Goal: Task Accomplishment & Management: Manage account settings

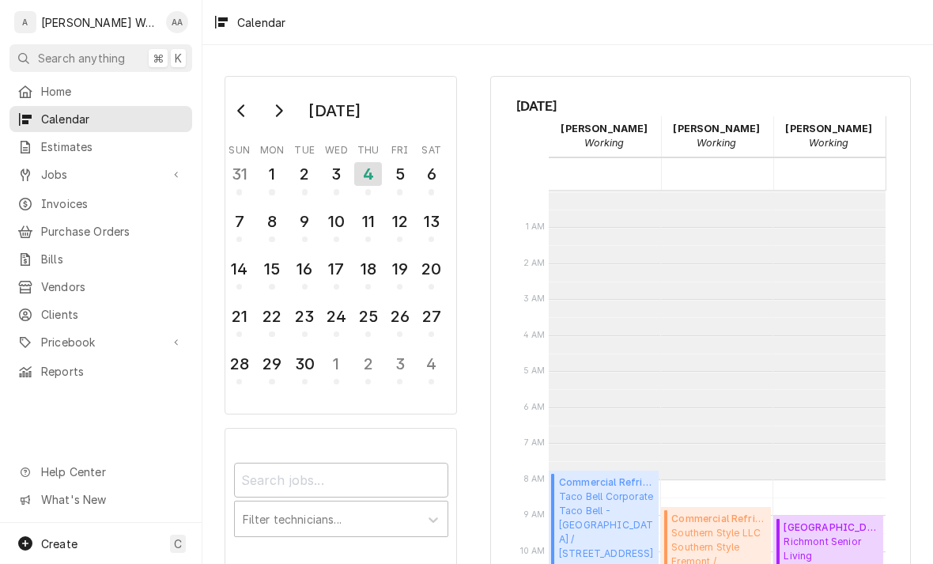
scroll to position [288, 0]
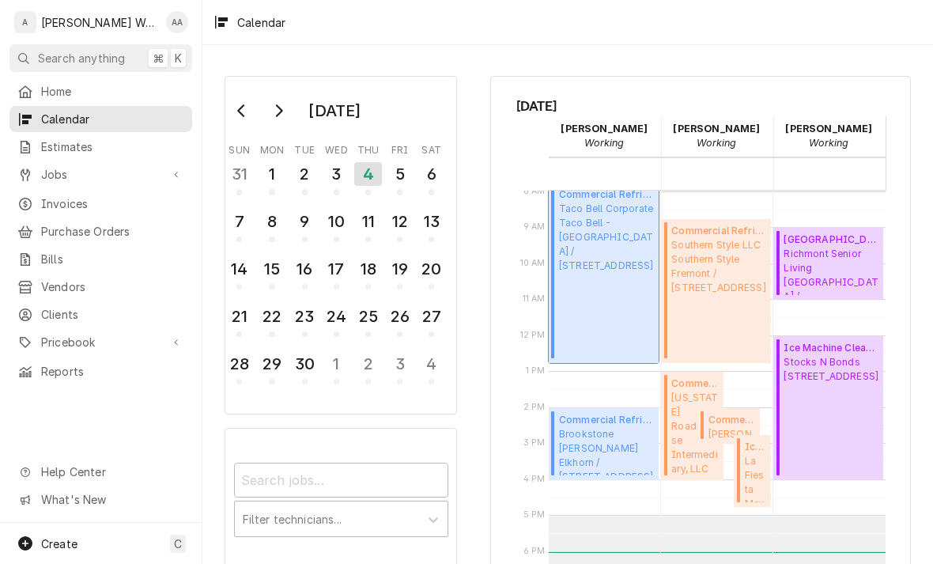
click at [583, 308] on div "Commercial Refrigeration Service ( Active ) Taco Bell Corporate Taco Bell - Yor…" at bounding box center [606, 272] width 95 height 170
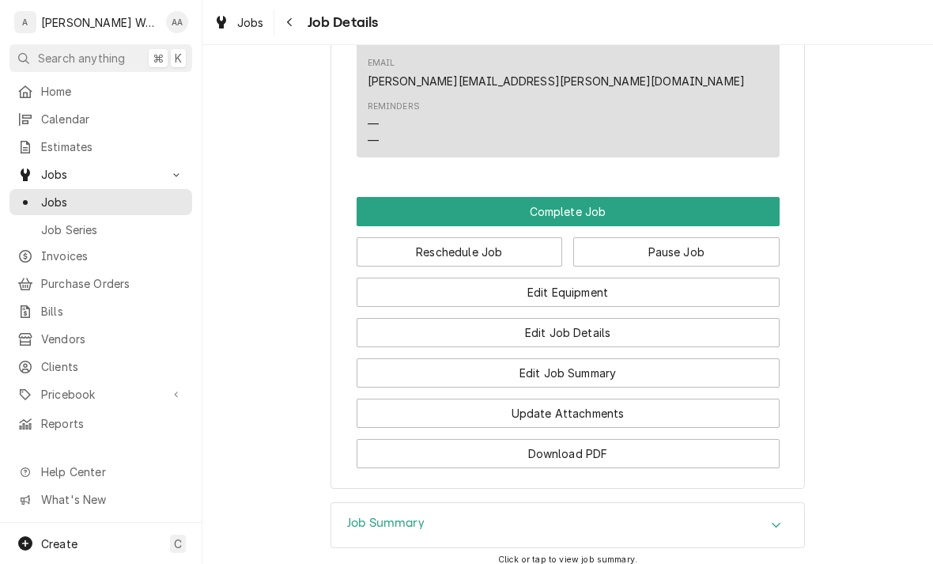
scroll to position [937, 0]
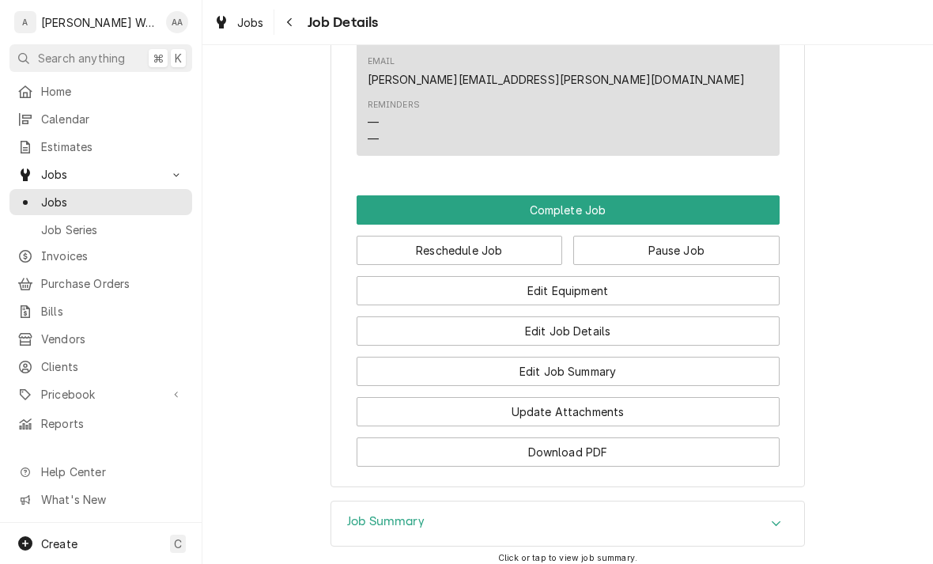
click at [406, 357] on button "Edit Job Summary" at bounding box center [568, 371] width 423 height 29
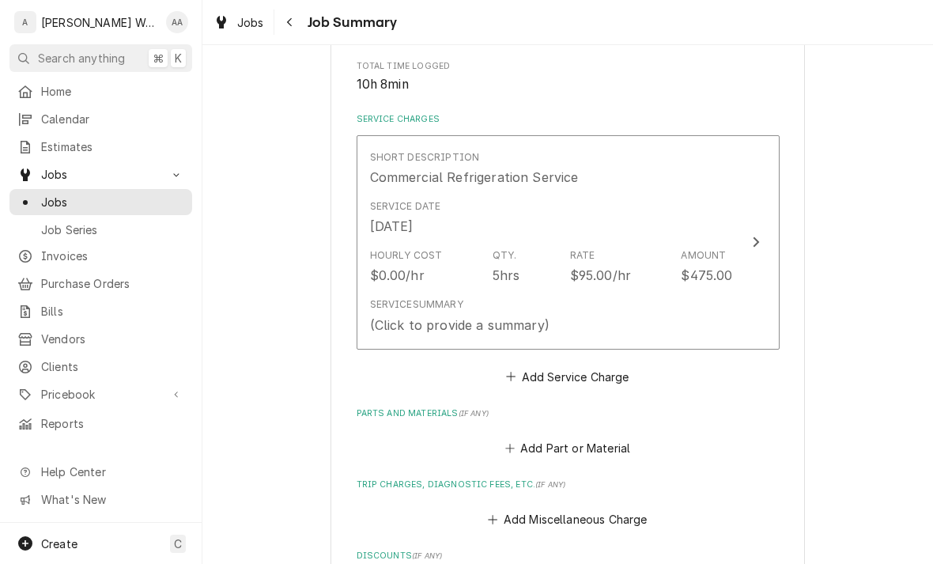
click at [417, 281] on div "Hourly Cost $0.00/hr Qty. 5hrs Rate $95.00/hr Amount $475.00" at bounding box center [551, 266] width 363 height 49
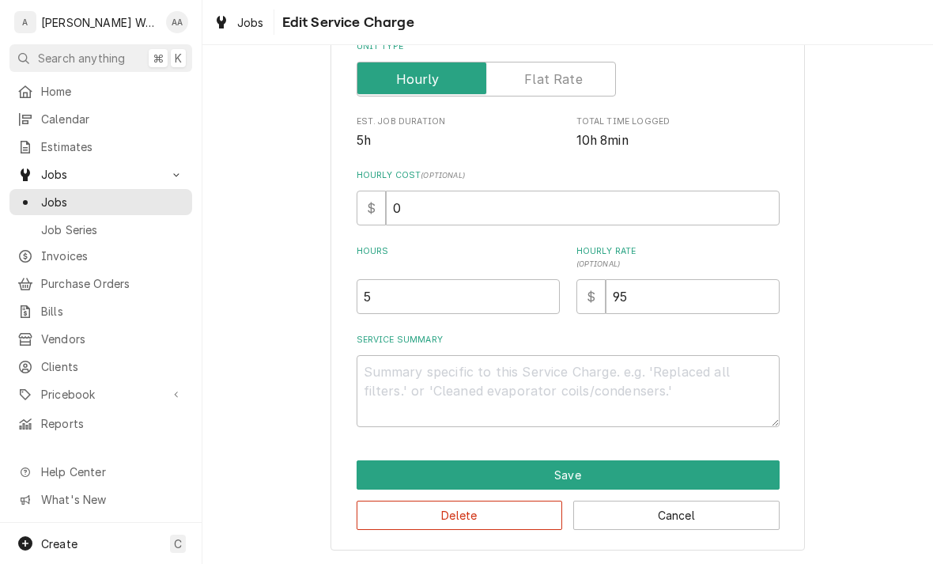
scroll to position [267, 0]
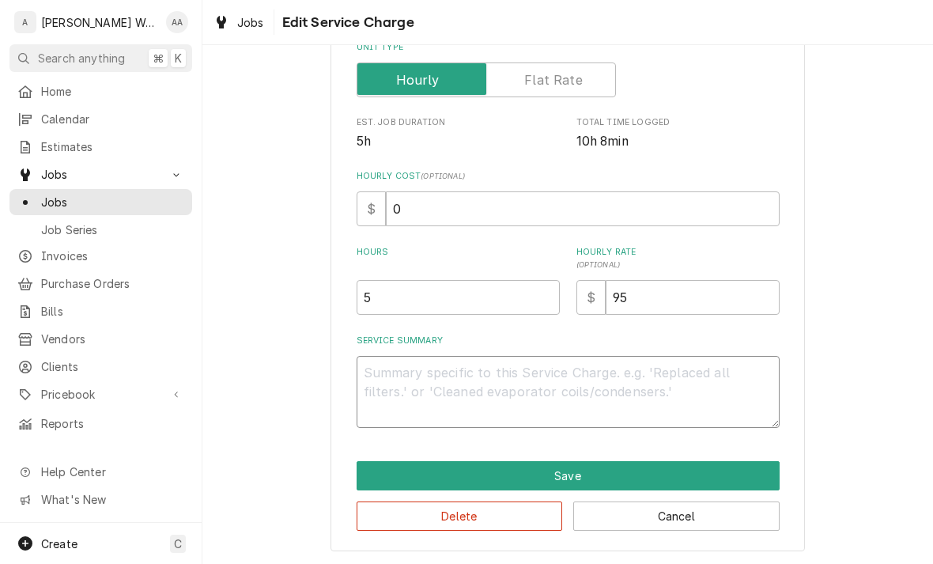
click at [384, 386] on textarea "Service Summary" at bounding box center [568, 392] width 423 height 72
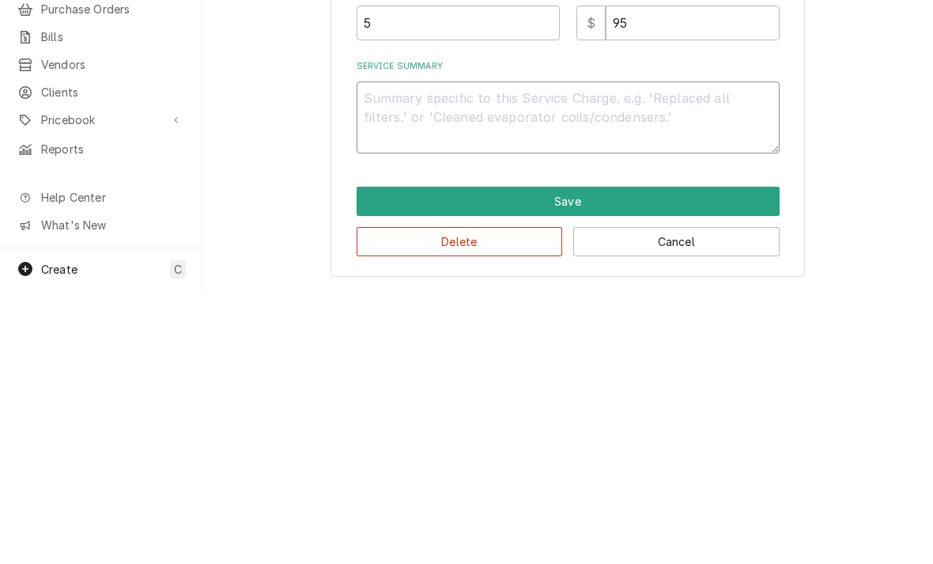
type textarea "x"
type textarea "U"
type textarea "x"
type textarea "Un"
type textarea "x"
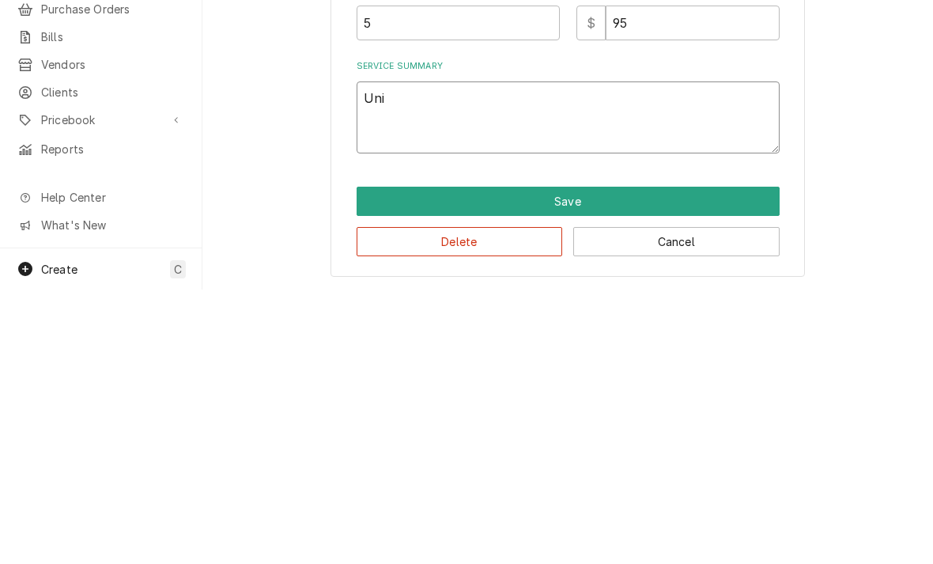
type textarea "Unit"
type textarea "x"
type textarea "Unit"
type textarea "x"
type textarea "Unit i"
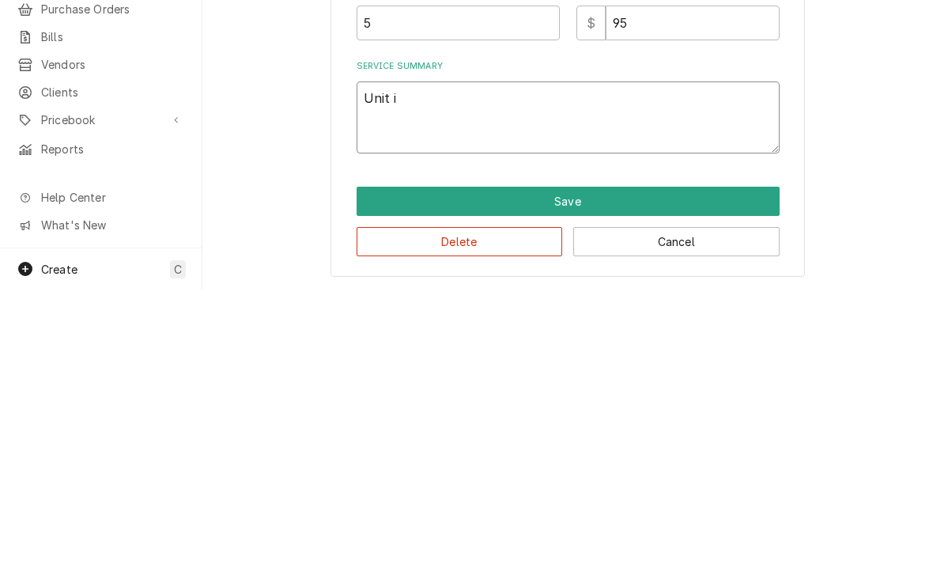
type textarea "x"
type textarea "Unit is"
type textarea "x"
type textarea "Unit is"
type textarea "x"
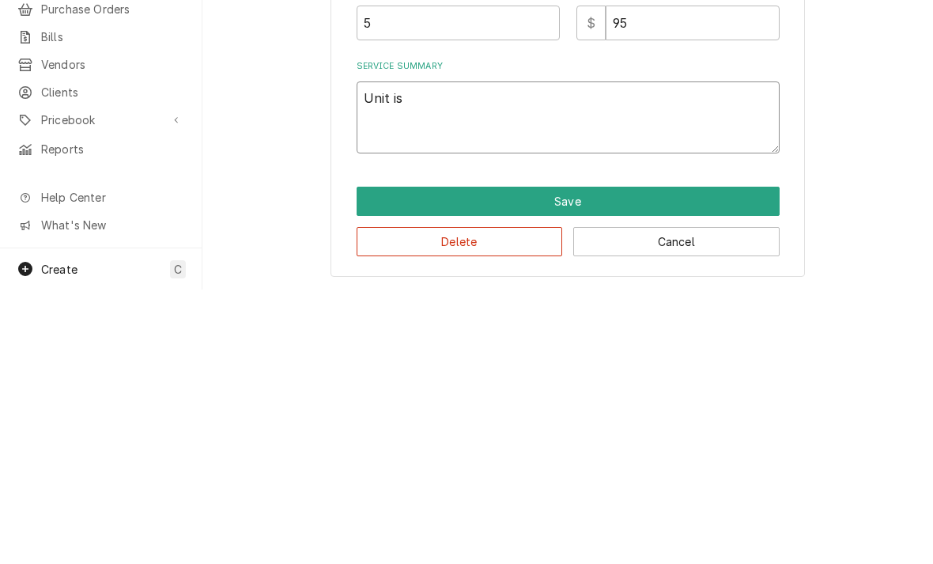
type textarea "Unit is e"
type textarea "x"
type textarea "Unit is ex"
type textarea "x"
type textarea "Unit is ext"
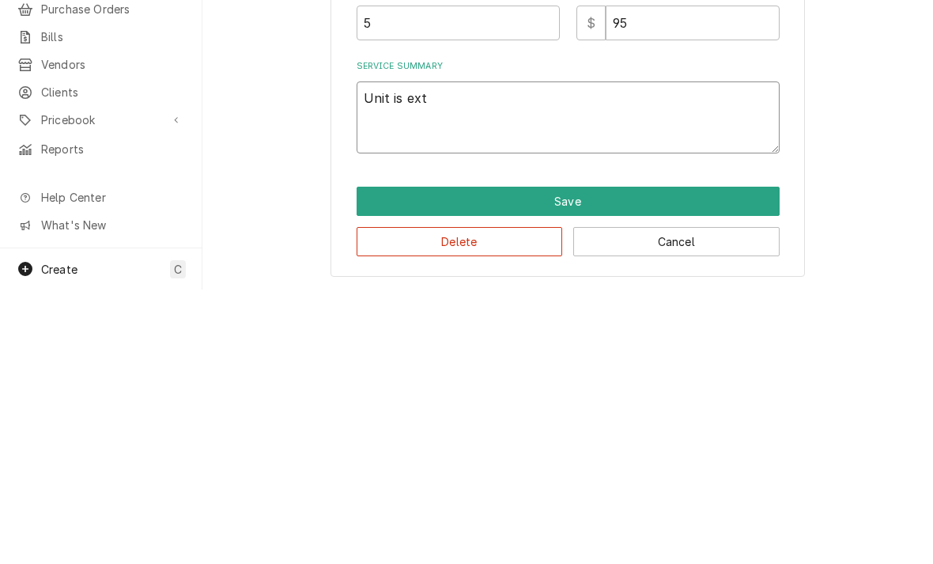
type textarea "x"
type textarea "Unit is extr"
type textarea "x"
type textarea "Unit is extremely"
type textarea "x"
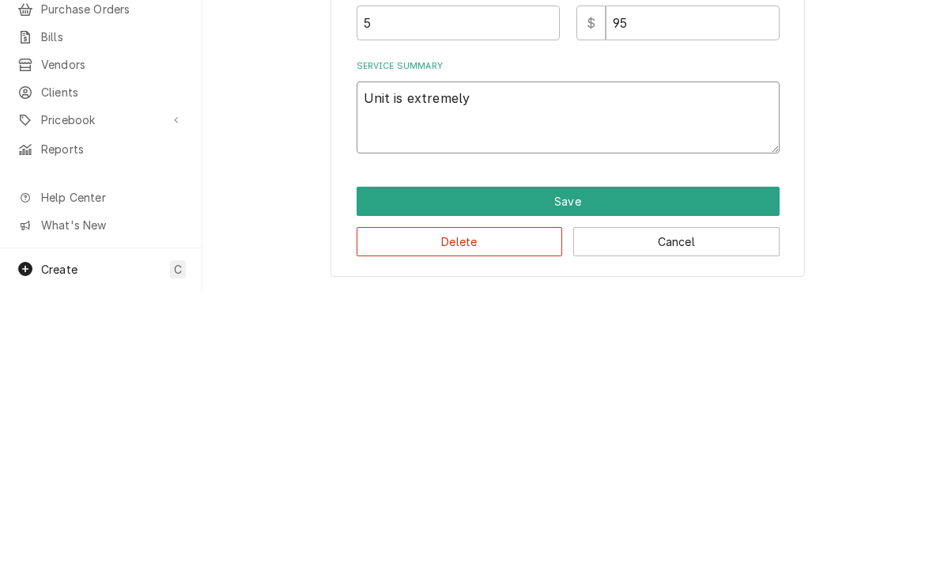
type textarea "Unit is extremely"
type textarea "x"
type textarea "Unit is extremely fr"
type textarea "x"
type textarea "Unit is extremely fro"
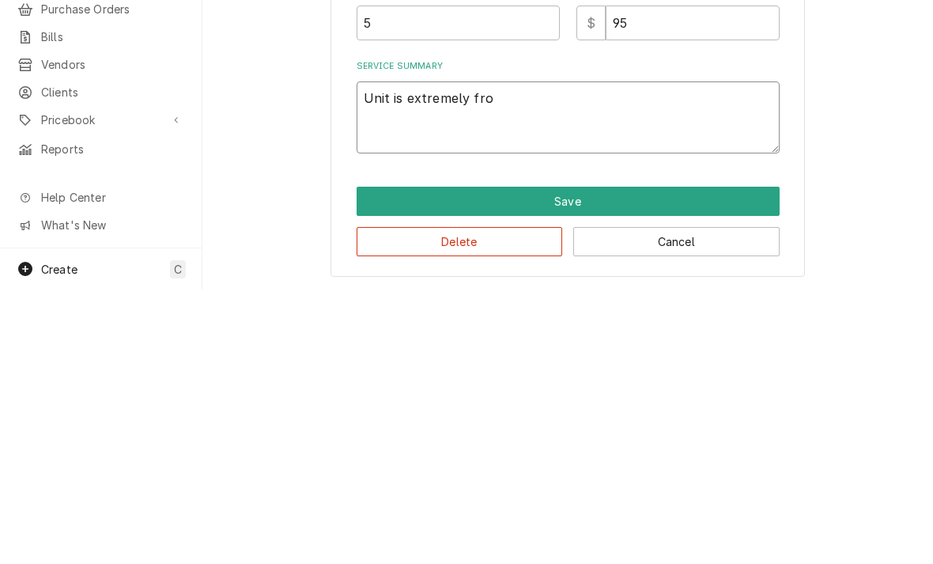
type textarea "x"
type textarea "Unit is extremely froz"
type textarea "x"
type textarea "Unit is extremely froze"
type textarea "x"
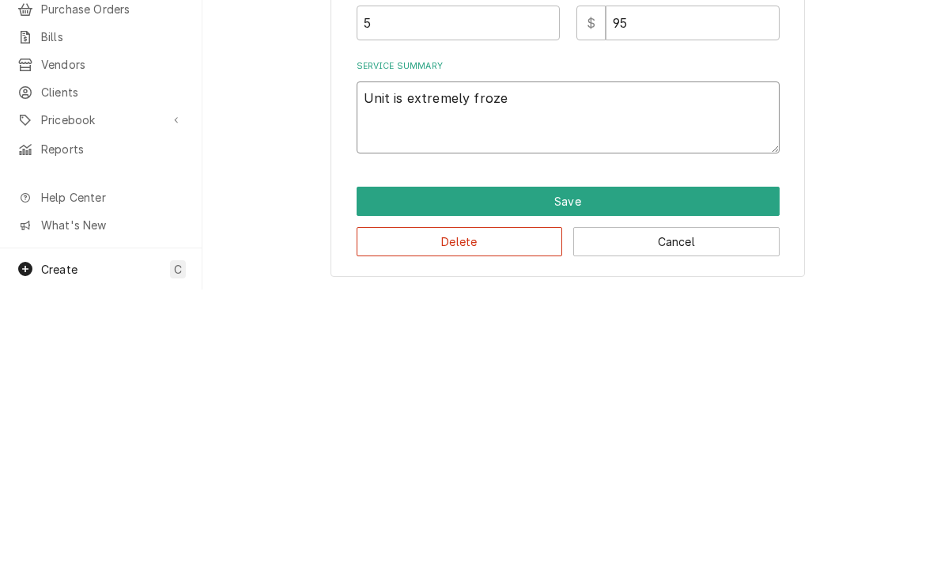
type textarea "Unit is extremely frozen"
type textarea "x"
type textarea "Unit is extremely frozen"
type textarea "x"
type textarea "Unit is extremely frozen u"
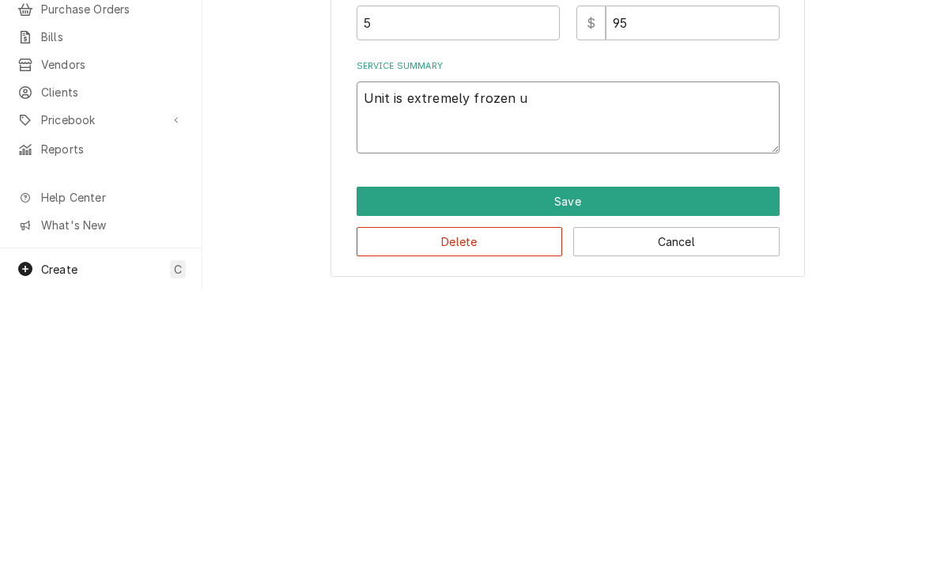
type textarea "x"
type textarea "Unit is extremely frozen up"
type textarea "x"
type textarea "Unit is extremely frozen up"
type textarea "x"
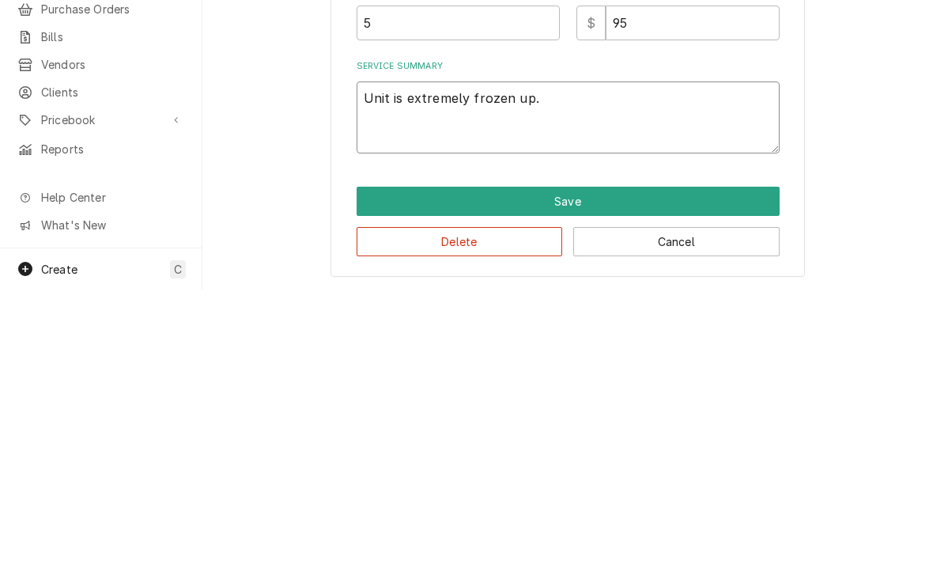
type textarea "Unit is extremely frozen up."
type textarea "x"
type textarea "Unit is extremely frozen up. 3"
type textarea "x"
type textarea "Unit is extremely frozen up. 3/"
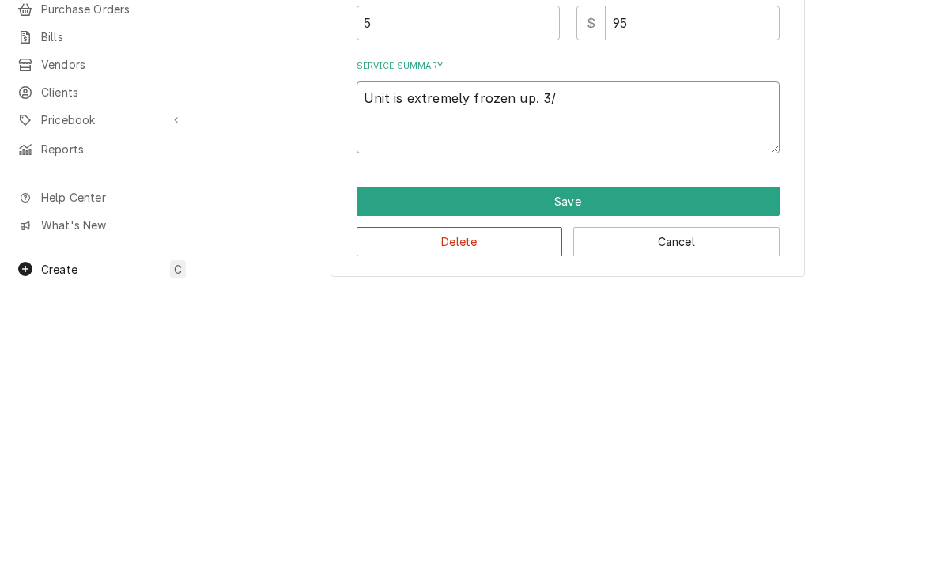
type textarea "x"
type textarea "Unit is extremely frozen up. 3/4"
type textarea "x"
type textarea "Unit is extremely frozen up. 3/4 o"
type textarea "x"
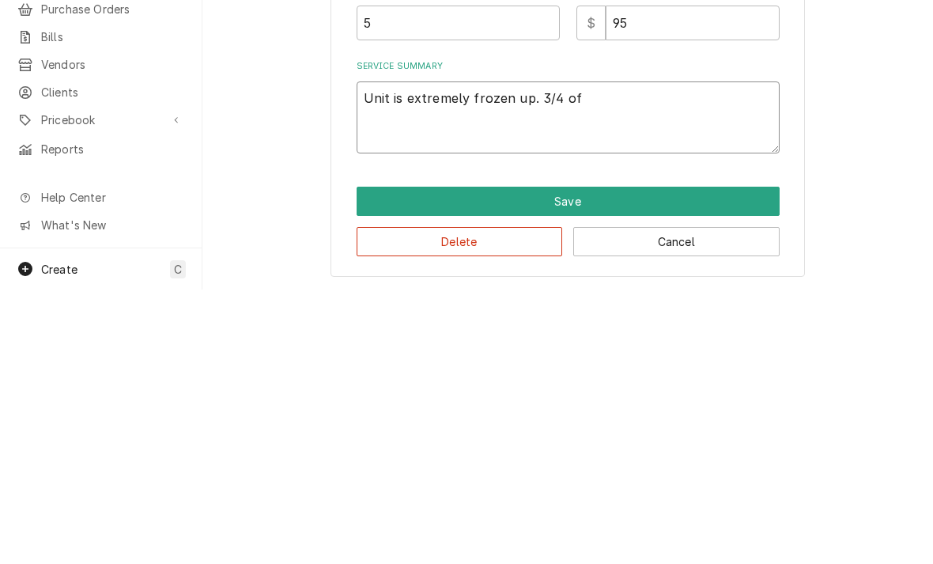
type textarea "Unit is extremely frozen up. 3/4 ofm"
type textarea "x"
type textarea "Unit is extremely frozen up. 3/4 ofmc"
type textarea "x"
type textarea "Unit is extremely frozen up. 3/4 ofmcoi"
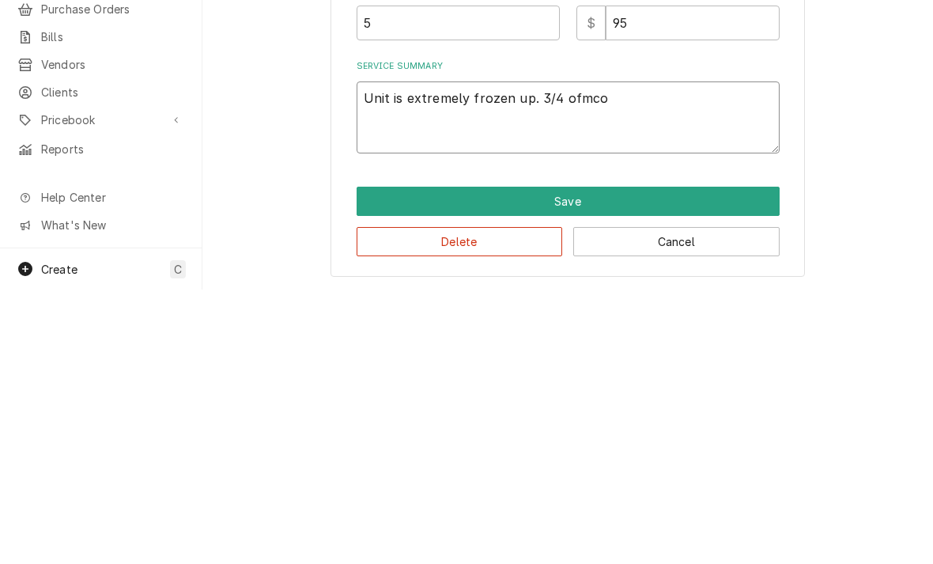
type textarea "x"
type textarea "Unit is extremely frozen up. 3/4 ofmcoil"
type textarea "x"
type textarea "Unit is extremely frozen up. 3/4 of coil"
type textarea "x"
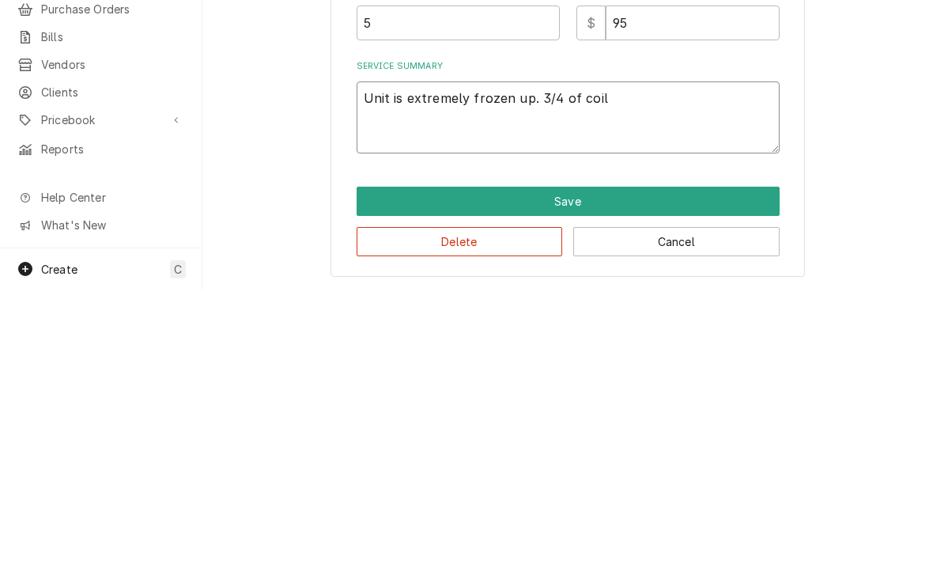
type textarea "Unit is extremely frozen up. 3/4 of coil h"
type textarea "x"
type textarea "Unit is extremely frozen up. 3/4 of coil ha"
type textarea "x"
type textarea "Unit is extremely frozen up. 3/4 of coil hav"
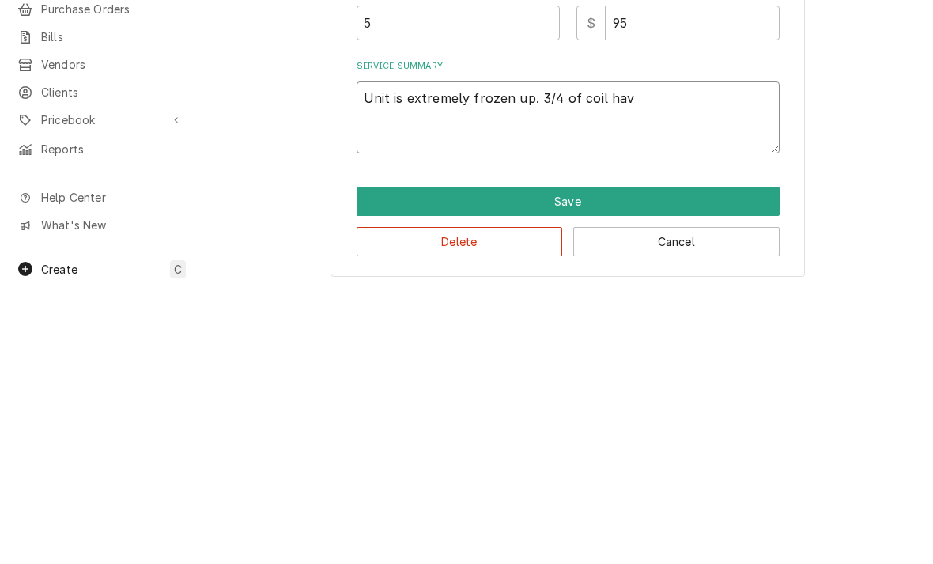
type textarea "x"
type textarea "Unit is extremely frozen up. 3/4 of coil have"
type textarea "x"
type textarea "Unit is extremely frozen up. 3/4 of coil have"
type textarea "x"
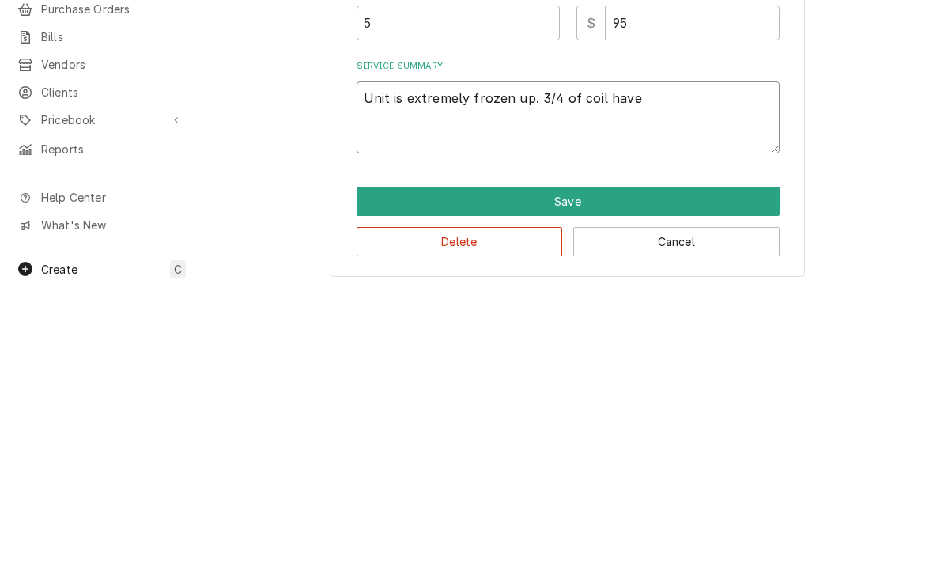
type textarea "Unit is extremely frozen up. 3/4 of coil hav"
type textarea "x"
type textarea "Unit is extremely frozen up. 3/4 of coil ha"
type textarea "x"
type textarea "Unit is extremely frozen up. 3/4 of coil has"
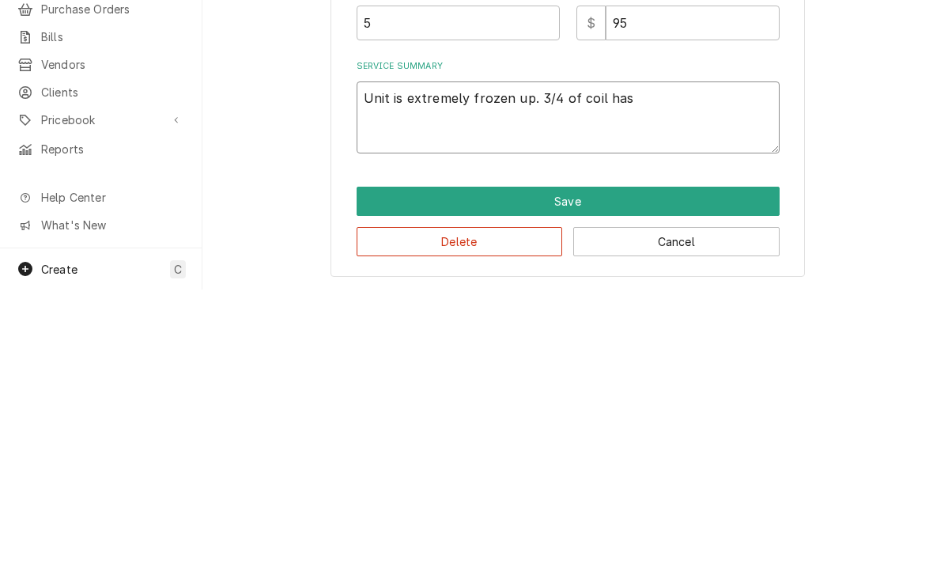
type textarea "x"
type textarea "Unit is extremely frozen up. 3/4 of coil has"
type textarea "x"
type textarea "Unit is extremely frozen up. 3/4 of coil has 6"
type textarea "x"
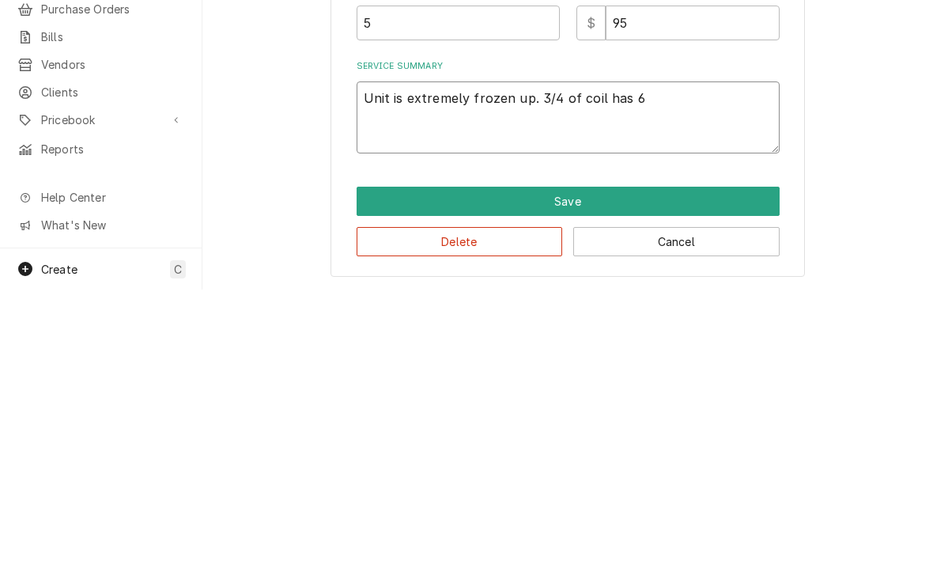
type textarea "Unit is extremely frozen up. 3/4 of coil has 6”"
type textarea "x"
type textarea "Unit is extremely frozen up. 3/4 of coil has 6”"
type textarea "x"
type textarea "Unit is extremely frozen up. 3/4 of coil has 6” o"
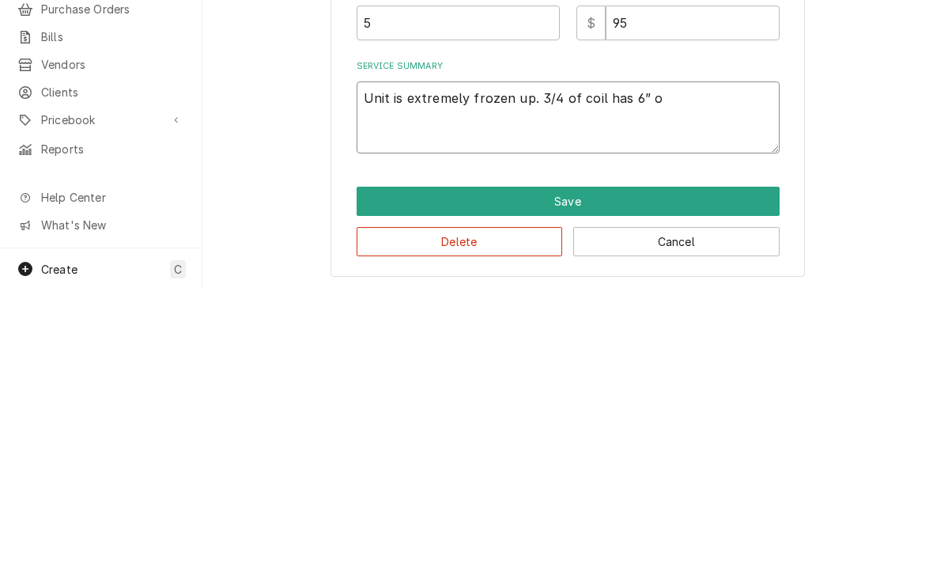
type textarea "x"
type textarea "Unit is extremely frozen up. 3/4 of coil has 6” of"
type textarea "x"
type textarea "Unit is extremely frozen up. 3/4 of coil has 6” of s"
type textarea "x"
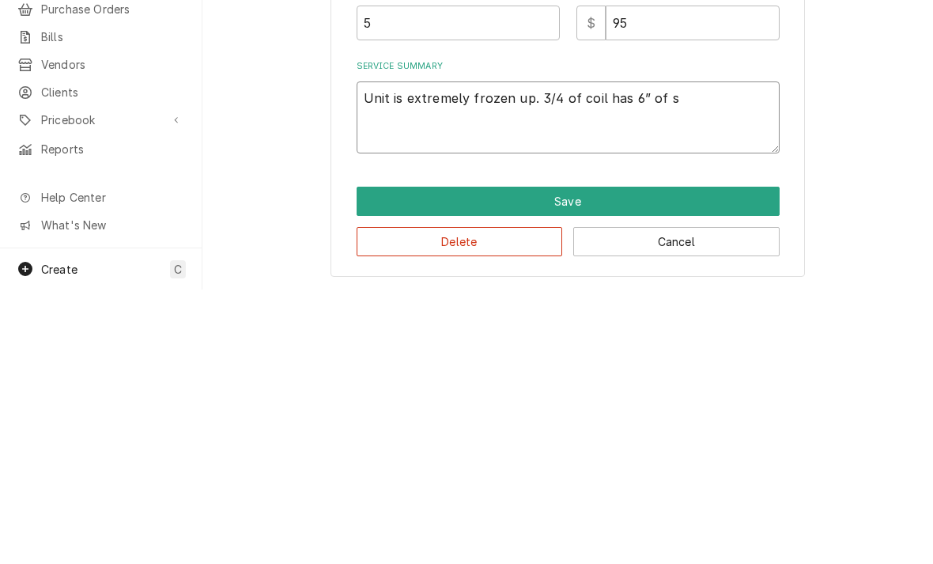
type textarea "Unit is extremely frozen up. 3/4 of coil has 6” of si"
type textarea "x"
type textarea "Unit is extremely frozen up. 3/4 of coil has 6” of so"
type textarea "x"
type textarea "Unit is extremely frozen up. 3/4 of coil has 6” of sol"
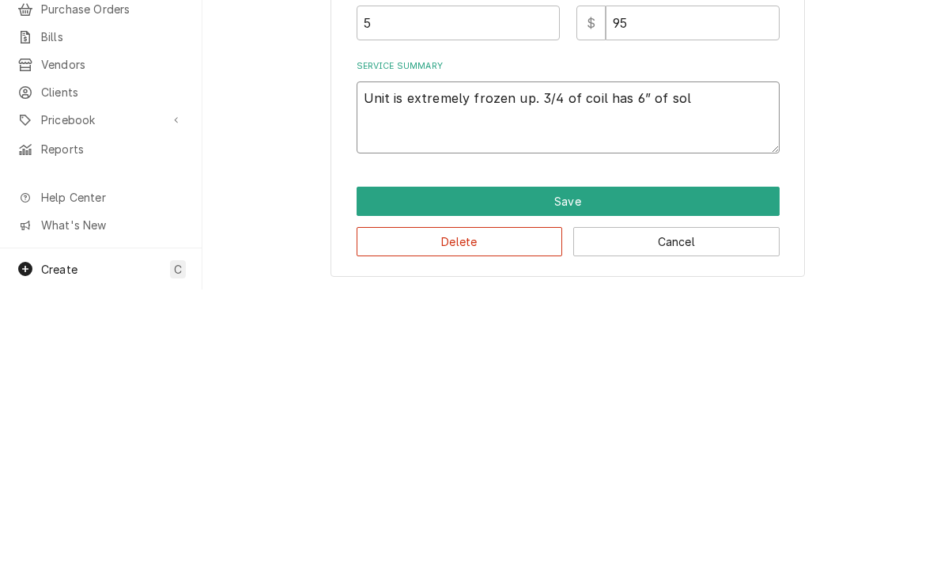
type textarea "x"
type textarea "Unit is extremely frozen up. 3/4 of coil has 6” of soli"
type textarea "x"
type textarea "Unit is extremely frozen up. 3/4 of coil has 6” of solid"
type textarea "x"
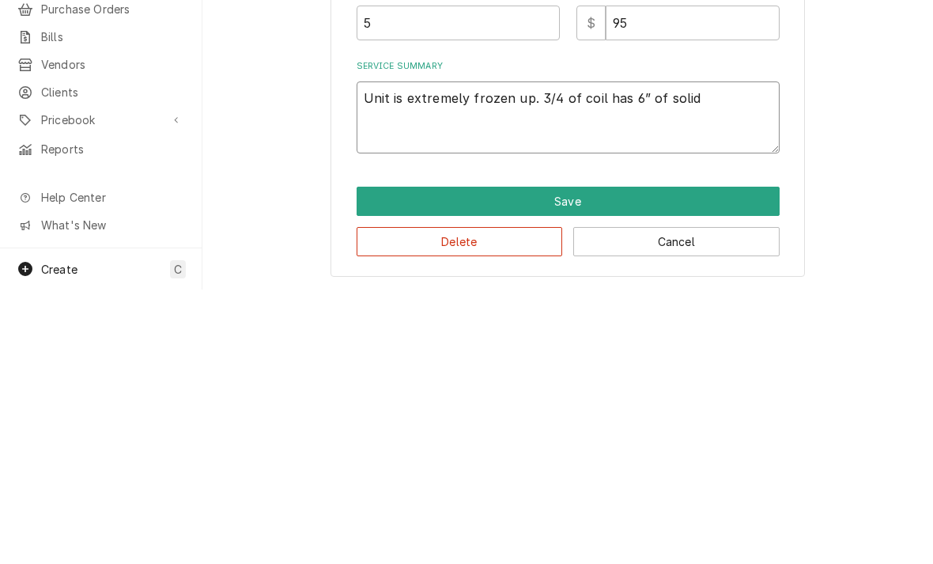
type textarea "Unit is extremely frozen up. 3/4 of coil has 6” of solid"
type textarea "x"
type textarea "Unit is extremely frozen up. 3/4 of coil has 6” of solid i"
type textarea "x"
type textarea "Unit is extremely frozen up. 3/4 of coil has 6” of solid ic"
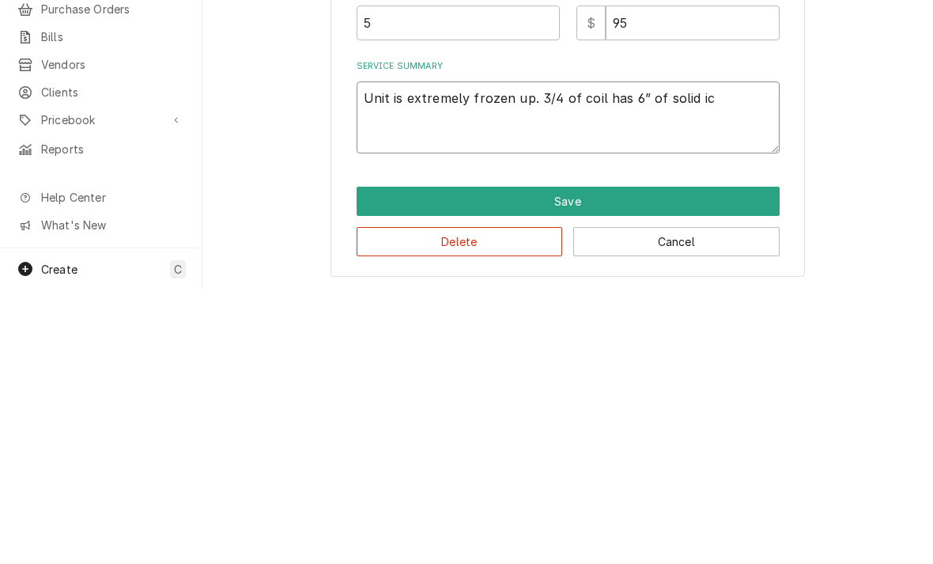
type textarea "x"
type textarea "Unit is extremely frozen up. 3/4 of coil has 6” of solid ice"
type textarea "x"
type textarea "Unit is extremely frozen up. 3/4 of coil has 6” of solid ice"
type textarea "x"
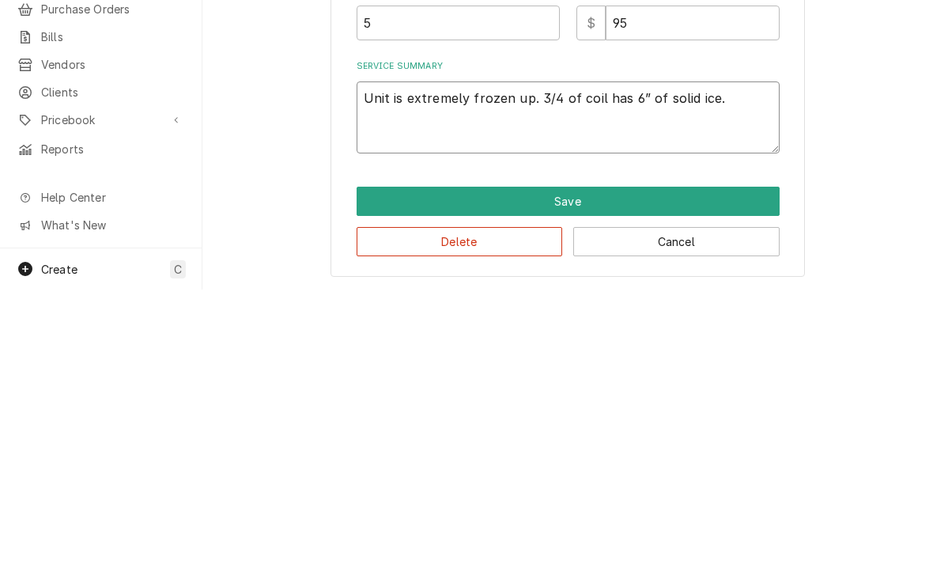
type textarea "Unit is extremely frozen up. 3/4 of coil has 6” of solid ice."
type textarea "x"
type textarea "Unit is extremely frozen up. 3/4 of coil has 6” of solid ice. S"
type textarea "x"
type textarea "Unit is extremely frozen up. 3/4 of coil has 6” of solid ice. Sh"
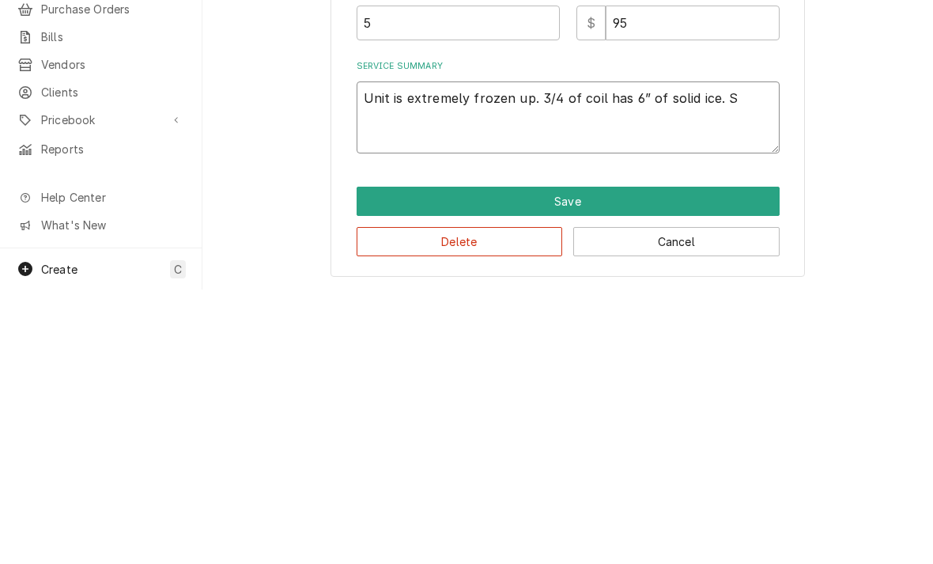
type textarea "x"
type textarea "Unit is extremely frozen up. 3/4 of coil has 6” of solid ice. Shu"
type textarea "x"
type textarea "Unit is extremely frozen up. 3/4 of coil has 6” of solid ice. Shut"
type textarea "x"
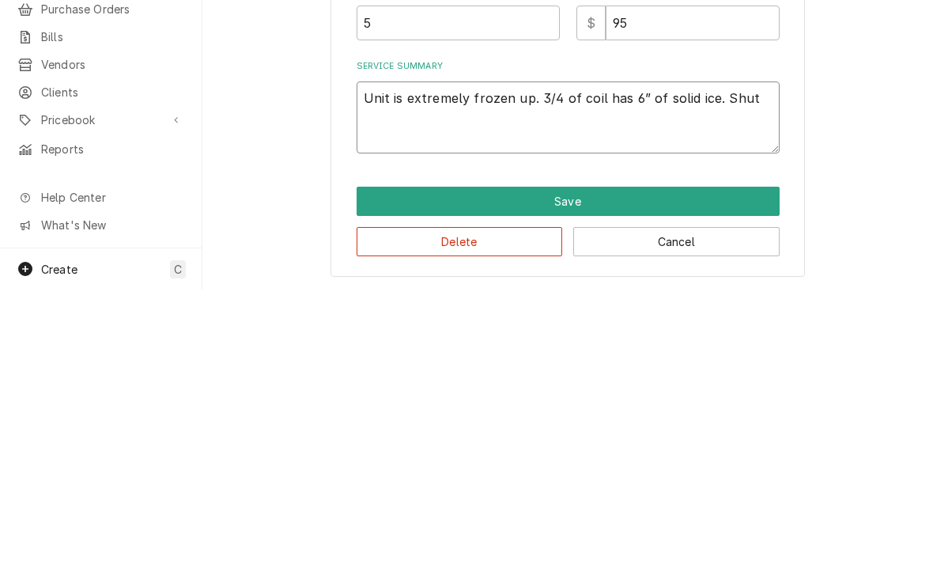
type textarea "Unit is extremely frozen up. 3/4 of coil has 6” of solid ice. Shut"
type textarea "x"
type textarea "Unit is extremely frozen up. 3/4 of coil has 6” of solid ice. Shut fo"
type textarea "x"
type textarea "Unit is extremely frozen up. 3/4 of coil has 6” of solid ice. Shut fow"
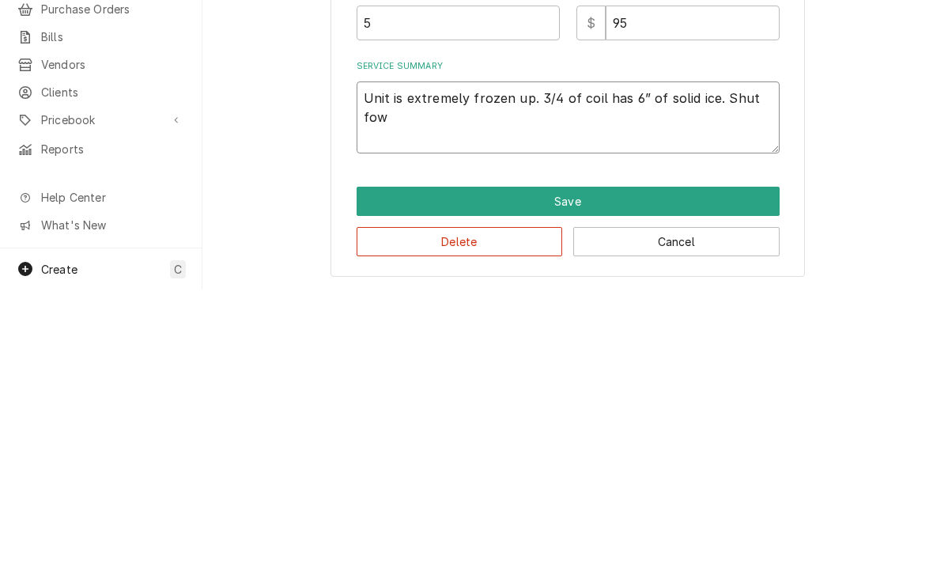
type textarea "x"
type textarea "Unit is extremely frozen up. 3/4 of coil has 6” of solid ice. Shut fowmm"
type textarea "x"
type textarea "Unit is extremely frozen up. 3/4 of coil has 6” of solid ice. Shut down"
type textarea "x"
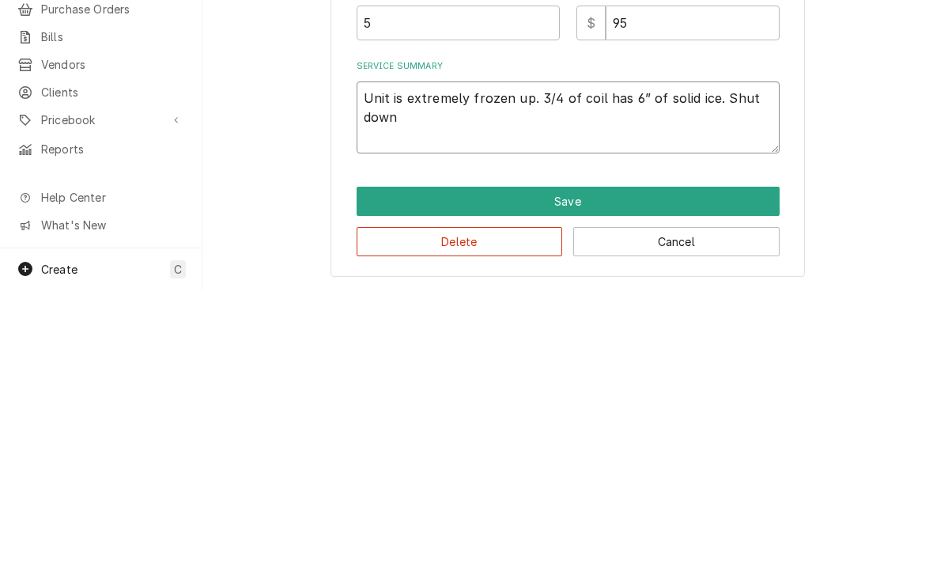
type textarea "Unit is extremely frozen up. 3/4 of coil has 6” of solid ice. Shut down u"
type textarea "x"
type textarea "Unit is extremely frozen up. 3/4 of coil has 6” of solid ice. Shut down uni"
type textarea "x"
type textarea "Unit is extremely frozen up. 3/4 of coil has 6” of solid ice. Shut down unit"
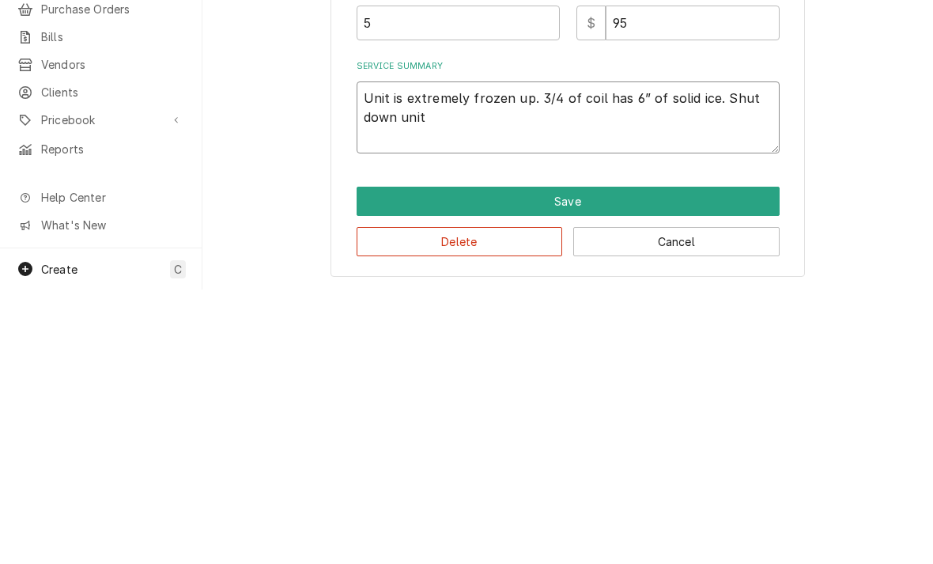
type textarea "x"
type textarea "Unit is extremely frozen up. 3/4 of coil has 6” of solid ice. Shut down unit"
type textarea "x"
type textarea "Unit is extremely frozen up. 3/4 of coil has 6” of solid ice. Shut down unit a"
type textarea "x"
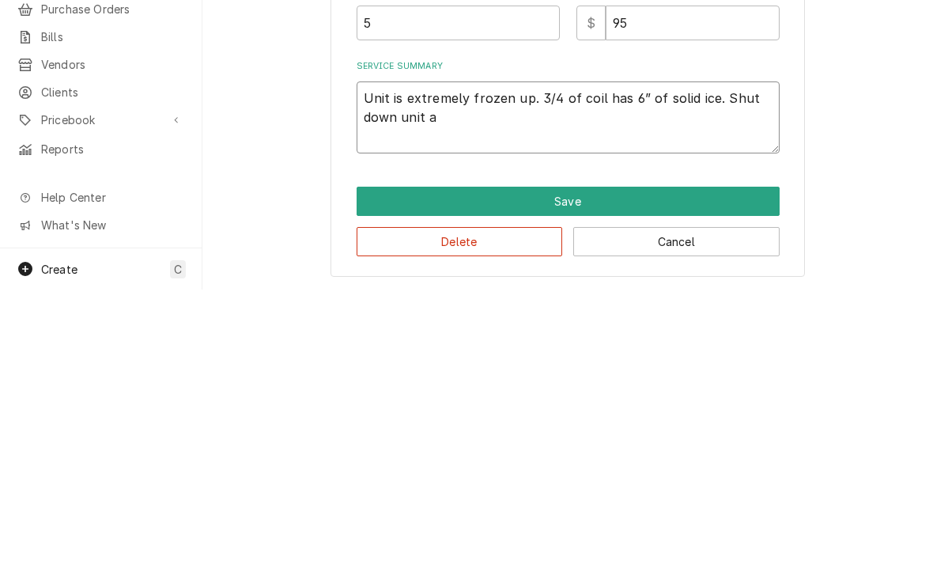
type textarea "Unit is extremely frozen up. 3/4 of coil has 6” of solid ice. Shut down unit an"
type textarea "x"
type textarea "Unit is extremely frozen up. 3/4 of coil has 6” of solid ice. Shut down unit and"
type textarea "x"
type textarea "Unit is extremely frozen up. 3/4 of coil has 6” of solid ice. Shut down unit and"
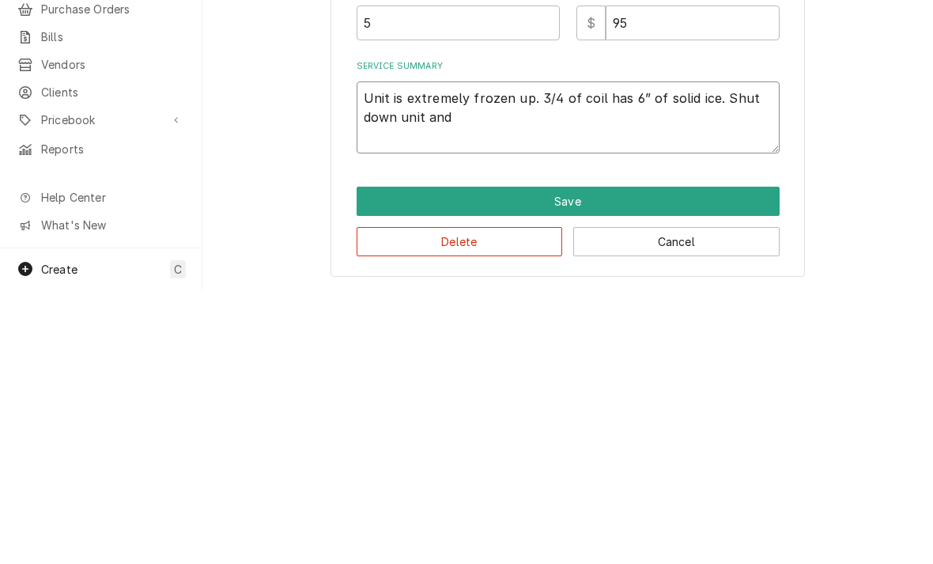
type textarea "x"
type textarea "Unit is extremely frozen up. 3/4 of coil has 6” of solid ice. Shut down unit an…"
type textarea "x"
type textarea "Unit is extremely frozen up. 3/4 of coil has 6” of solid ice. Shut down unit an…"
type textarea "x"
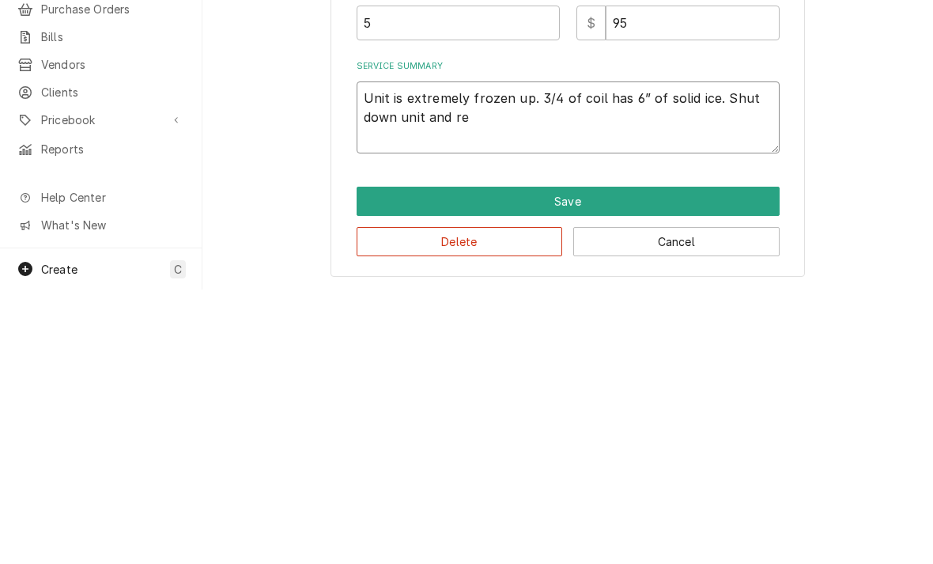
type textarea "Unit is extremely frozen up. 3/4 of coil has 6” of solid ice. Shut down unit an…"
type textarea "x"
type textarea "Unit is extremely frozen up. 3/4 of coil has 6” of solid ice. Shut down unit an…"
type textarea "x"
type textarea "Unit is extremely frozen up. 3/4 of coil has 6” of solid ice. Shut down unit an…"
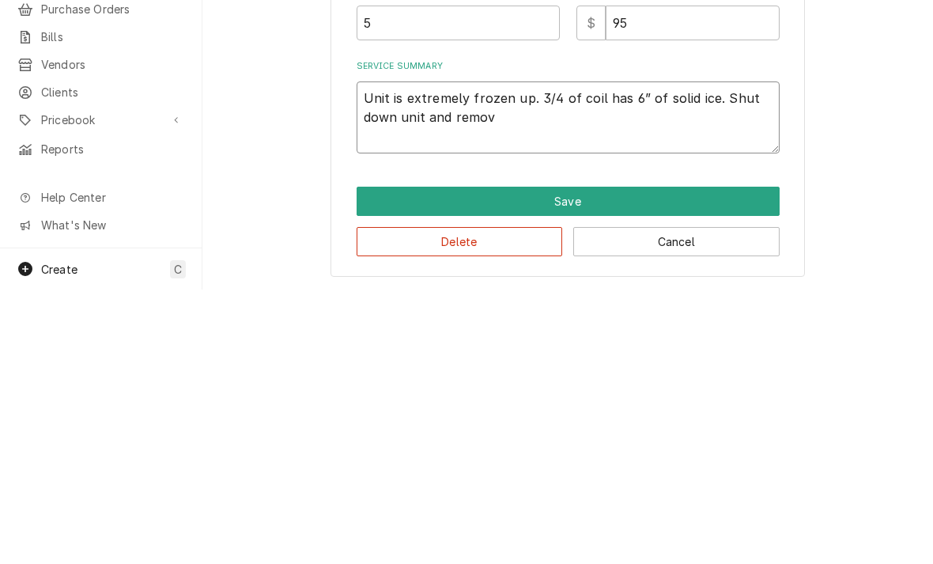
type textarea "x"
type textarea "Unit is extremely frozen up. 3/4 of coil has 6” of solid ice. Shut down unit an…"
type textarea "x"
type textarea "Unit is extremely frozen up. 3/4 of coil has 6” of solid ice. Shut down unit an…"
type textarea "x"
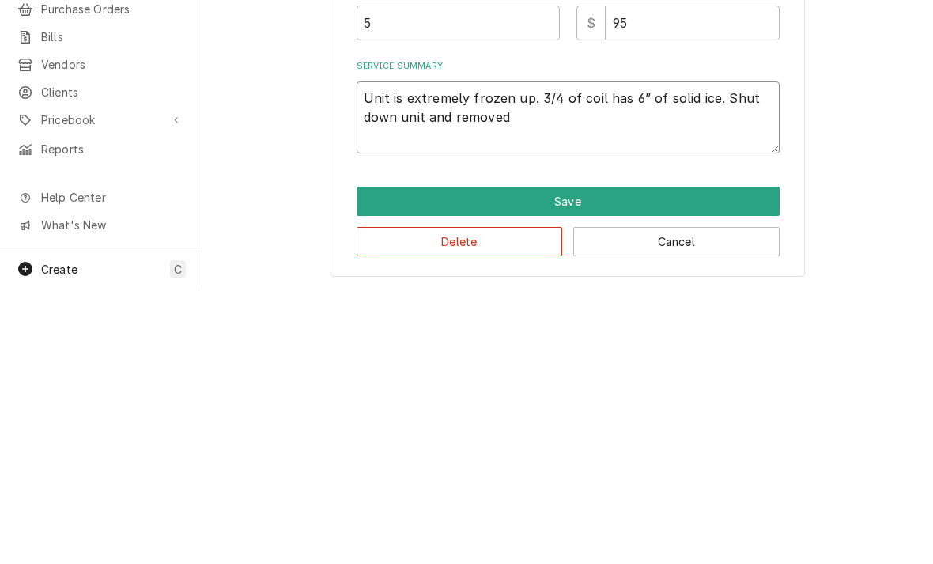
type textarea "Unit is extremely frozen up. 3/4 of coil has 6” of solid ice. Shut down unit an…"
type textarea "x"
type textarea "Unit is extremely frozen up. 3/4 of coil has 6” of solid ice. Shut down unit an…"
type textarea "x"
type textarea "Unit is extremely frozen up. 3/4 of coil has 6” of solid ice. Shut down unit an…"
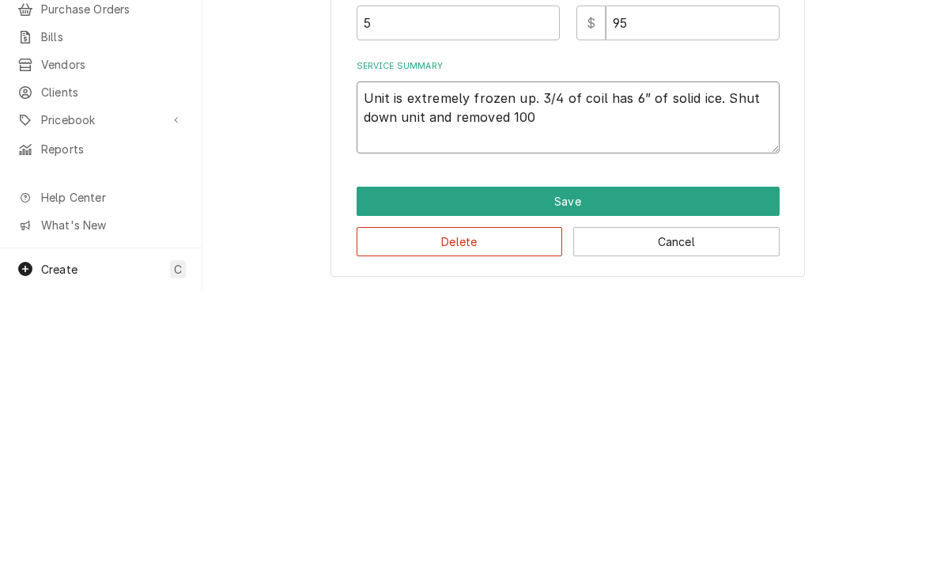
type textarea "x"
type textarea "Unit is extremely frozen up. 3/4 of coil has 6” of solid ice. Shut down unit an…"
type textarea "x"
type textarea "Unit is extremely frozen up. 3/4 of coil has 6” of solid ice. Shut down unit an…"
type textarea "x"
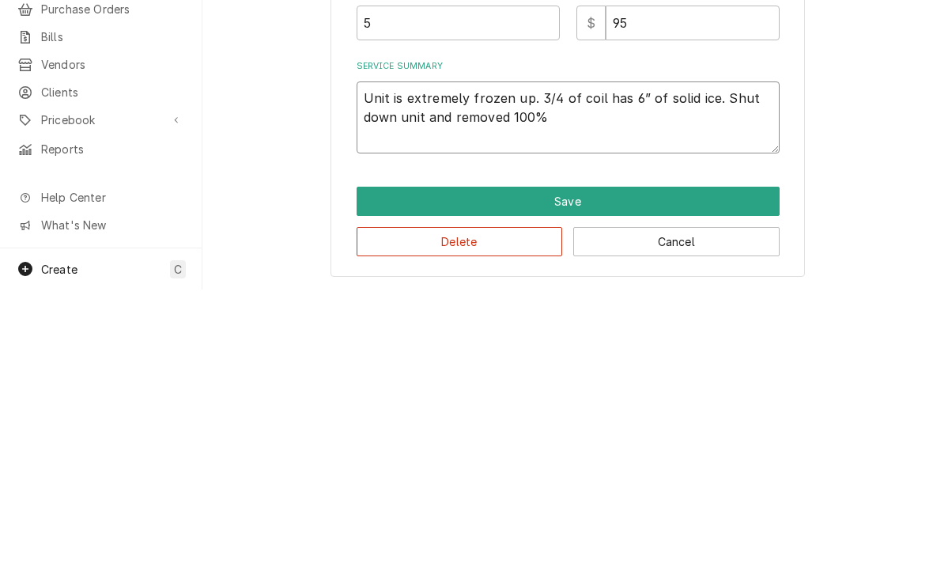
type textarea "Unit is extremely frozen up. 3/4 of coil has 6” of solid ice. Shut down unit an…"
type textarea "x"
type textarea "Unit is extremely frozen up. 3/4 of coil has 6” of solid ice. Shut down unit an…"
type textarea "x"
type textarea "Unit is extremely frozen up. 3/4 of coil has 6” of solid ice. Shut down unit an…"
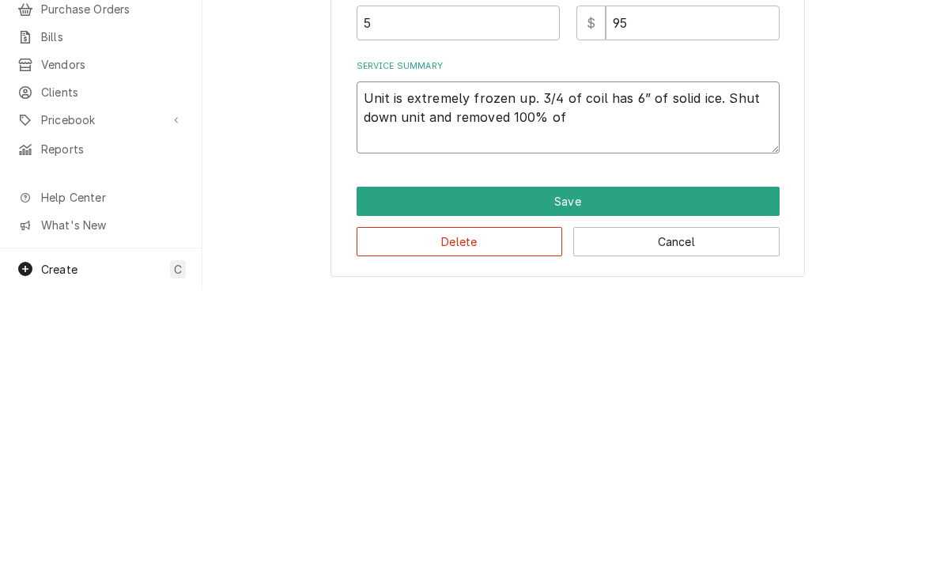
type textarea "x"
type textarea "Unit is extremely frozen up. 3/4 of coil has 6” of solid ice. Shut down unit an…"
type textarea "x"
type textarea "Unit is extremely frozen up. 3/4 of coil has 6” of solid ice. Shut down unit an…"
type textarea "x"
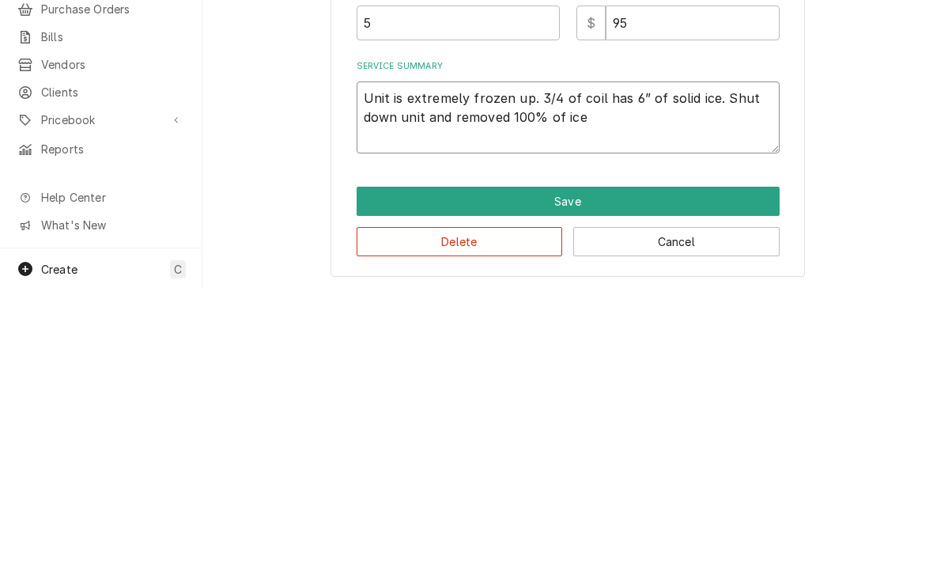
type textarea "Unit is extremely frozen up. 3/4 of coil has 6” of solid ice. Shut down unit an…"
type textarea "x"
type textarea "Unit is extremely frozen up. 3/4 of coil has 6” of solid ice. Shut down unit an…"
type textarea "x"
type textarea "Unit is extremely frozen up. 3/4 of coil has 6” of solid ice. Shut down unit an…"
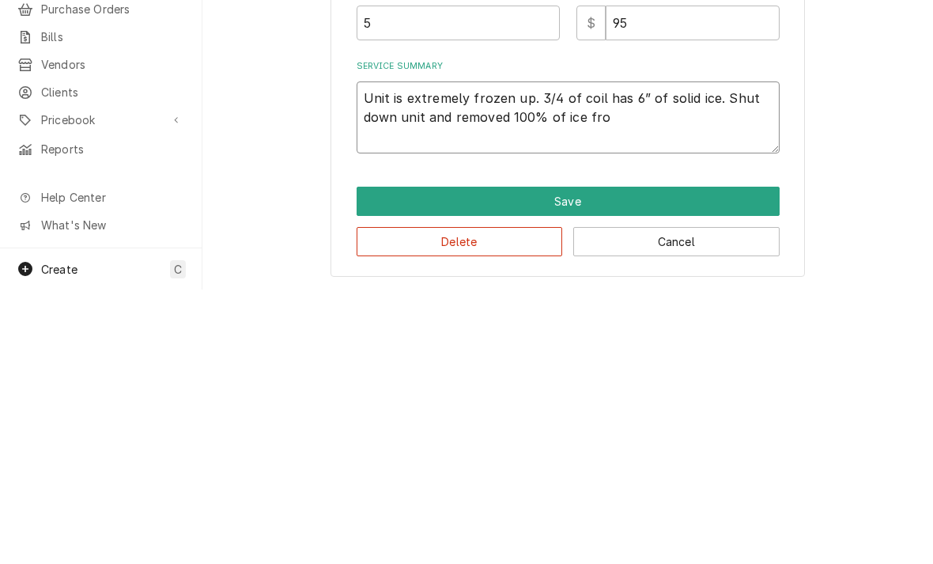
type textarea "x"
type textarea "Unit is extremely frozen up. 3/4 of coil has 6” of solid ice. Shut down unit an…"
type textarea "x"
type textarea "Unit is extremely frozen up. 3/4 of coil has 6” of solid ice. Shut down unit an…"
type textarea "x"
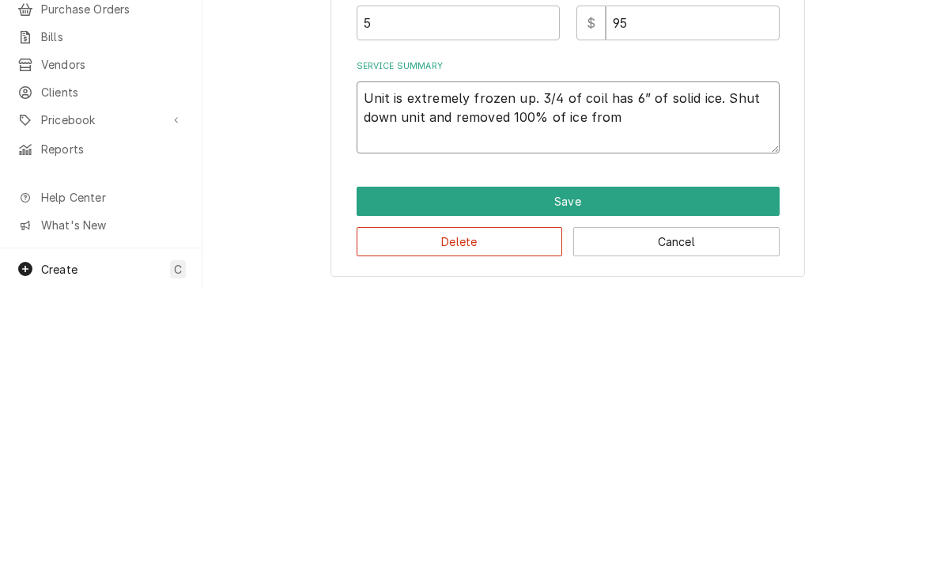
type textarea "Unit is extremely frozen up. 3/4 of coil has 6” of solid ice. Shut down unit an…"
type textarea "x"
type textarea "Unit is extremely frozen up. 3/4 of coil has 6” of solid ice. Shut down unit an…"
type textarea "x"
type textarea "Unit is extremely frozen up. 3/4 of coil has 6” of solid ice. Shut down unit an…"
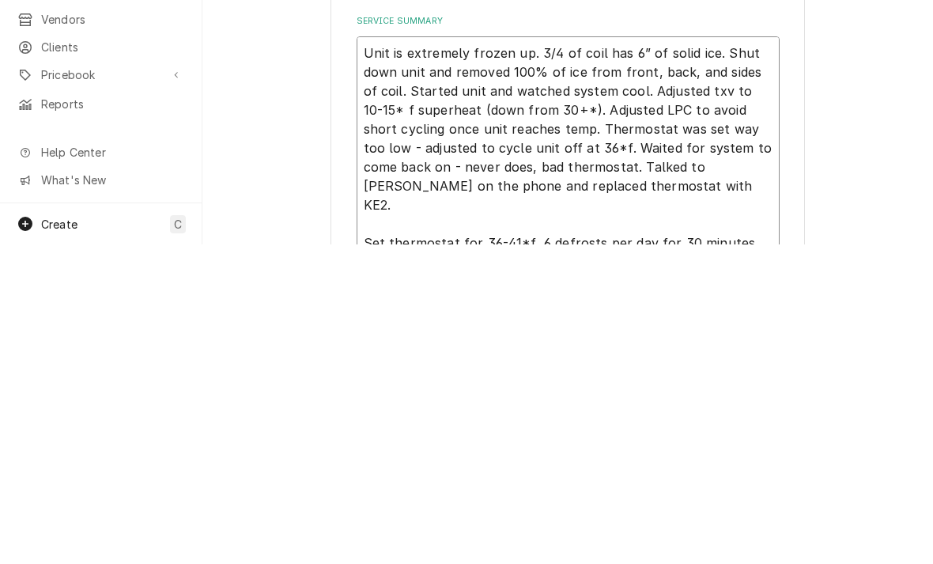
scroll to position [272, 0]
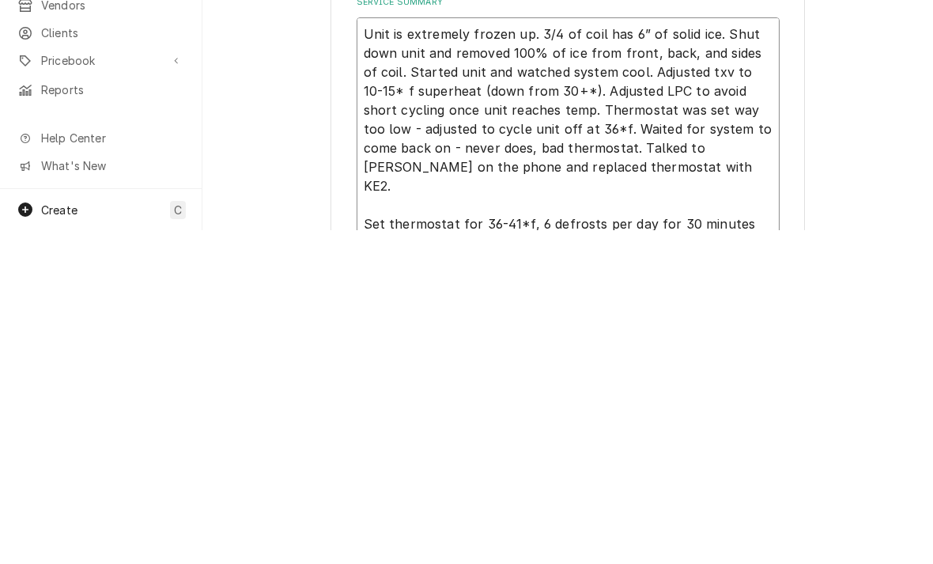
click at [713, 351] on textarea "Unit is extremely frozen up. 3/4 of coil has 6” of solid ice. Shut down unit an…" at bounding box center [568, 463] width 423 height 224
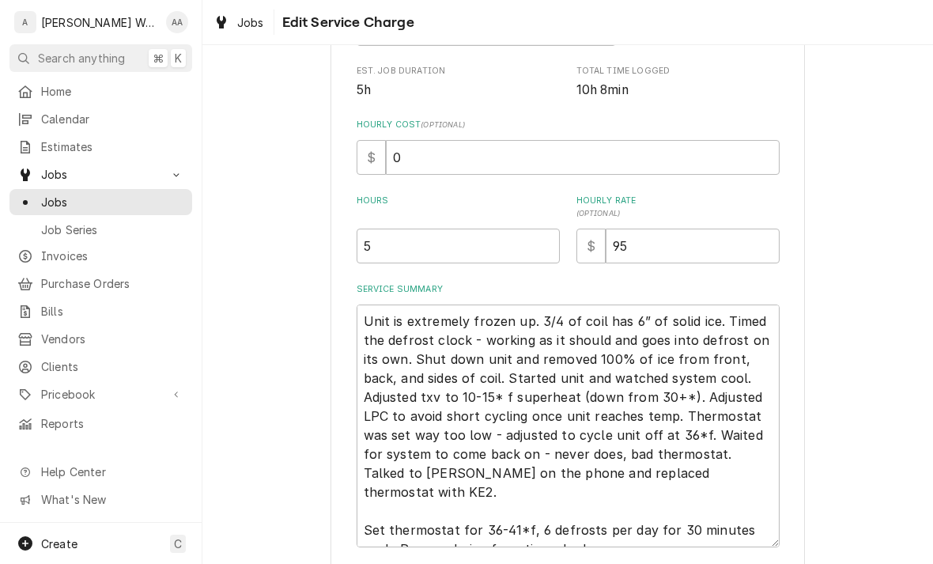
scroll to position [282, 0]
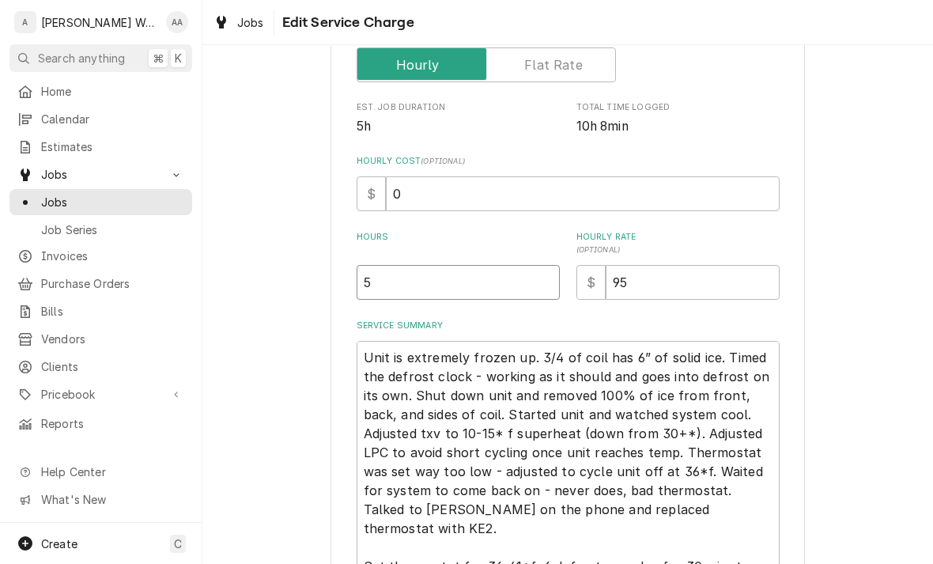
click at [402, 297] on input "5" at bounding box center [458, 282] width 203 height 35
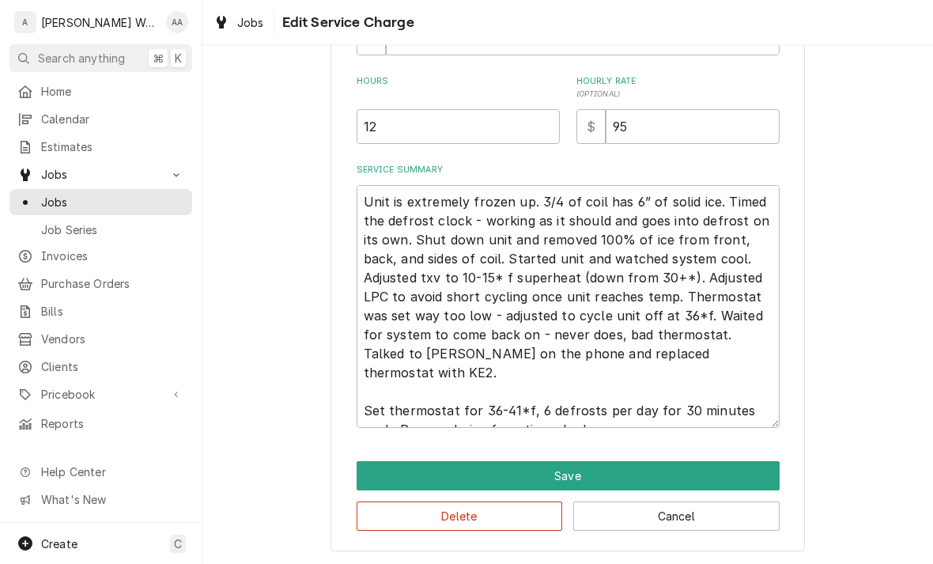
click at [395, 473] on button "Save" at bounding box center [568, 475] width 423 height 29
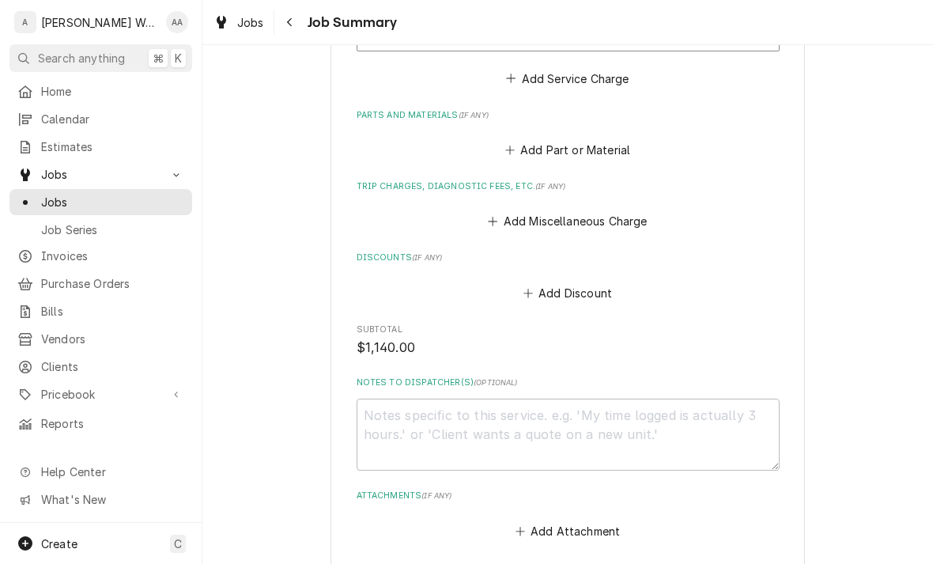
scroll to position [843, 0]
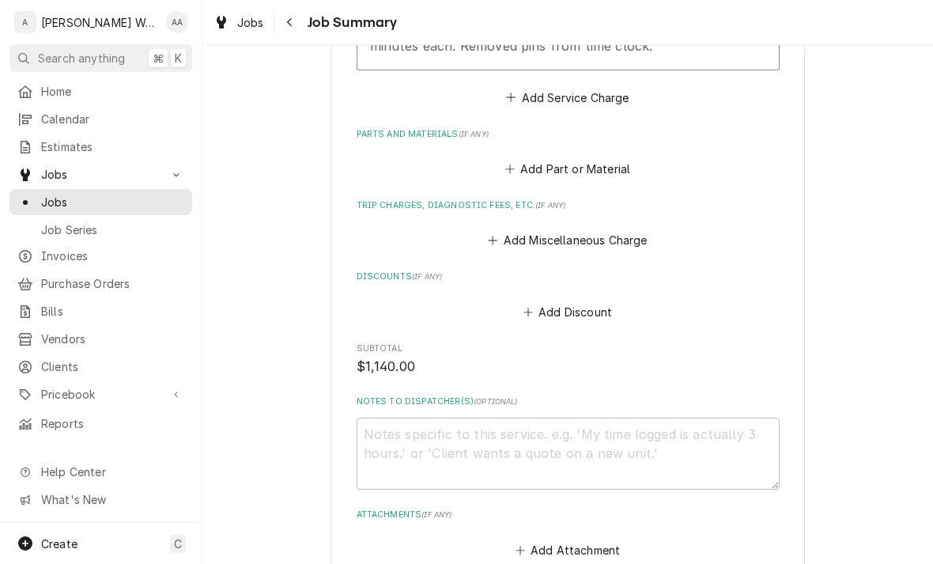
click at [524, 229] on button "Add Miscellaneous Charge" at bounding box center [567, 240] width 164 height 22
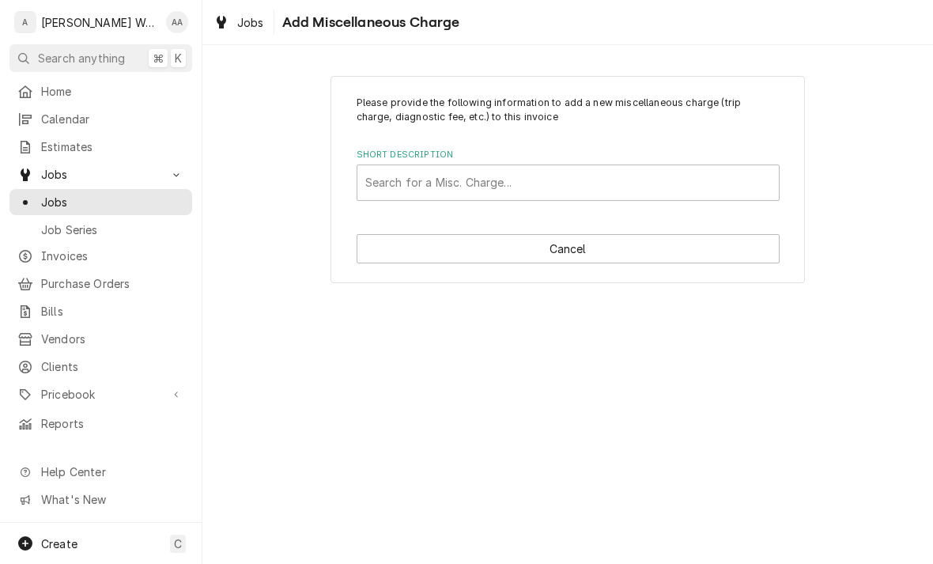
click at [389, 202] on div "Please provide the following information to add a new miscellaneous charge (tri…" at bounding box center [567, 180] width 474 height 208
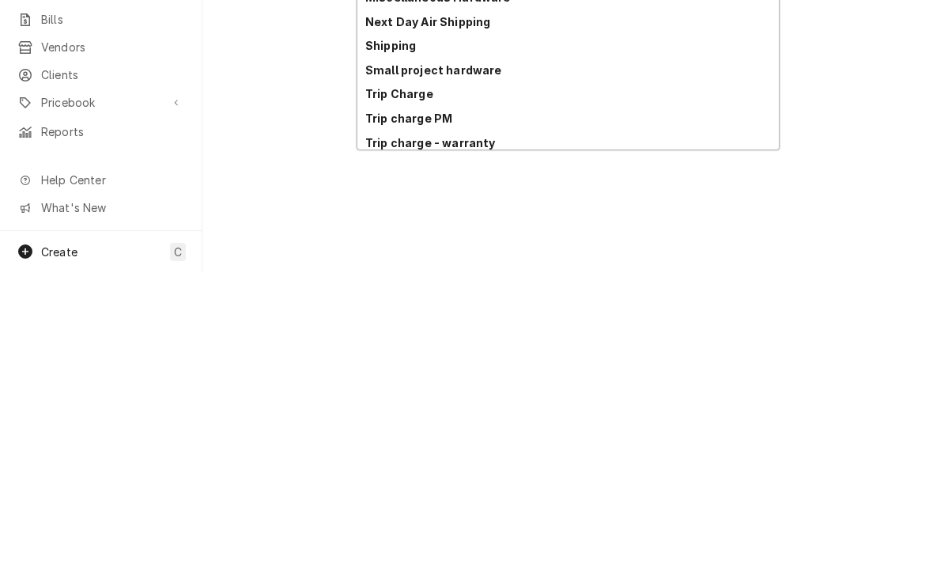
click at [386, 379] on strong "Trip Charge" at bounding box center [399, 385] width 68 height 13
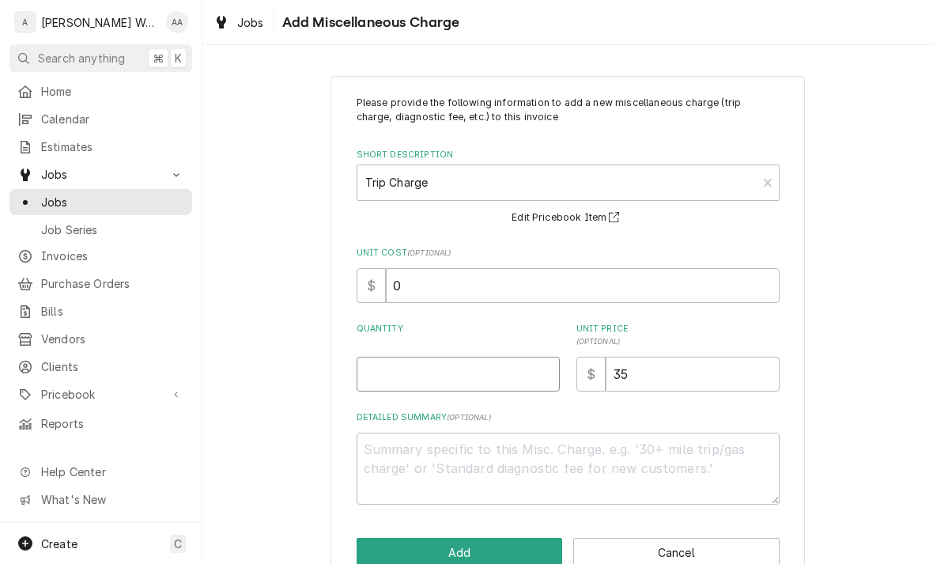
click at [377, 379] on input "Quantity" at bounding box center [458, 374] width 203 height 35
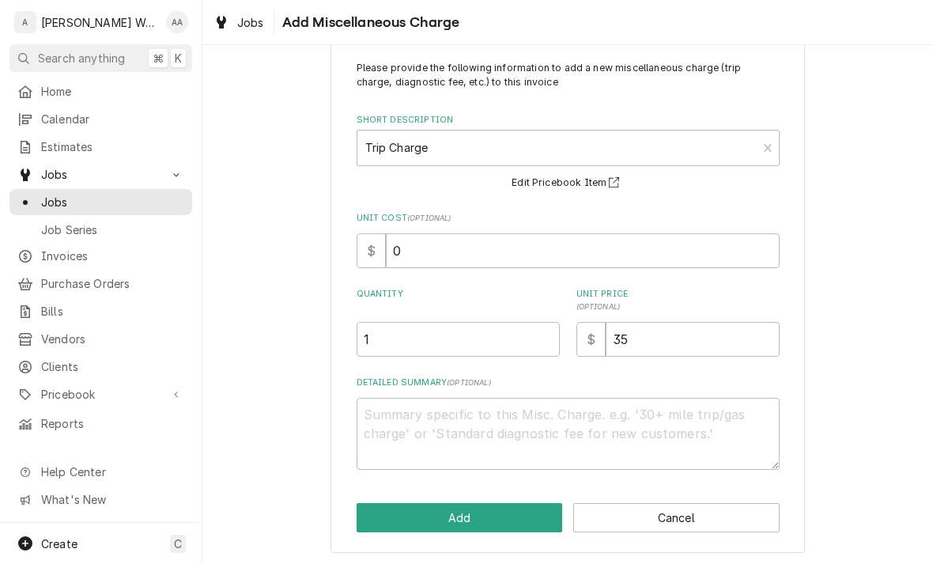
click at [392, 517] on button "Add" at bounding box center [460, 517] width 206 height 29
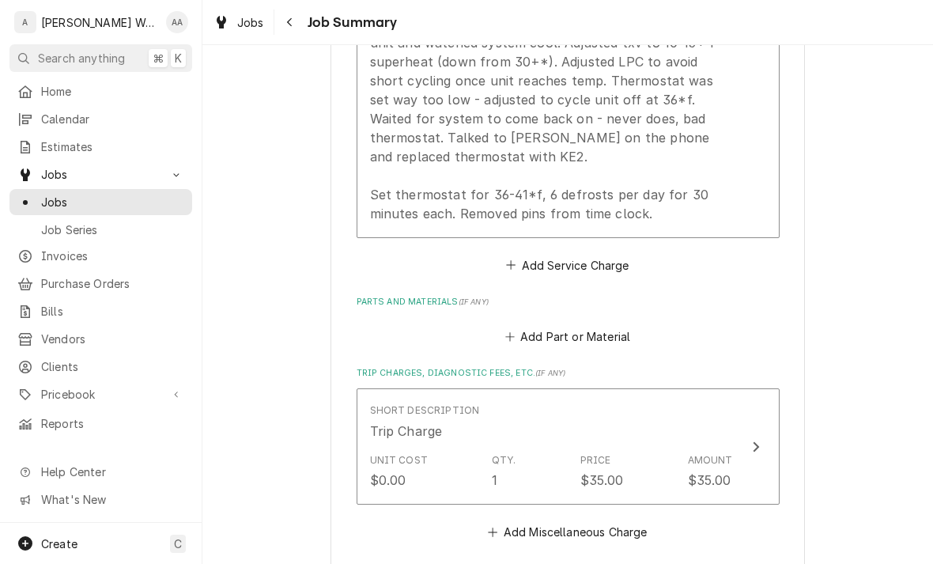
scroll to position [674, 0]
click at [543, 327] on button "Add Part or Material" at bounding box center [567, 338] width 130 height 22
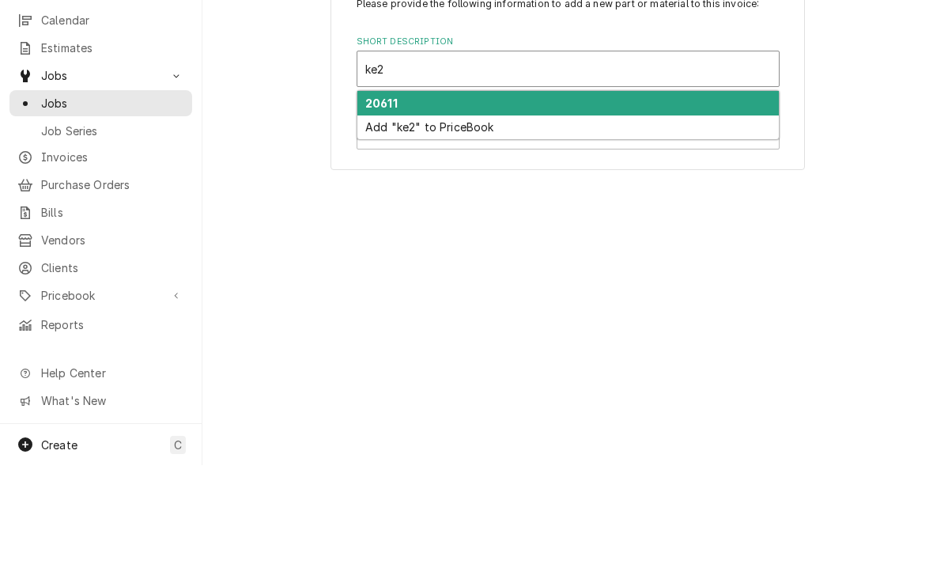
click at [372, 195] on strong "20611" at bounding box center [381, 201] width 32 height 13
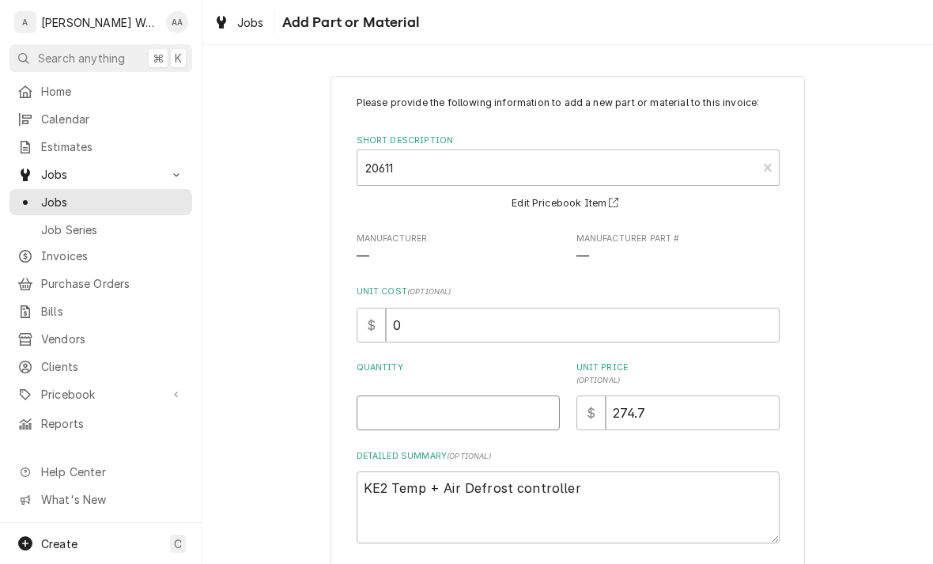
click at [380, 413] on input "Quantity" at bounding box center [458, 412] width 203 height 35
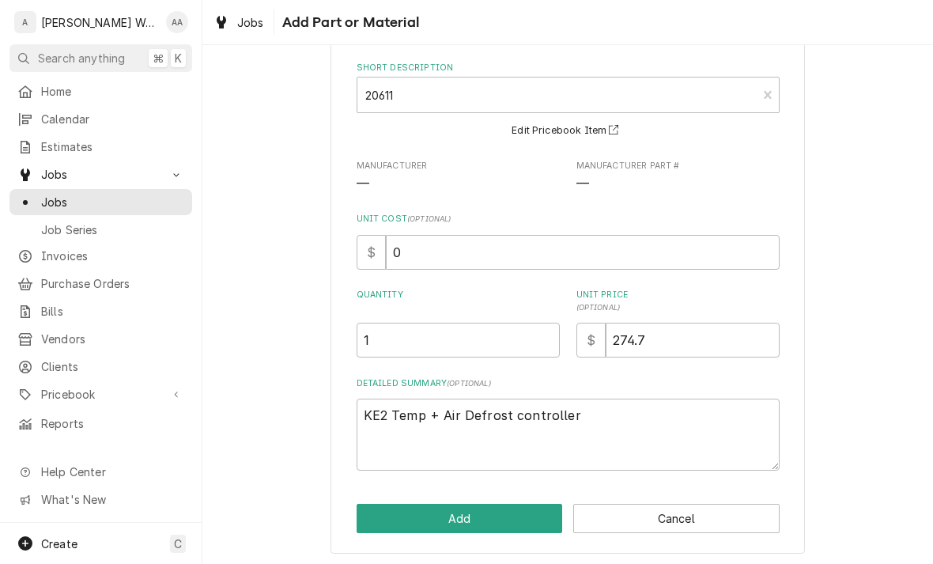
click at [380, 522] on button "Add" at bounding box center [460, 518] width 206 height 29
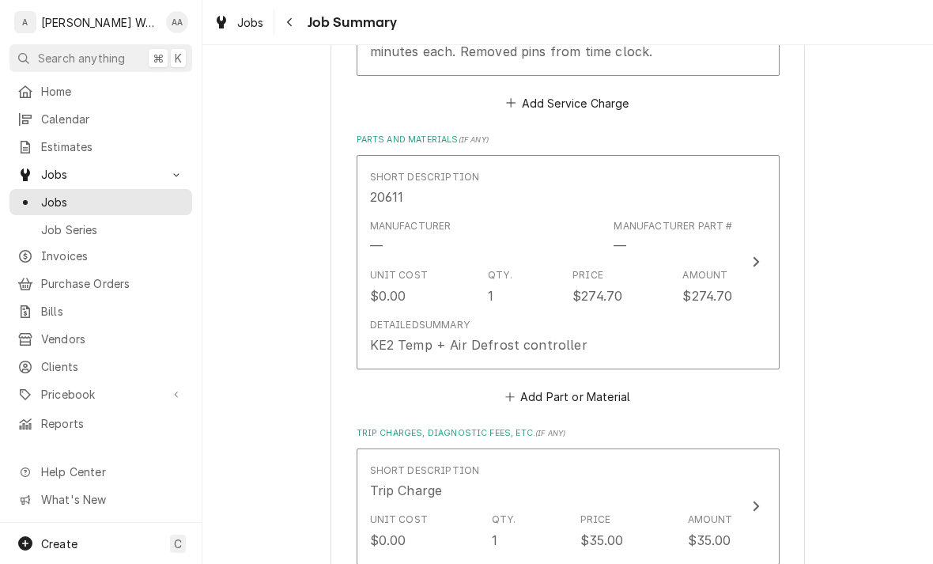
scroll to position [833, 0]
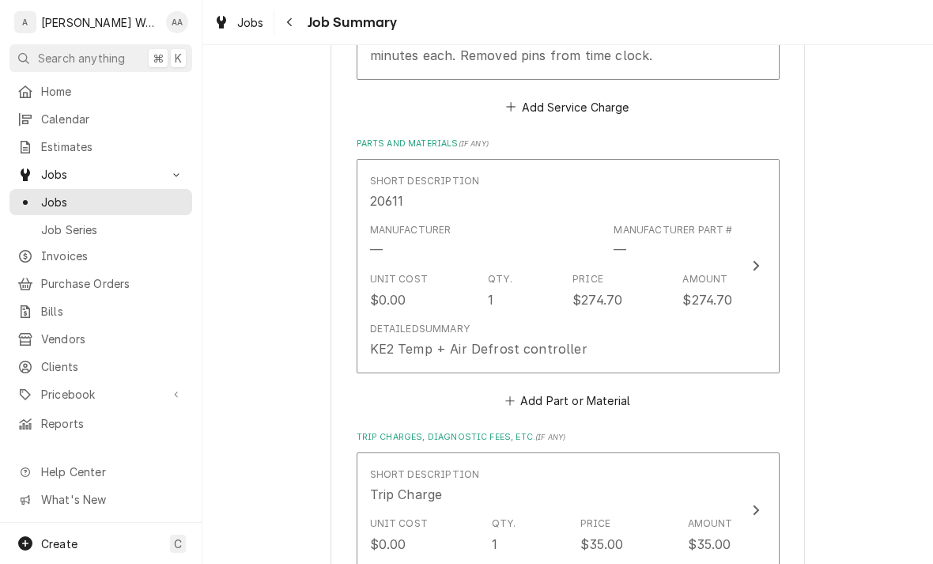
click at [553, 389] on button "Add Part or Material" at bounding box center [567, 400] width 130 height 22
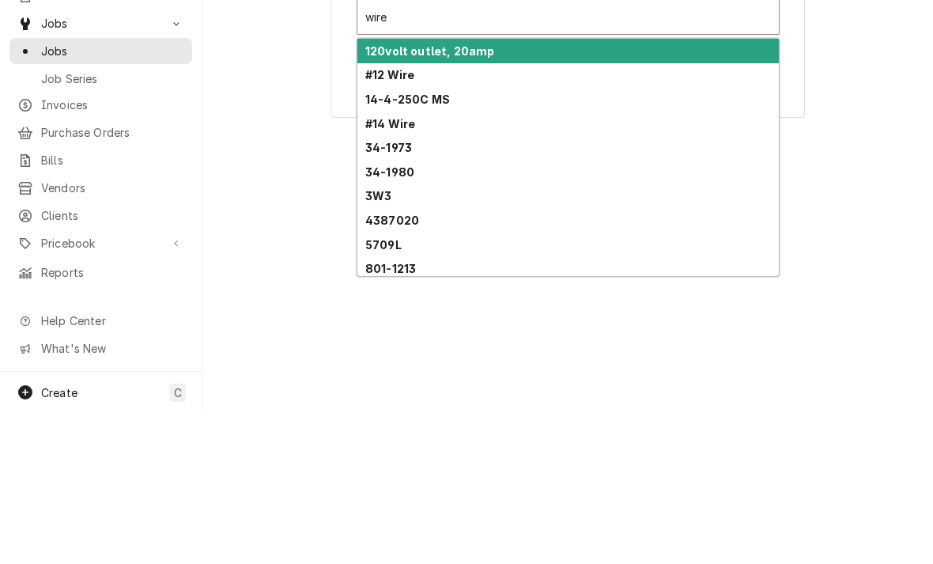
click at [370, 268] on strong "#14 Wire" at bounding box center [390, 274] width 50 height 13
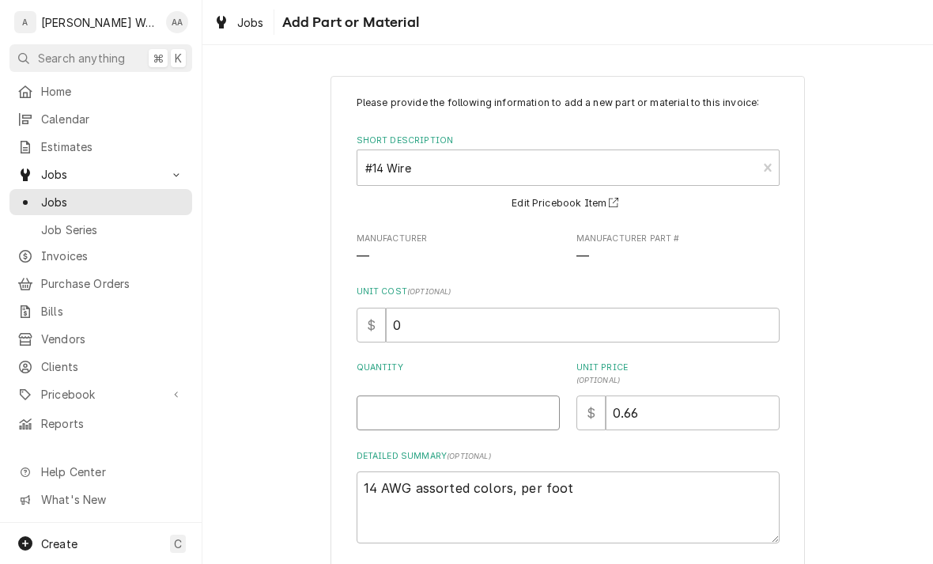
click at [381, 427] on input "Quantity" at bounding box center [458, 412] width 203 height 35
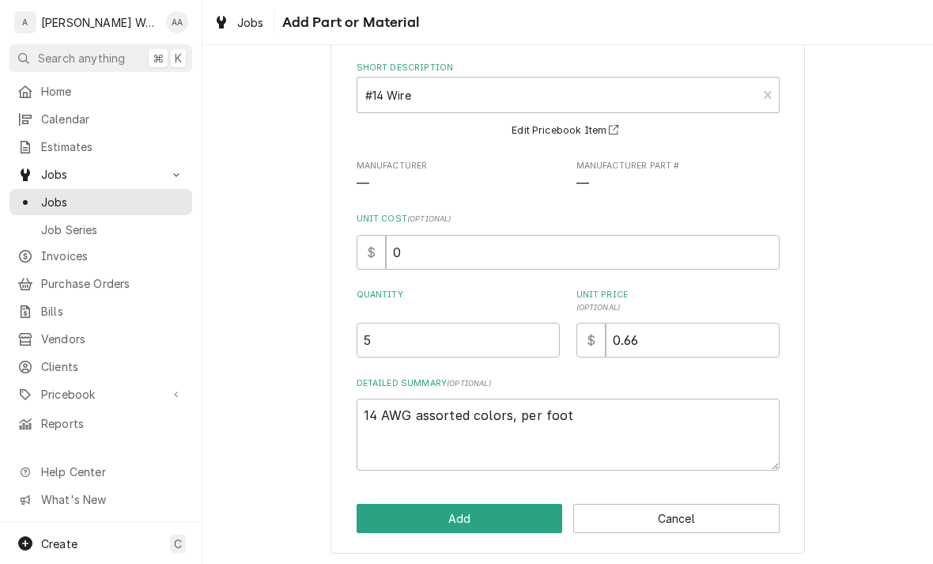
click at [384, 518] on button "Add" at bounding box center [460, 518] width 206 height 29
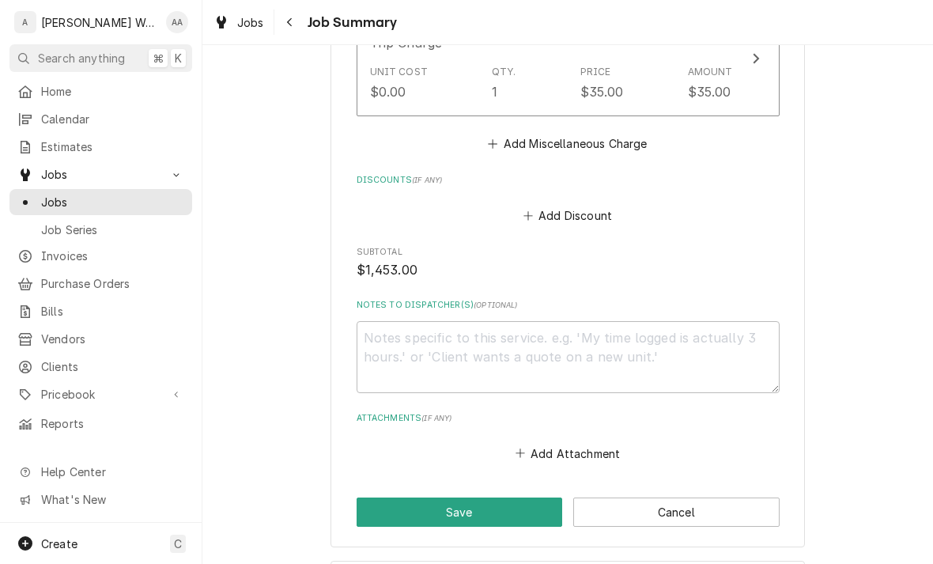
scroll to position [1508, 0]
click at [394, 499] on button "Save" at bounding box center [460, 511] width 206 height 29
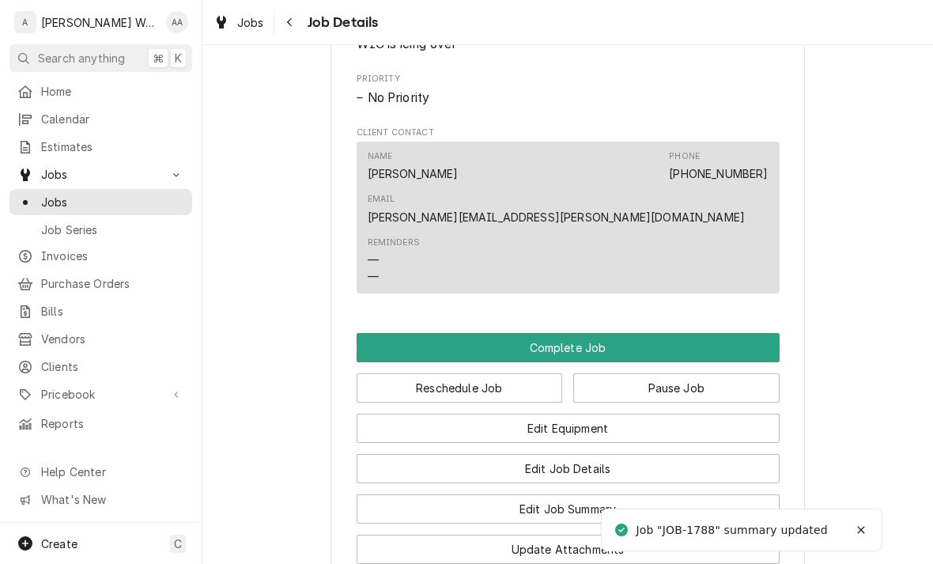
scroll to position [998, 0]
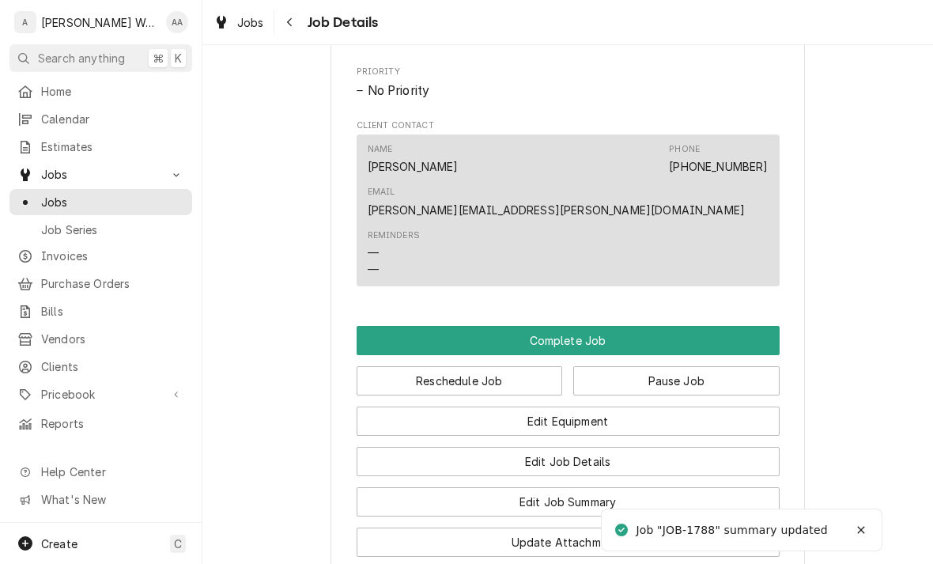
click at [746, 326] on button "Complete Job" at bounding box center [568, 340] width 423 height 29
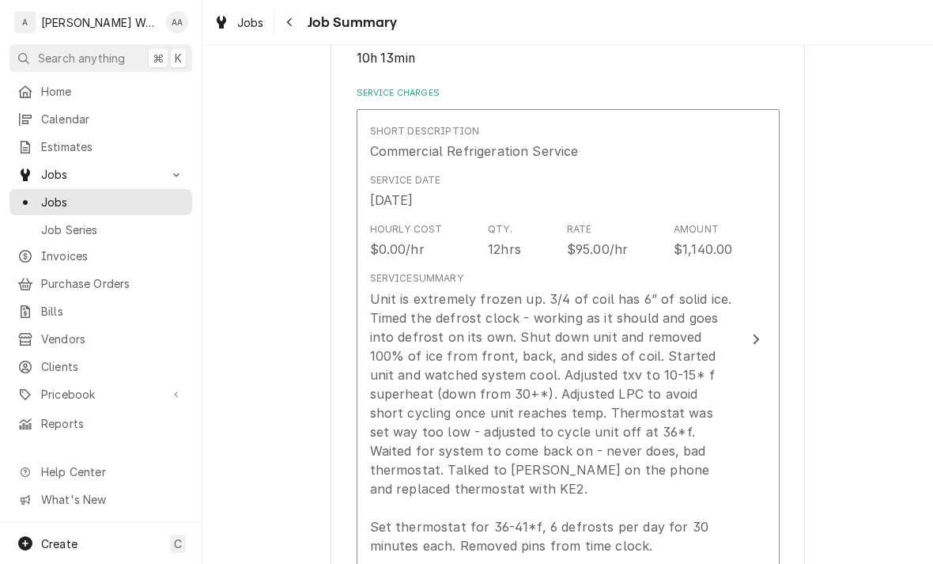
click at [385, 353] on div "Unit is extremely frozen up. 3/4 of coil has 6” of solid ice. Timed the defrost…" at bounding box center [551, 422] width 363 height 266
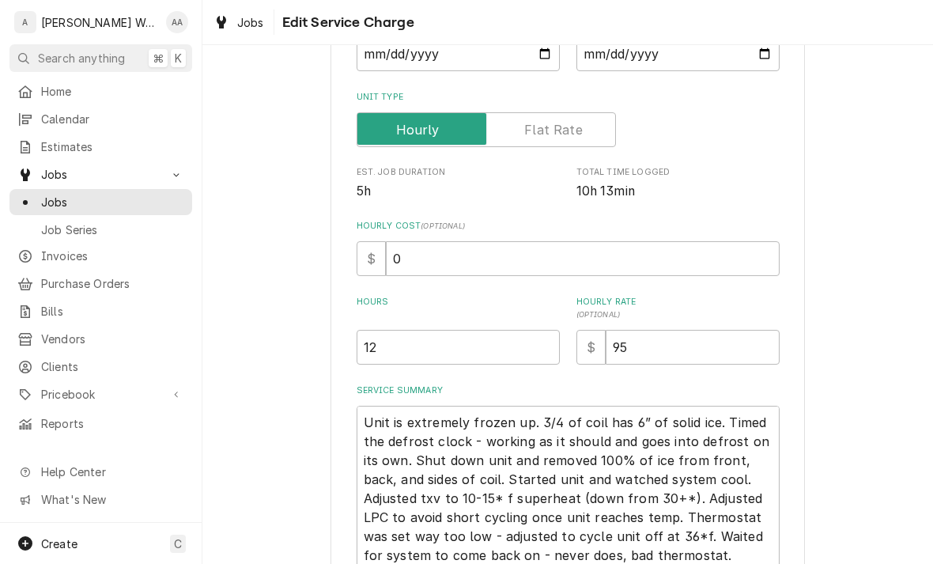
type textarea "x"
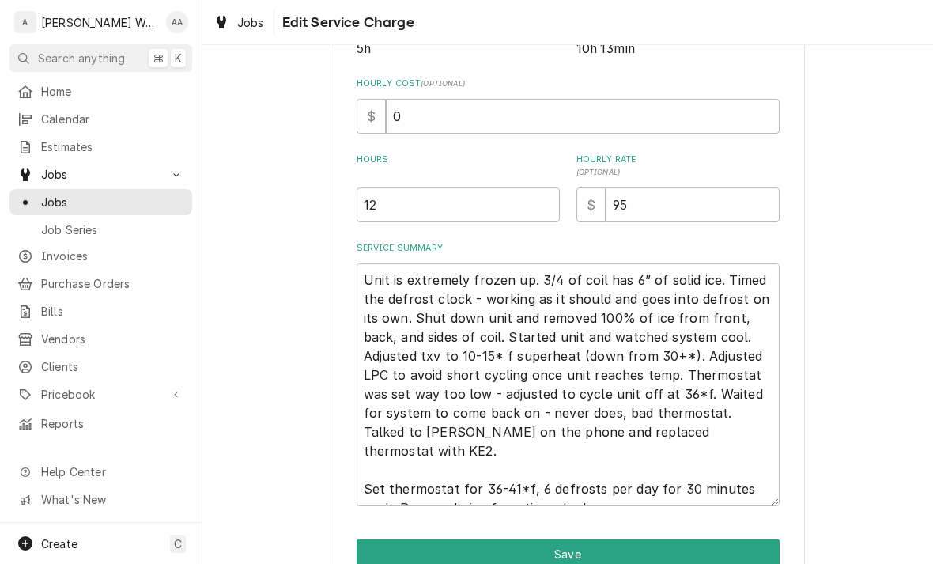
scroll to position [364, 0]
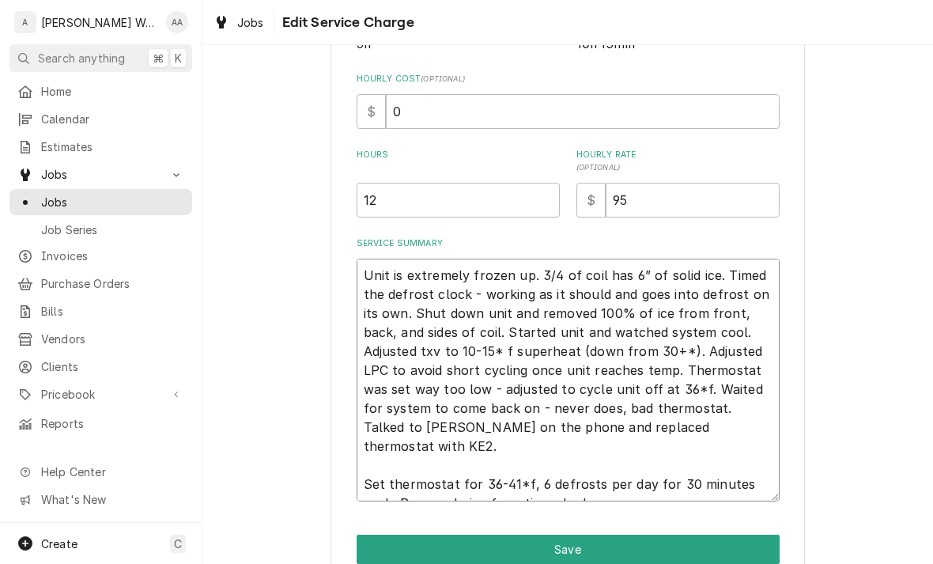
click at [416, 315] on textarea "Unit is extremely frozen up. 3/4 of coil has 6” of solid ice. Timed the defrost…" at bounding box center [568, 380] width 423 height 243
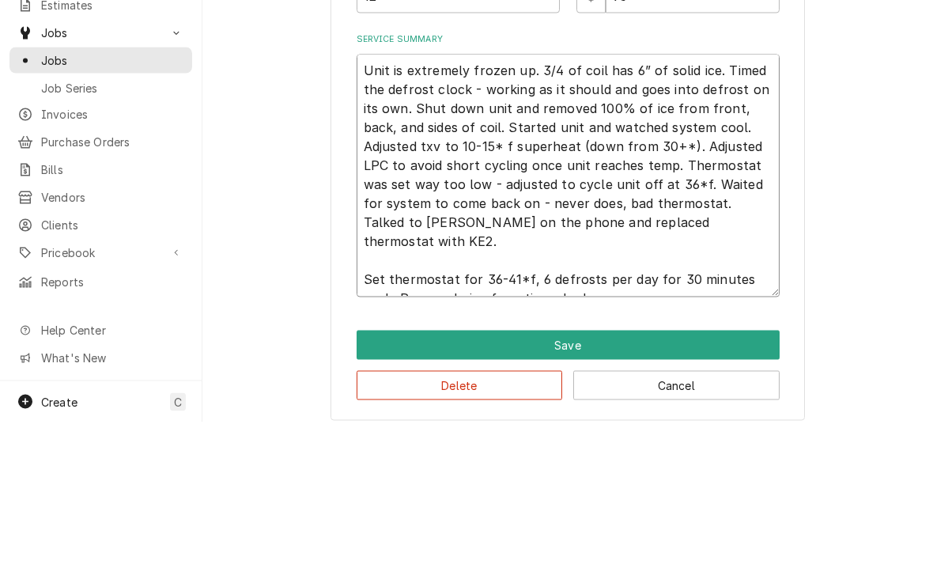
scroll to position [429, 0]
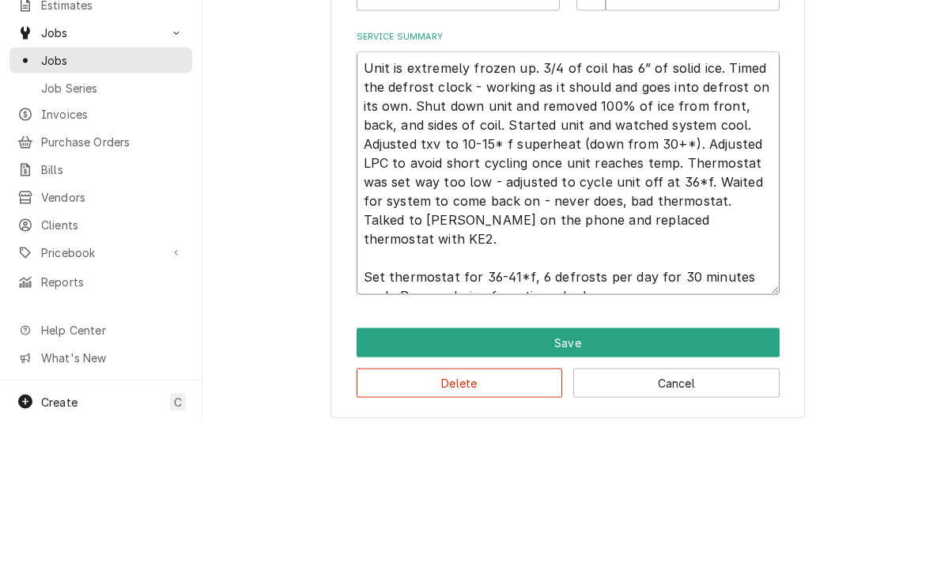
type textarea "Unit is extremely frozen up. 3/4 of coil has 6” of solid ice. Timed the defrost…"
type textarea "x"
type textarea "Unit is extremely frozen up. 3/4 of coil has 6” of solid ice. Timed the defrost…"
type textarea "x"
type textarea "Unit is extremely frozen up. 3/4 of coil has 6” of solid ice. Timed the defrost…"
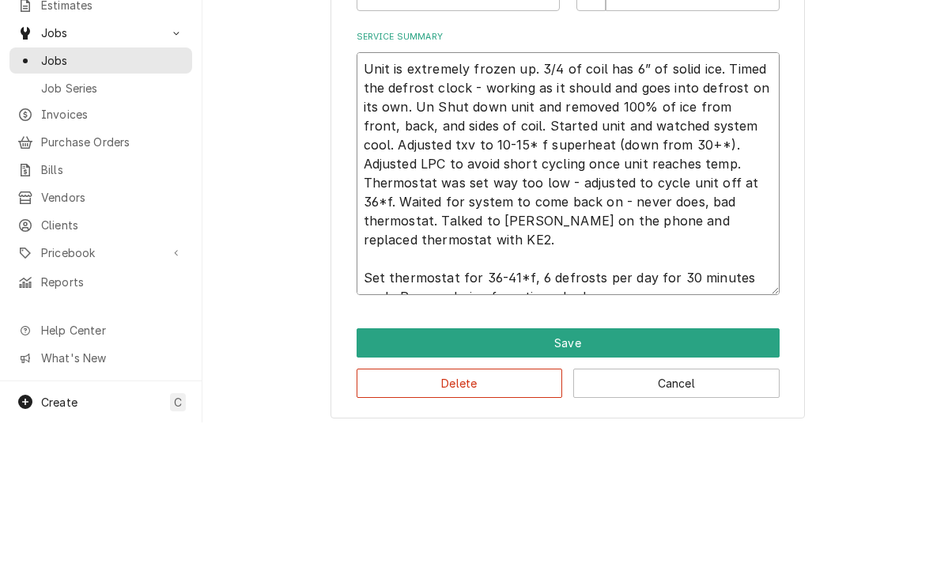
type textarea "x"
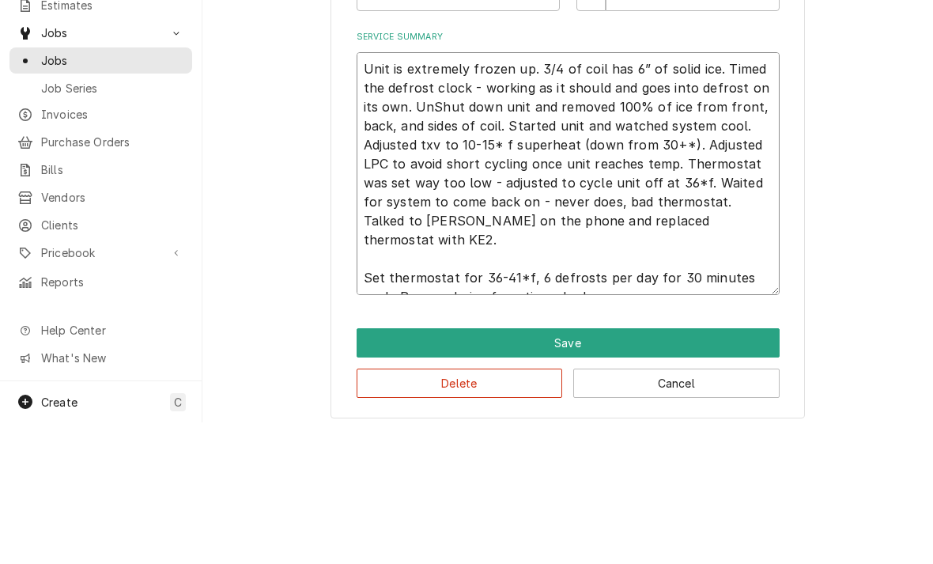
type textarea "Unit is extremely frozen up. 3/4 of coil has 6” of solid ice. Timed the defrost…"
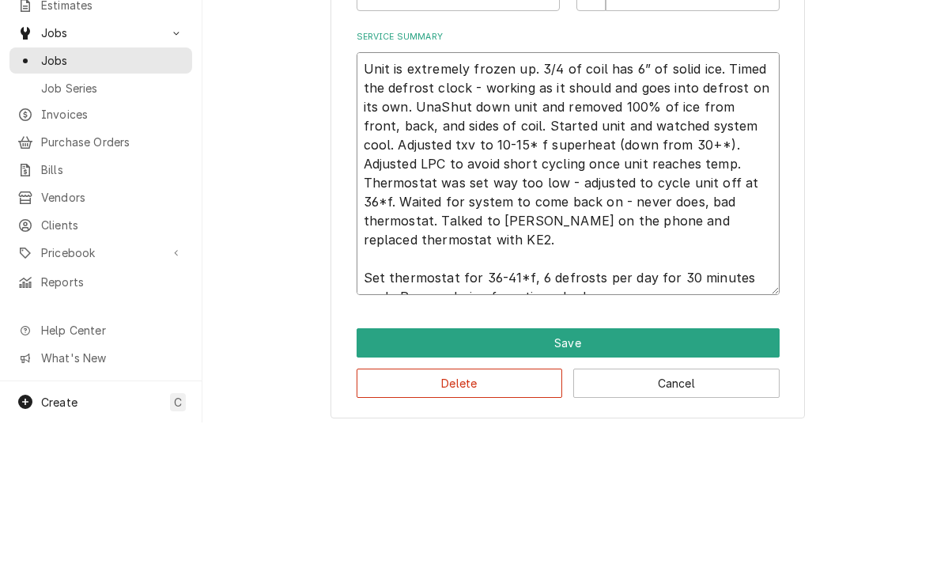
type textarea "x"
type textarea "Unit is extremely frozen up. 3/4 of coil has 6” of solid ice. Timed the defrost…"
type textarea "x"
type textarea "Unit is extremely frozen up. 3/4 of coil has 6” of solid ice. Timed the defrost…"
type textarea "x"
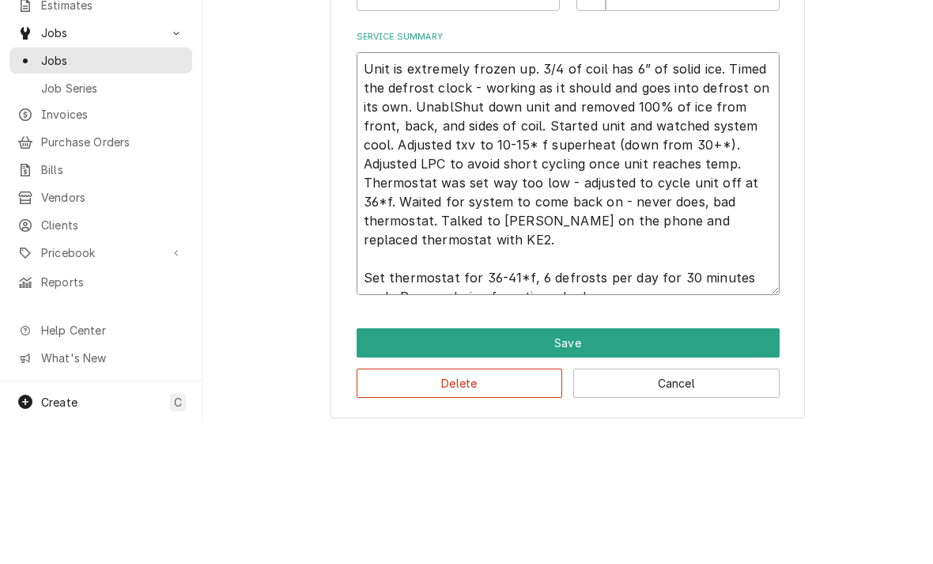
type textarea "Unit is extremely frozen up. 3/4 of coil has 6” of solid ice. Timed the defrost…"
type textarea "x"
type textarea "Unit is extremely frozen up. 3/4 of coil has 6” of solid ice. Timed the defrost…"
type textarea "x"
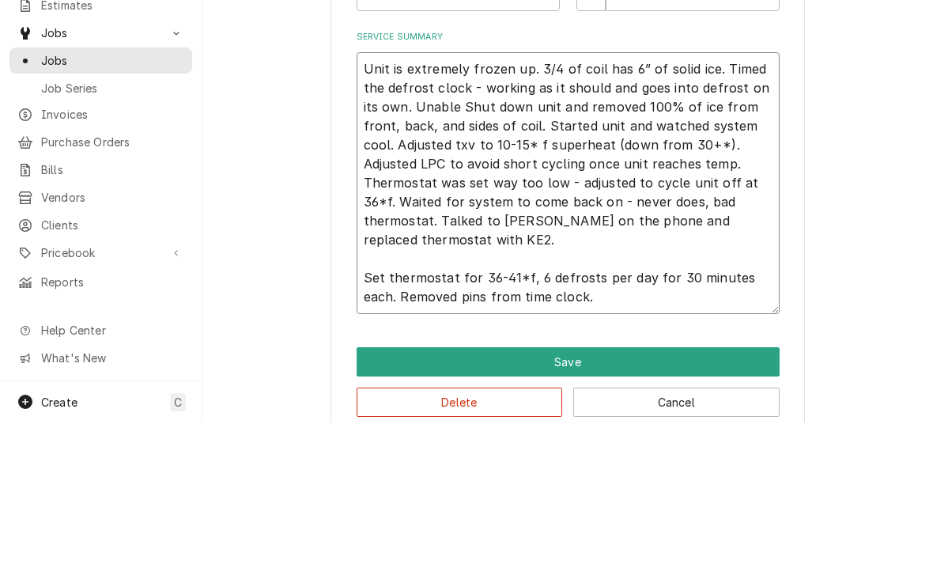
type textarea "Unit is extremely frozen up. 3/4 of coil has 6” of solid ice. Timed the defrost…"
type textarea "x"
type textarea "Unit is extremely frozen up. 3/4 of coil has 6” of solid ice. Timed the defrost…"
type textarea "x"
type textarea "Unit is extremely frozen up. 3/4 of coil has 6” of solid ice. Timed the defrost…"
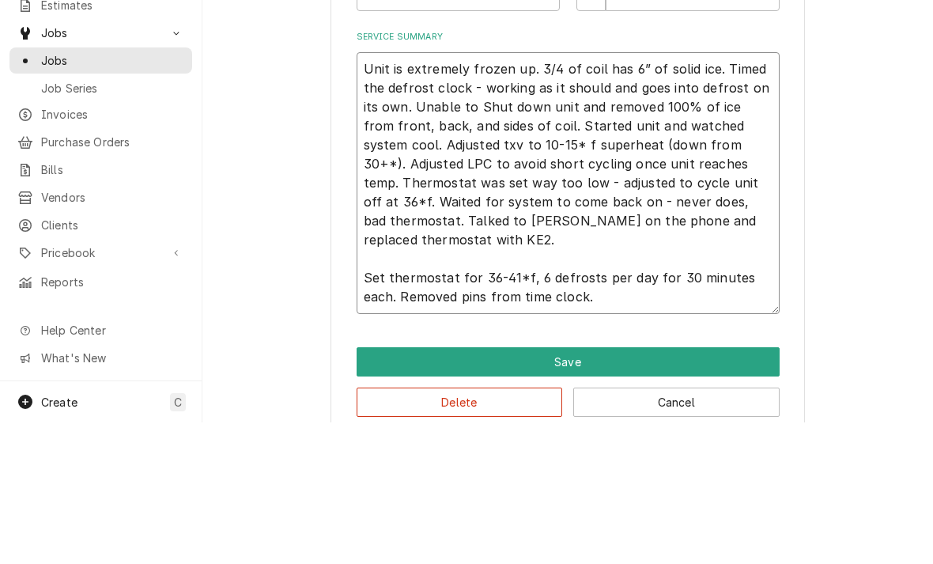
type textarea "x"
type textarea "Unit is extremely frozen up. 3/4 of coil has 6” of solid ice. Timed the defrost…"
type textarea "x"
type textarea "Unit is extremely frozen up. 3/4 of coil has 6” of solid ice. Timed the defrost…"
type textarea "x"
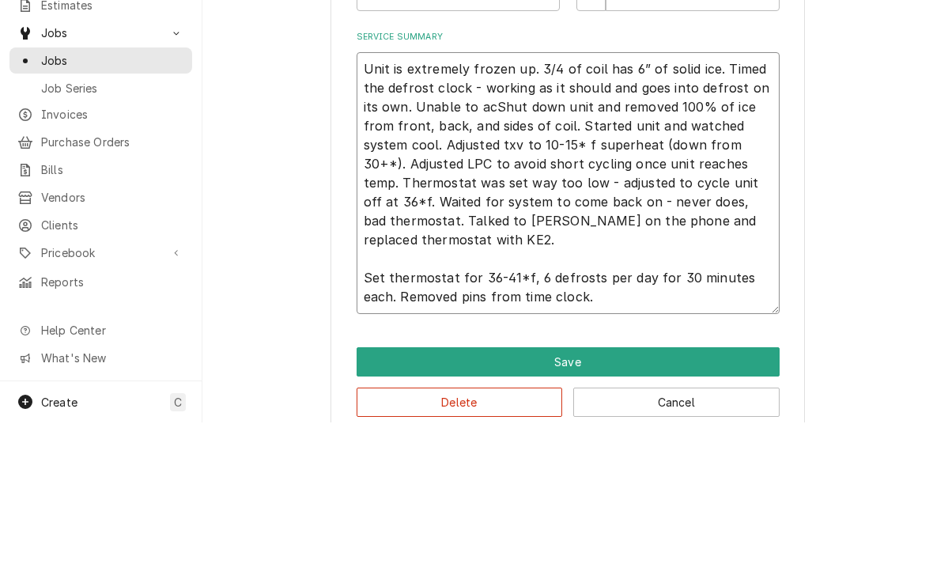
type textarea "Unit is extremely frozen up. 3/4 of coil has 6” of solid ice. Timed the defrost…"
type textarea "x"
type textarea "Unit is extremely frozen up. 3/4 of coil has 6” of solid ice. Timed the defrost…"
type textarea "x"
type textarea "Unit is extremely frozen up. 3/4 of coil has 6” of solid ice. Timed the defrost…"
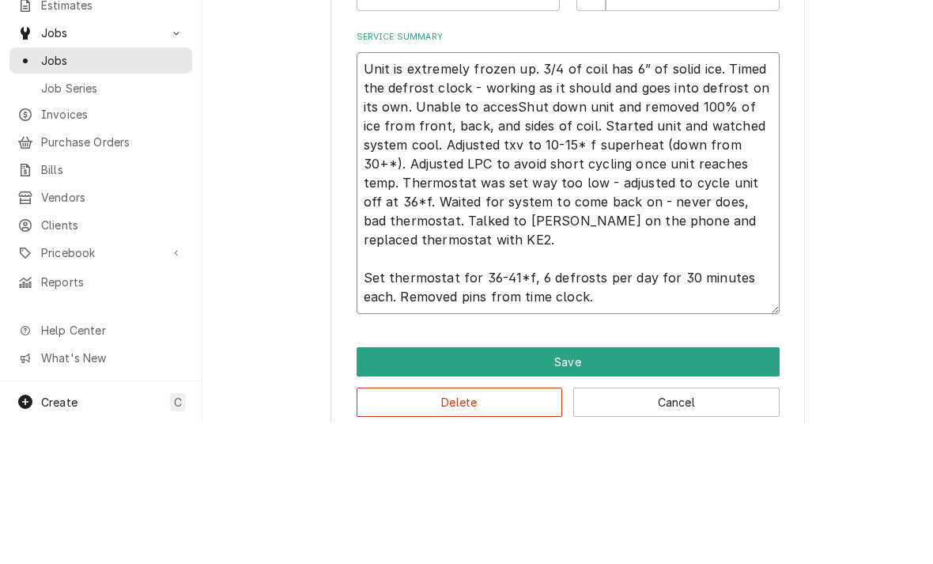
type textarea "x"
type textarea "Unit is extremely frozen up. 3/4 of coil has 6” of solid ice. Timed the defrost…"
type textarea "x"
type textarea "Unit is extremely frozen up. 3/4 of coil has 6” of solid ice. Timed the defrost…"
type textarea "x"
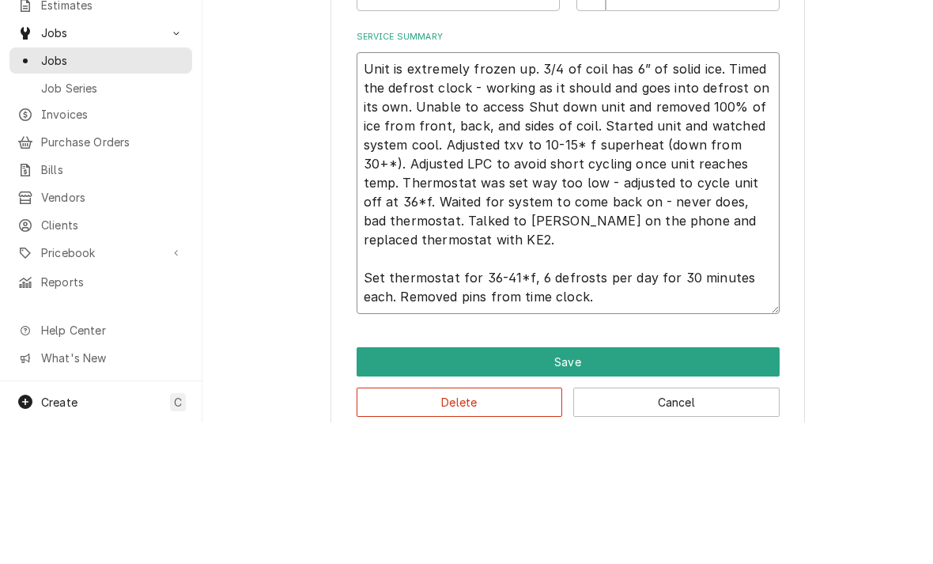
type textarea "Unit is extremely frozen up. 3/4 of coil has 6” of solid ice. Timed the defrost…"
type textarea "x"
type textarea "Unit is extremely frozen up. 3/4 of coil has 6” of solid ice. Timed the defrost…"
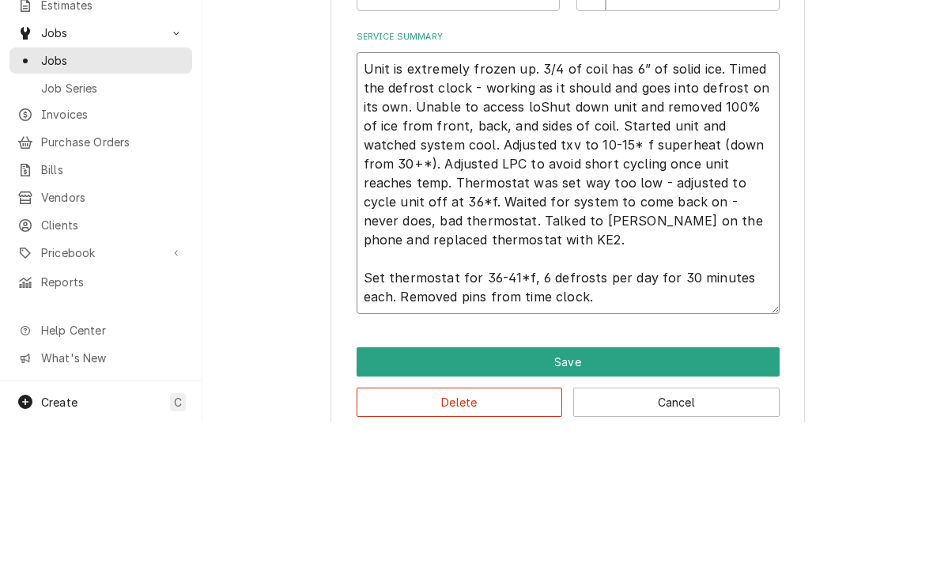
type textarea "x"
type textarea "Unit is extremely frozen up. 3/4 of coil has 6” of solid ice. Timed the defrost…"
type textarea "x"
type textarea "Unit is extremely frozen up. 3/4 of coil has 6” of solid ice. Timed the defrost…"
type textarea "x"
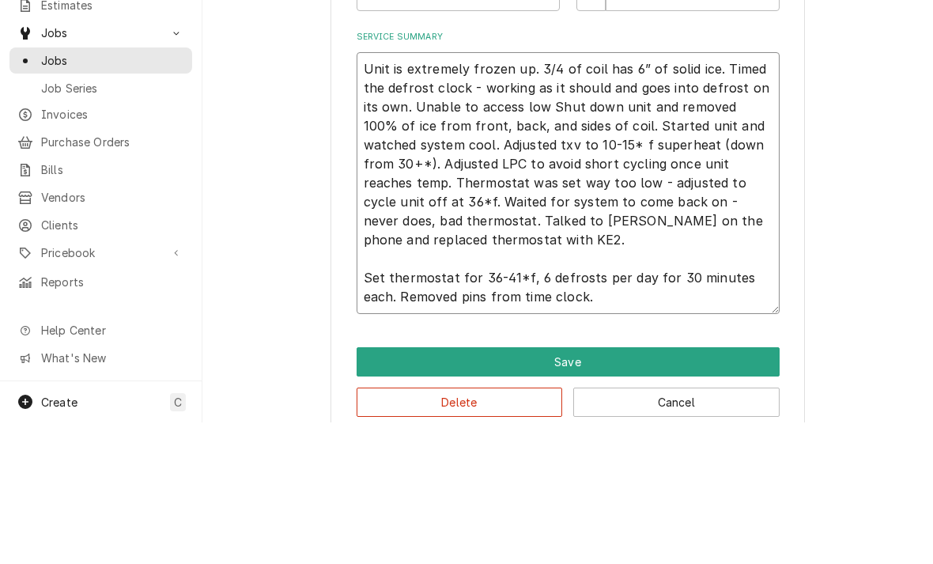
type textarea "Unit is extremely frozen up. 3/4 of coil has 6” of solid ice. Timed the defrost…"
type textarea "x"
type textarea "Unit is extremely frozen up. 3/4 of coil has 6” of solid ice. Timed the defrost…"
type textarea "x"
type textarea "Unit is extremely frozen up. 3/4 of coil has 6” of solid ice. Timed the defrost…"
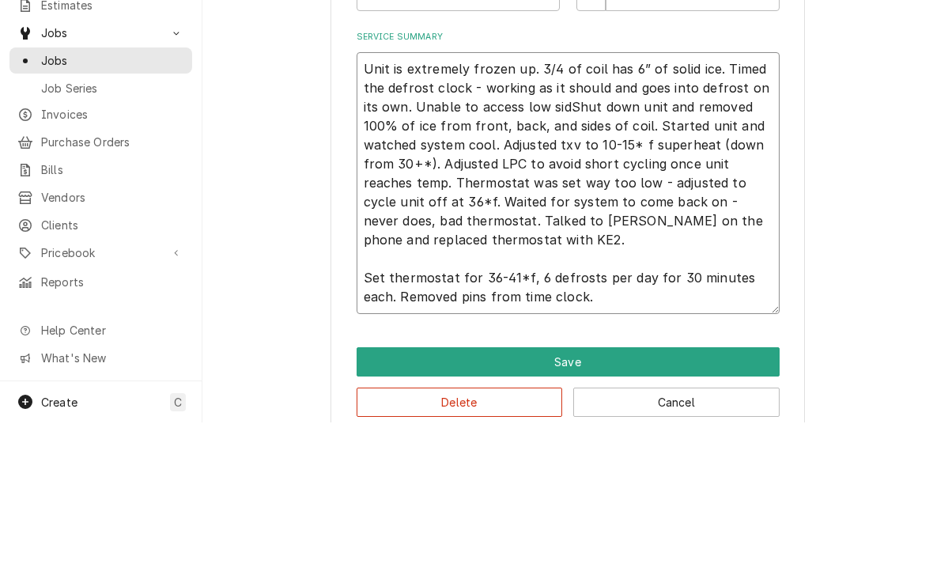
type textarea "x"
type textarea "Unit is extremely frozen up. 3/4 of coil has 6” of solid ice. Timed the defrost…"
type textarea "x"
type textarea "Unit is extremely frozen up. 3/4 of coil has 6” of solid ice. Timed the defrost…"
type textarea "x"
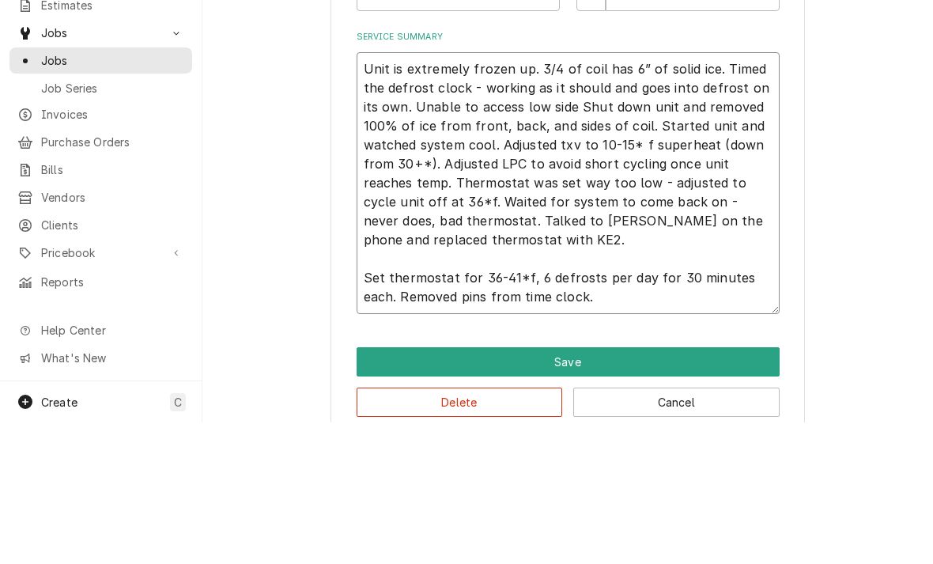
type textarea "Unit is extremely frozen up. 3/4 of coil has 6” of solid ice. Timed the defrost…"
type textarea "x"
type textarea "Unit is extremely frozen up. 3/4 of coil has 6” of solid ice. Timed the defrost…"
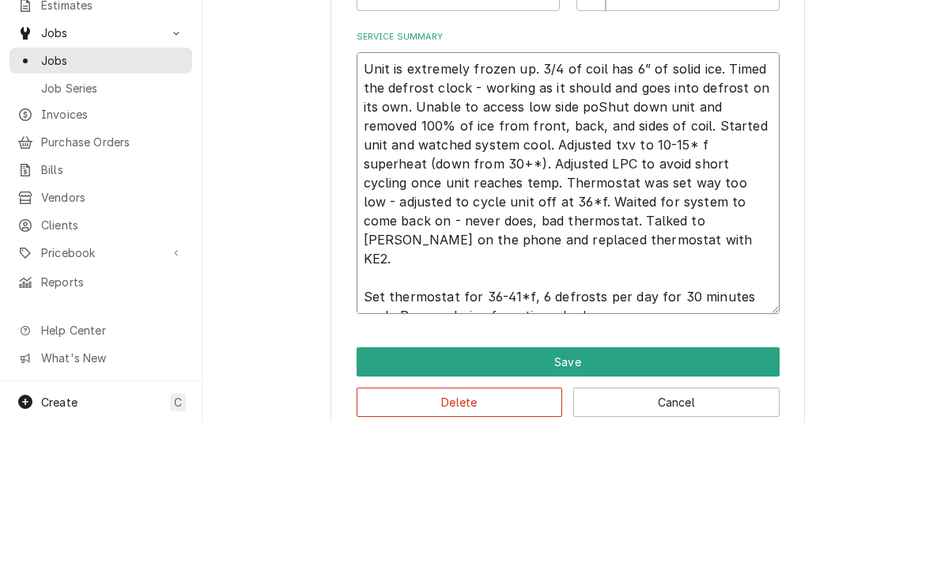
type textarea "x"
type textarea "Unit is extremely frozen up. 3/4 of coil has 6” of solid ice. Timed the defrost…"
type textarea "x"
type textarea "Unit is extremely frozen up. 3/4 of coil has 6” of solid ice. Timed the defrost…"
type textarea "x"
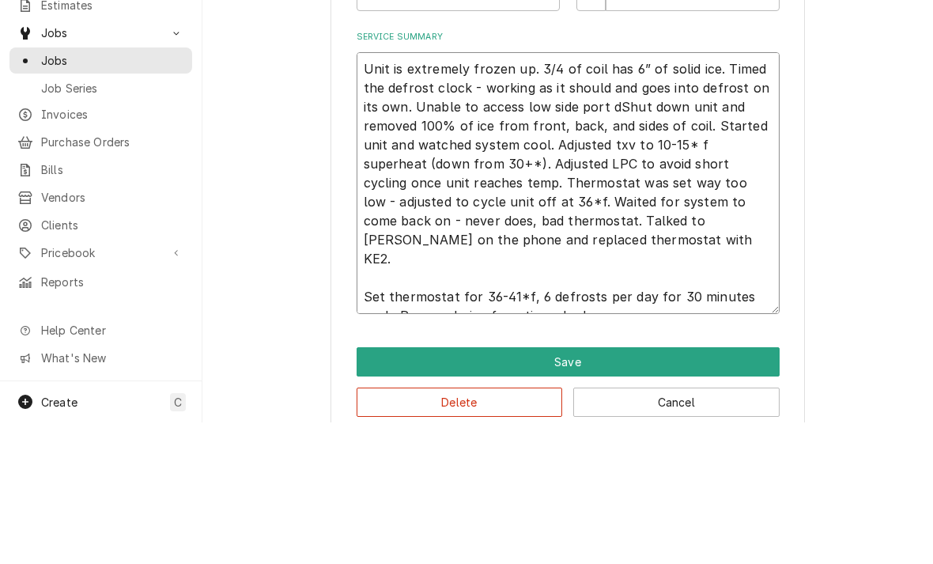
type textarea "Unit is extremely frozen up. 3/4 of coil has 6” of solid ice. Timed the defrost…"
type textarea "x"
type textarea "Unit is extremely frozen up. 3/4 of coil has 6” of solid ice. Timed the defrost…"
type textarea "x"
type textarea "Unit is extremely frozen up. 3/4 of coil has 6” of solid ice. Timed the defrost…"
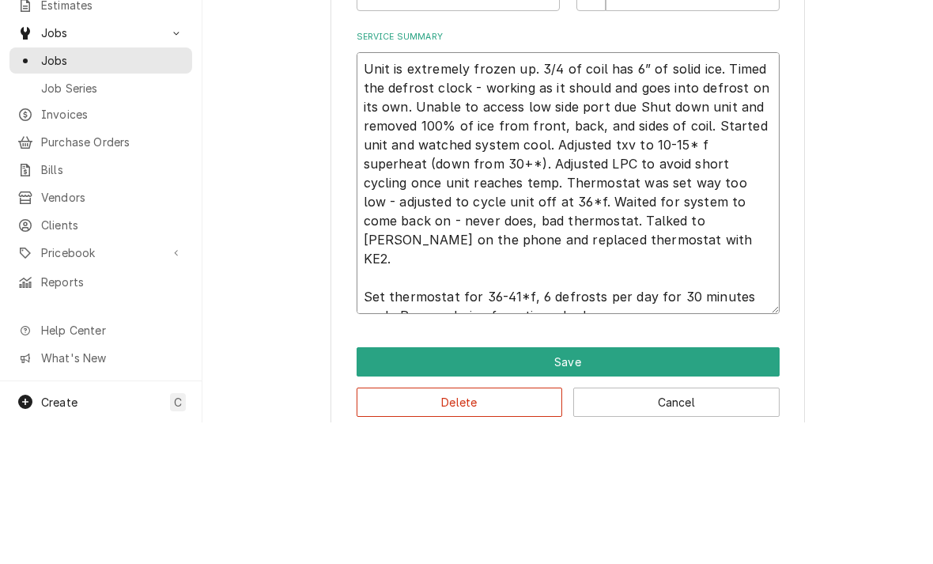
type textarea "x"
type textarea "Unit is extremely frozen up. 3/4 of coil has 6” of solid ice. Timed the defrost…"
type textarea "x"
type textarea "Unit is extremely frozen up. 3/4 of coil has 6” of solid ice. Timed the defrost…"
type textarea "x"
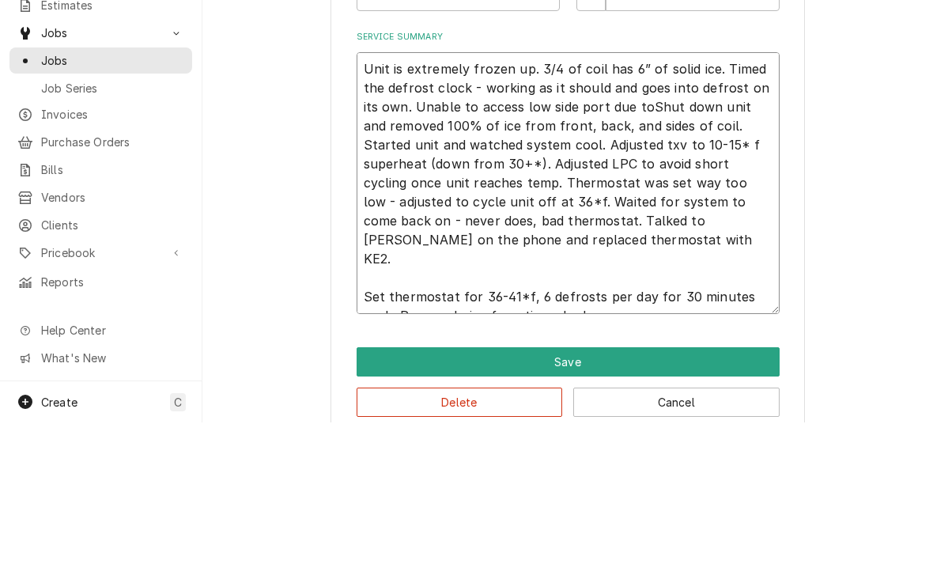
type textarea "Unit is extremely frozen up. 3/4 of coil has 6” of solid ice. Timed the defrost…"
type textarea "x"
type textarea "Unit is extremely frozen up. 3/4 of coil has 6” of solid ice. Timed the defrost…"
type textarea "x"
type textarea "Unit is extremely frozen up. 3/4 of coil has 6” of solid ice. Timed the defrost…"
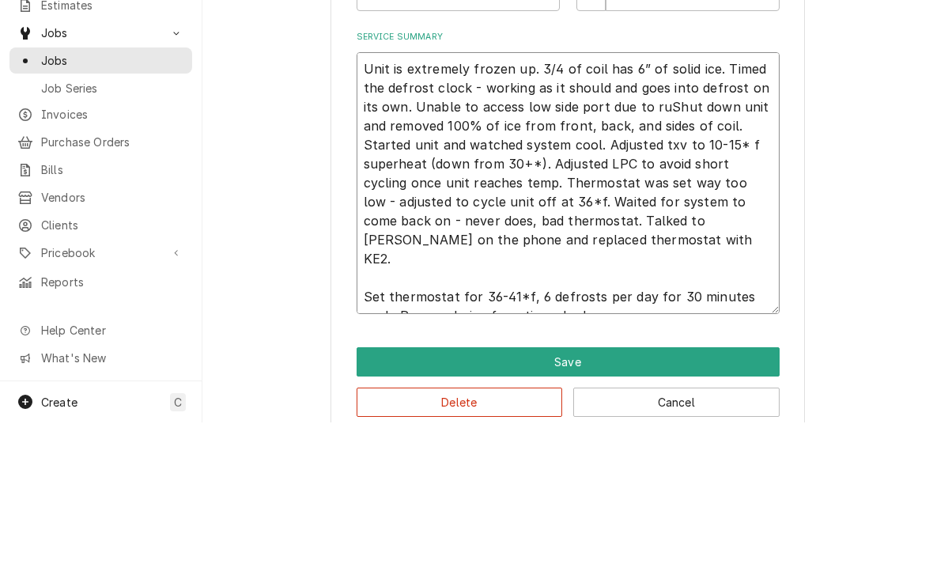
type textarea "x"
type textarea "Unit is extremely frozen up. 3/4 of coil has 6” of solid ice. Timed the defrost…"
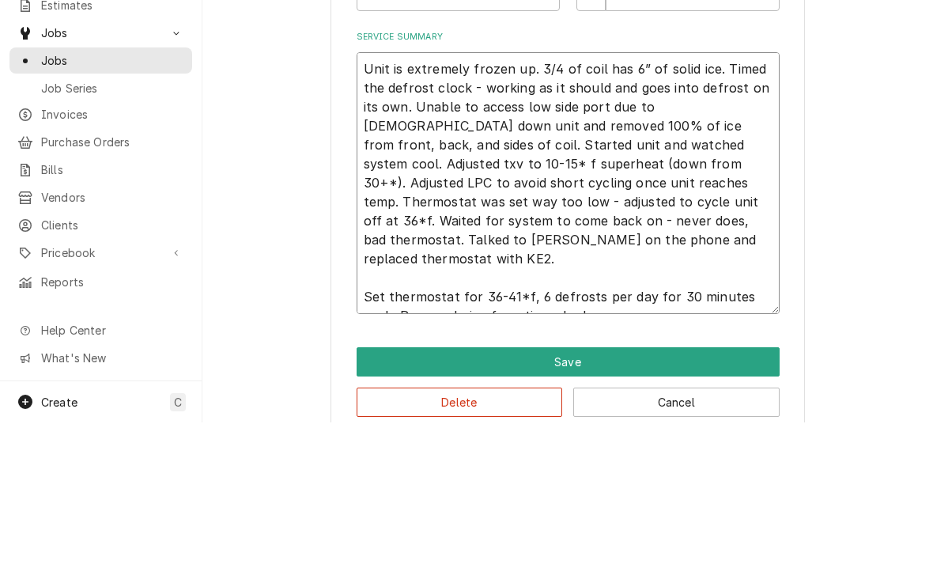
type textarea "x"
type textarea "Unit is extremely frozen up. 3/4 of coil has 6” of solid ice. Timed the defrost…"
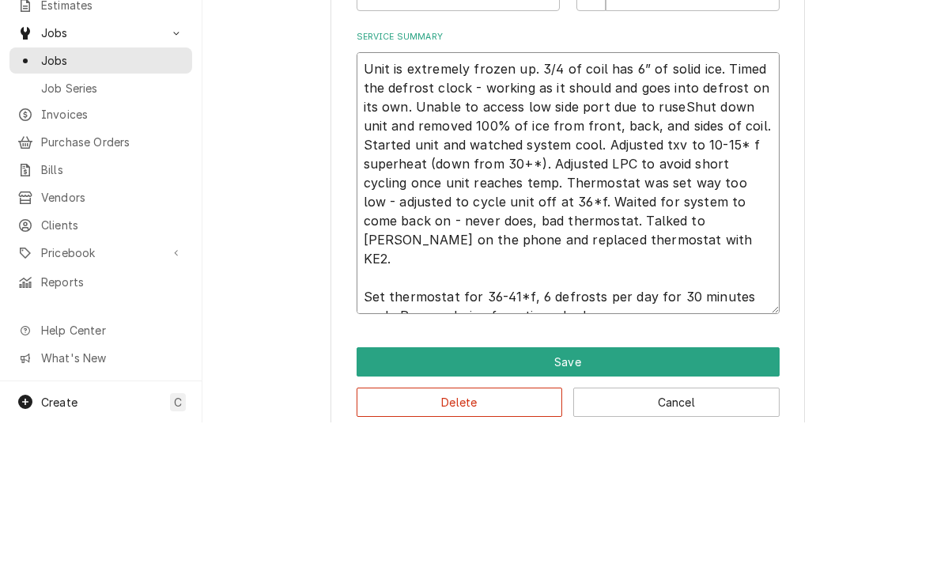
type textarea "x"
type textarea "Unit is extremely frozen up. 3/4 of coil has 6” of solid ice. Timed the defrost…"
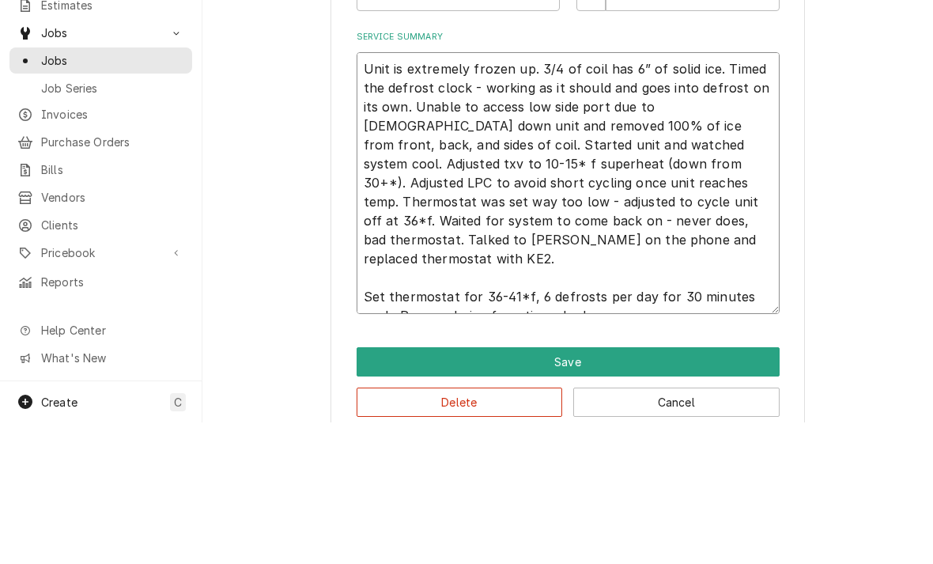
type textarea "x"
type textarea "Unit is extremely frozen up. 3/4 of coil has 6” of solid ice. Timed the defrost…"
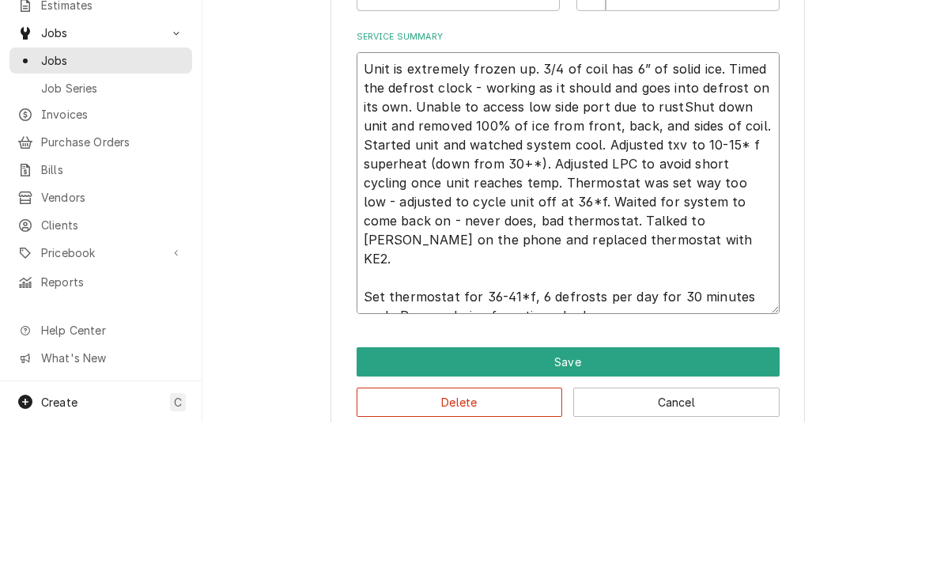
type textarea "x"
type textarea "Unit is extremely frozen up. 3/4 of coil has 6” of solid ice. Timed the defrost…"
type textarea "x"
type textarea "Unit is extremely frozen up. 3/4 of coil has 6” of solid ice. Timed the defrost…"
type textarea "x"
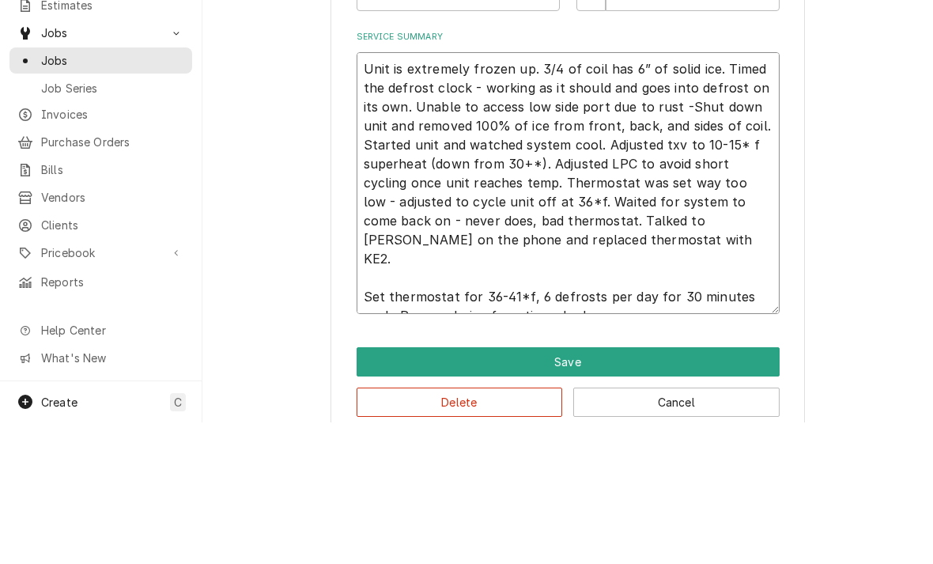
type textarea "Unit is extremely frozen up. 3/4 of coil has 6” of solid ice. Timed the defrost…"
type textarea "x"
type textarea "Unit is extremely frozen up. 3/4 of coil has 6” of solid ice. Timed the defrost…"
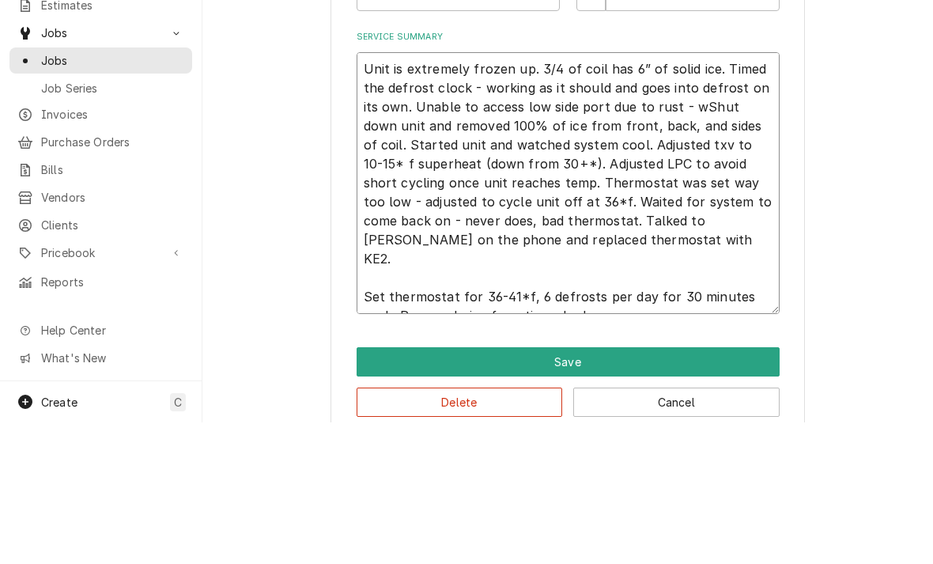
type textarea "x"
type textarea "Unit is extremely frozen up. 3/4 of coil has 6” of solid ice. Timed the defrost…"
type textarea "x"
type textarea "Unit is extremely frozen up. 3/4 of coil has 6” of solid ice. Timed the defrost…"
type textarea "x"
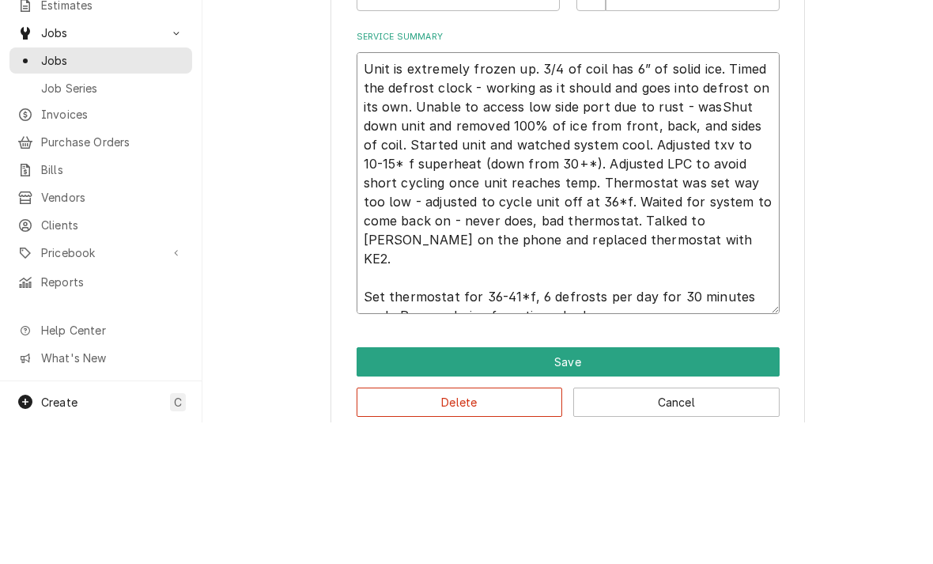
type textarea "Unit is extremely frozen up. 3/4 of coil has 6” of solid ice. Timed the defrost…"
type textarea "x"
type textarea "Unit is extremely frozen up. 3/4 of coil has 6” of solid ice. Timed the defrost…"
type textarea "x"
type textarea "Unit is extremely frozen up. 3/4 of coil has 6” of solid ice. Timed the defrost…"
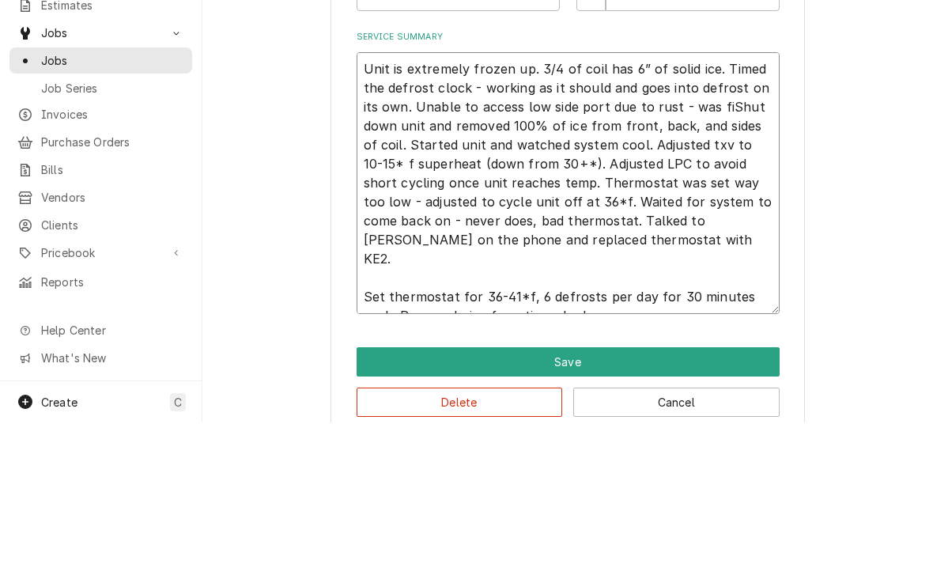
type textarea "x"
type textarea "Unit is extremely frozen up. 3/4 of coil has 6” of solid ice. Timed the defrost…"
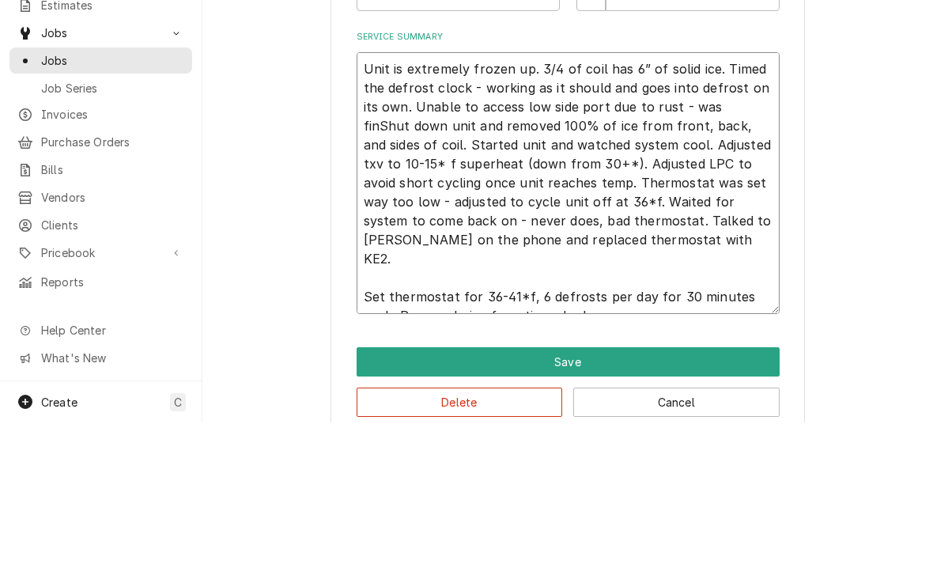
type textarea "x"
type textarea "Unit is extremely frozen up. 3/4 of coil has 6” of solid ice. Timed the defrost…"
type textarea "x"
type textarea "Unit is extremely frozen up. 3/4 of coil has 6” of solid ice. Timed the defrost…"
type textarea "x"
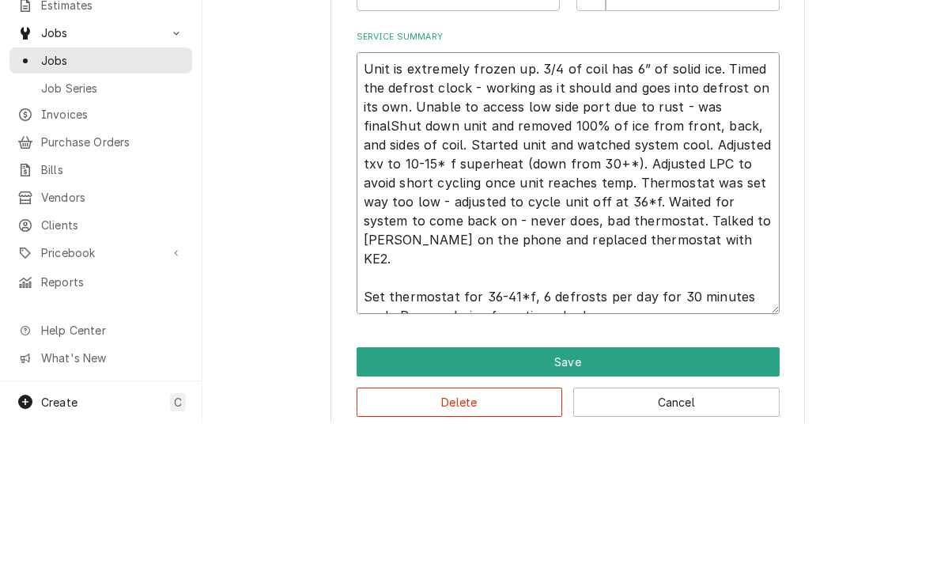
type textarea "Unit is extremely frozen up. 3/4 of coil has 6” of solid ice. Timed the defrost…"
type textarea "x"
type textarea "Unit is extremely frozen up. 3/4 of coil has 6” of solid ice. Timed the defrost…"
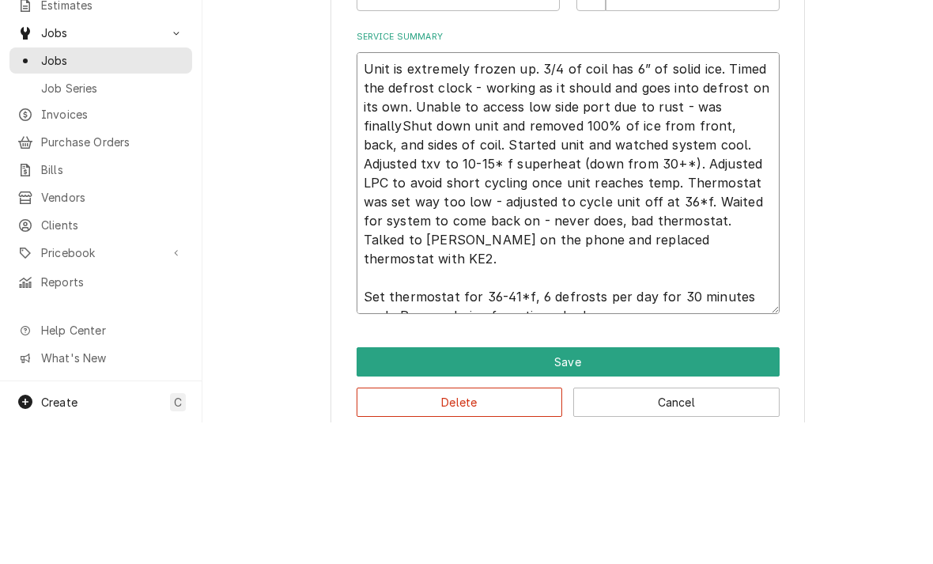
type textarea "x"
type textarea "Unit is extremely frozen up. 3/4 of coil has 6” of solid ice. Timed the defrost…"
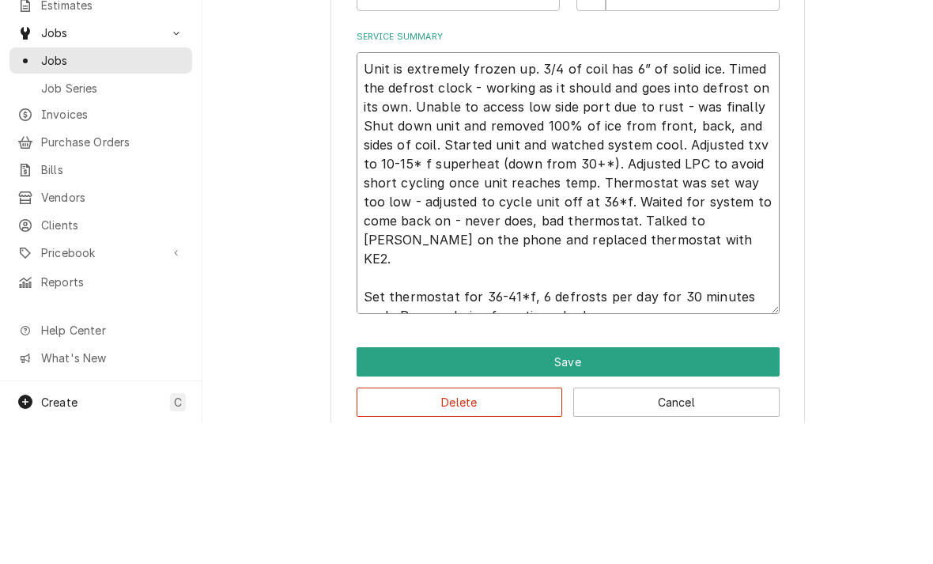
type textarea "x"
type textarea "Unit is extremely frozen up. 3/4 of coil has 6” of solid ice. Timed the defrost…"
type textarea "x"
type textarea "Unit is extremely frozen up. 3/4 of coil has 6” of solid ice. Timed the defrost…"
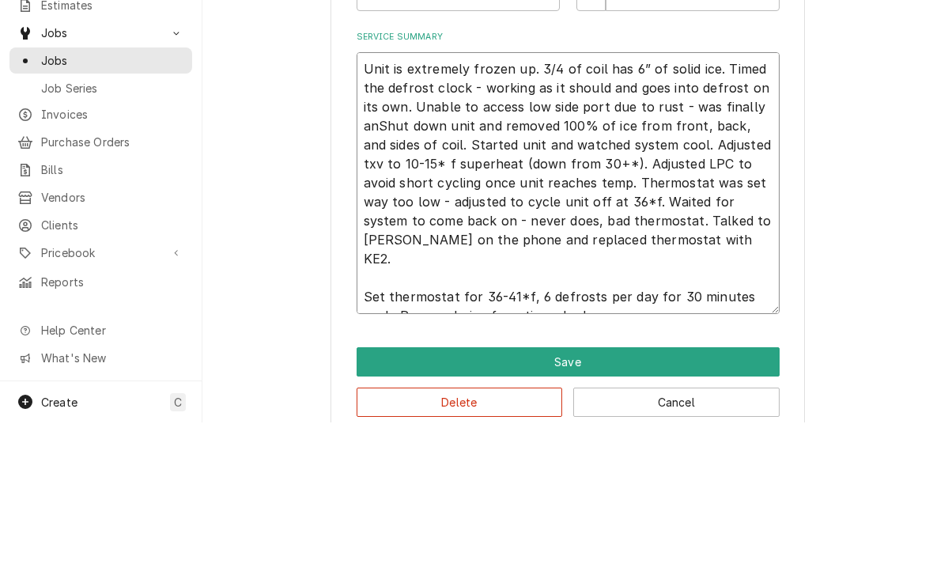
type textarea "x"
type textarea "Unit is extremely frozen up. 3/4 of coil has 6” of solid ice. Timed the defrost…"
type textarea "x"
type textarea "Unit is extremely frozen up. 3/4 of coil has 6” of solid ice. Timed the defrost…"
type textarea "x"
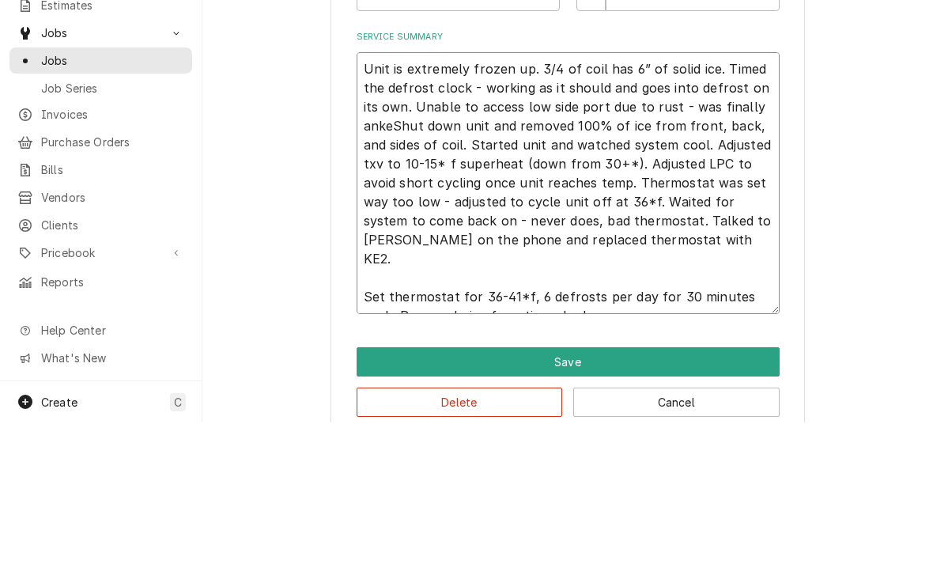
type textarea "Unit is extremely frozen up. 3/4 of coil has 6” of solid ice. Timed the defrost…"
type textarea "x"
type textarea "Unit is extremely frozen up. 3/4 of coil has 6” of solid ice. Timed the defrost…"
type textarea "x"
type textarea "Unit is extremely frozen up. 3/4 of coil has 6” of solid ice. Timed the defrost…"
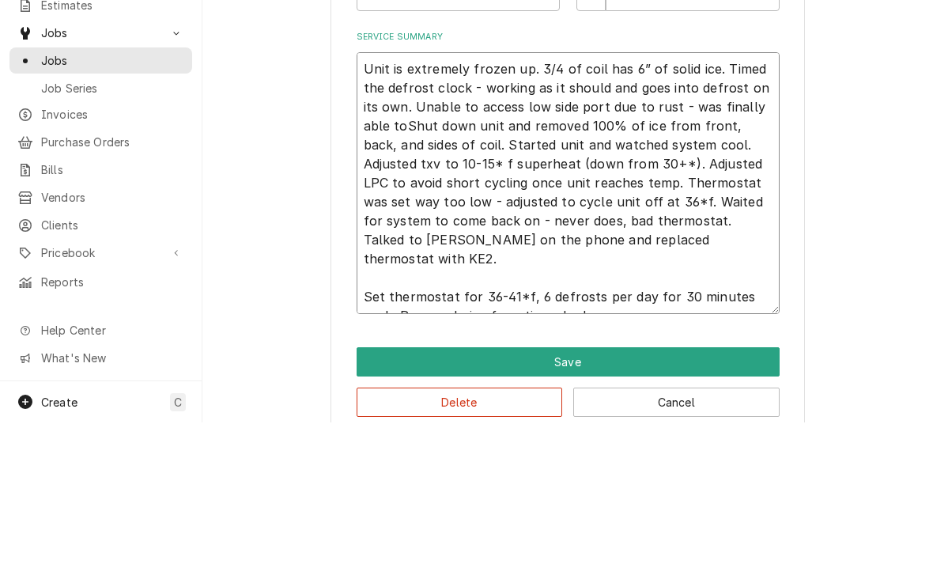
type textarea "x"
type textarea "Unit is extremely frozen up. 3/4 of coil has 6” of solid ice. Timed the defrost…"
type textarea "x"
type textarea "Unit is extremely frozen up. 3/4 of coil has 6” of solid ice. Timed the defrost…"
type textarea "x"
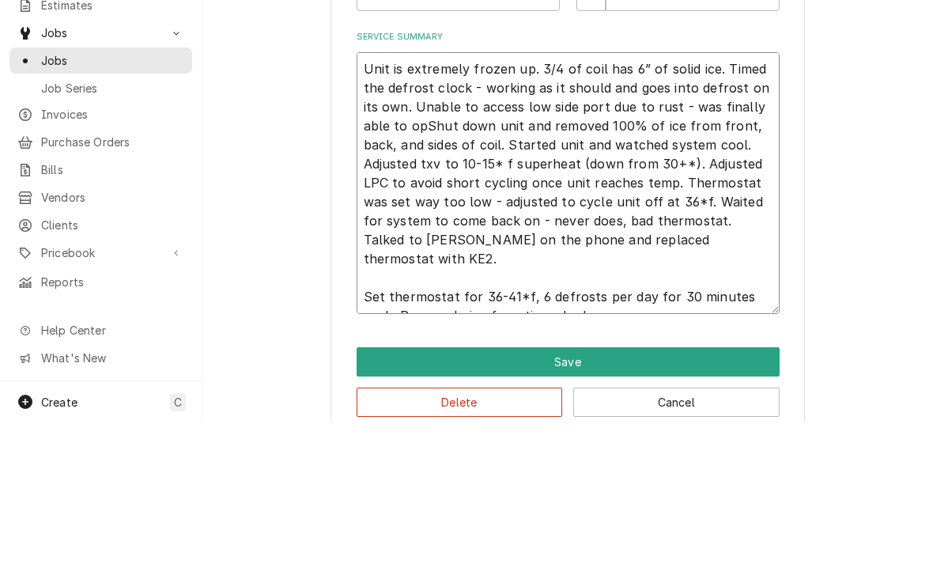
type textarea "Unit is extremely frozen up. 3/4 of coil has 6” of solid ice. Timed the defrost…"
type textarea "x"
type textarea "Unit is extremely frozen up. 3/4 of coil has 6” of solid ice. Timed the defrost…"
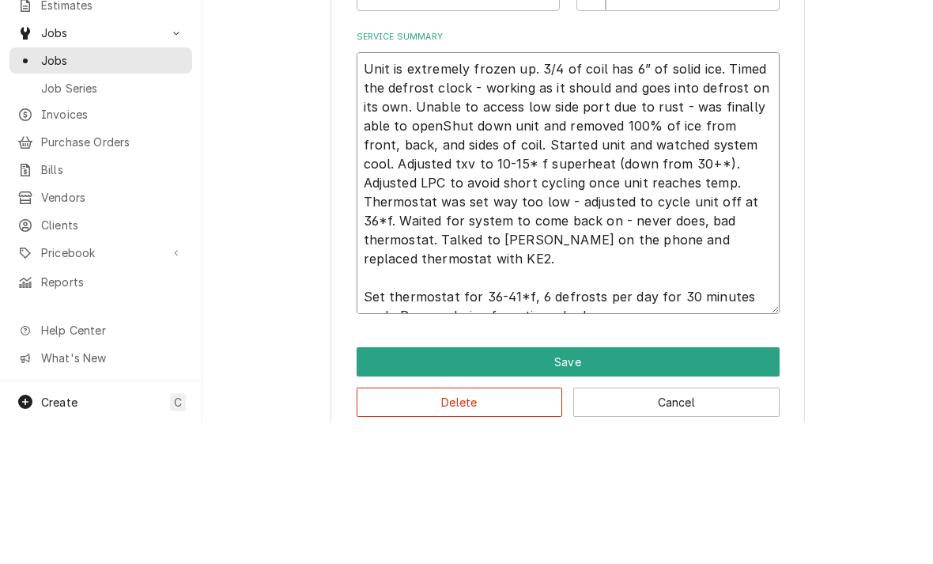
type textarea "x"
type textarea "Unit is extremely frozen up. 3/4 of coil has 6” of solid ice. Timed the defrost…"
type textarea "x"
type textarea "Unit is extremely frozen up. 3/4 of coil has 6” of solid ice. Timed the defrost…"
type textarea "x"
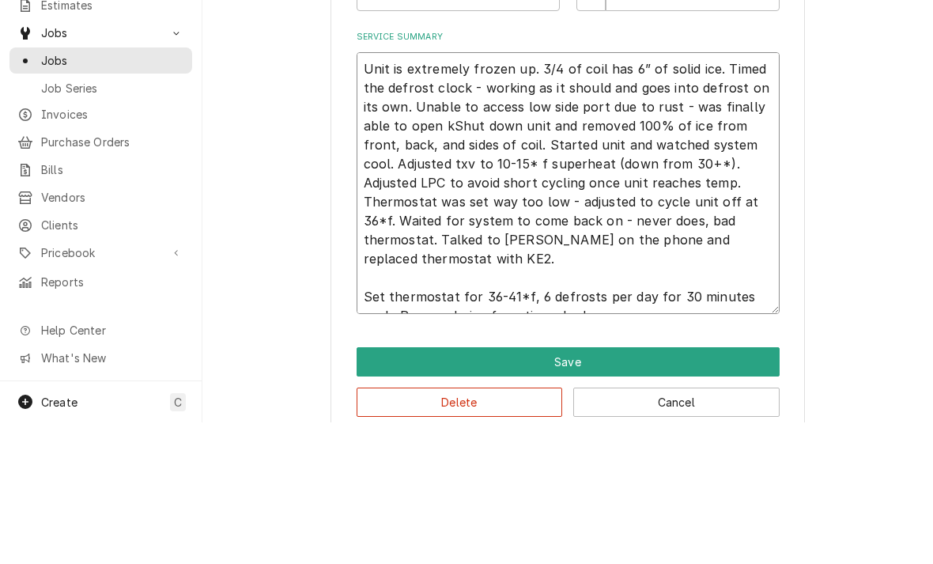
type textarea "Unit is extremely frozen up. 3/4 of coil has 6” of solid ice. Timed the defrost…"
type textarea "x"
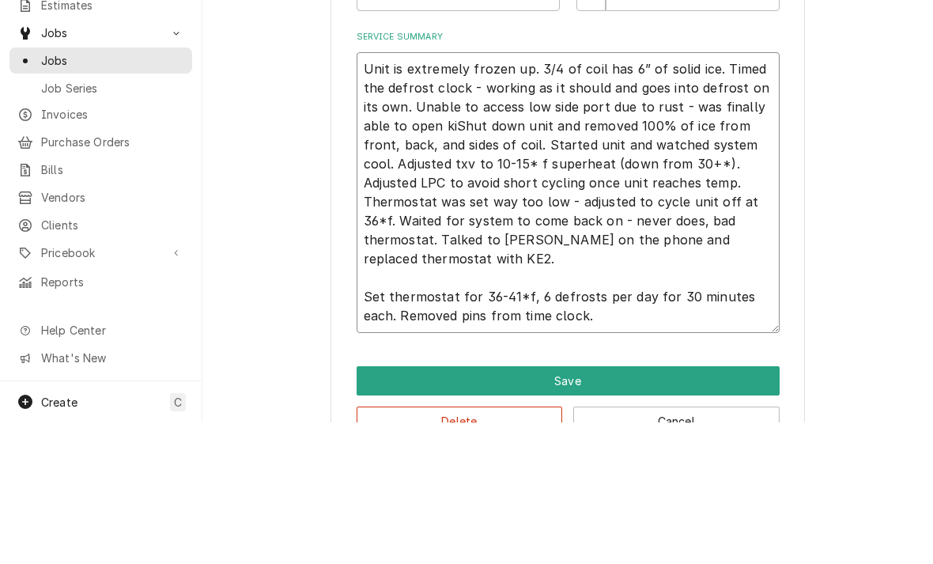
type textarea "Unit is extremely frozen up. 3/4 of coil has 6” of solid ice. Timed the defrost…"
type textarea "x"
type textarea "Unit is extremely frozen up. 3/4 of coil has 6” of solid ice. Timed the defrost…"
type textarea "x"
type textarea "Unit is extremely frozen up. 3/4 of coil has 6” of solid ice. Timed the defrost…"
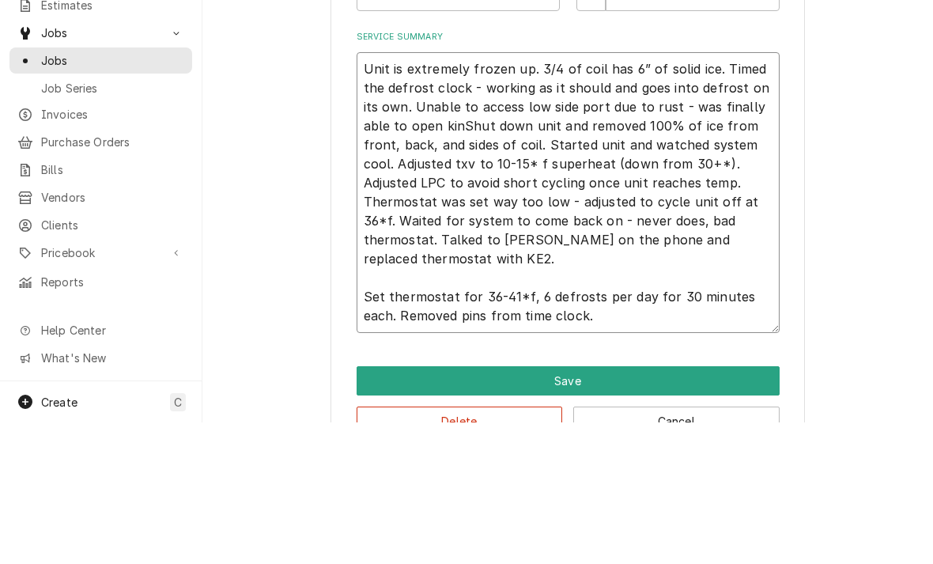
type textarea "x"
type textarea "Unit is extremely frozen up. 3/4 of coil has 6” of solid ice. Timed the defrost…"
type textarea "x"
type textarea "Unit is extremely frozen up. 3/4 of coil has 6” of solid ice. Timed the defrost…"
type textarea "x"
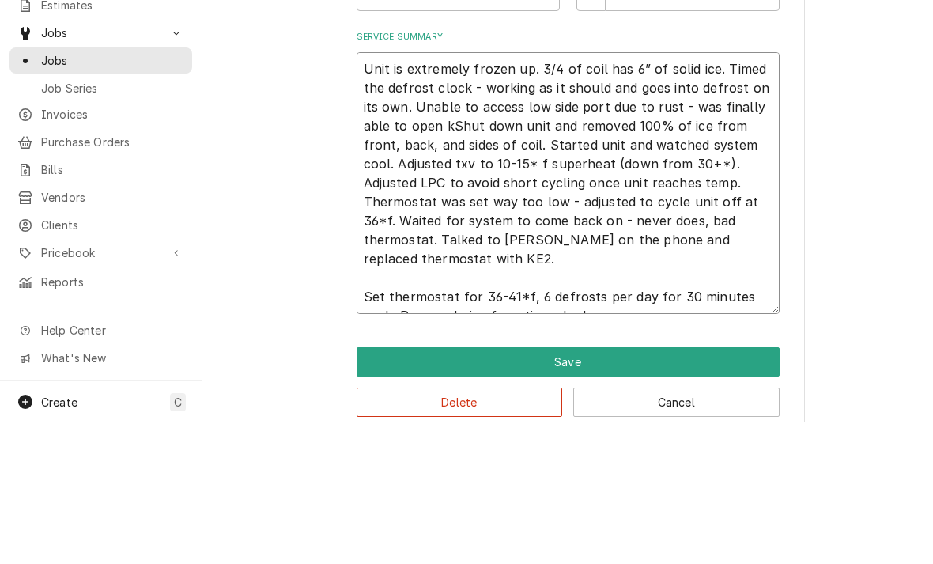
type textarea "Unit is extremely frozen up. 3/4 of coil has 6” of solid ice. Timed the defrost…"
type textarea "x"
type textarea "Unit is extremely frozen up. 3/4 of coil has 6” of solid ice. Timed the defrost…"
type textarea "x"
type textarea "Unit is extremely frozen up. 3/4 of coil has 6” of solid ice. Timed the defrost…"
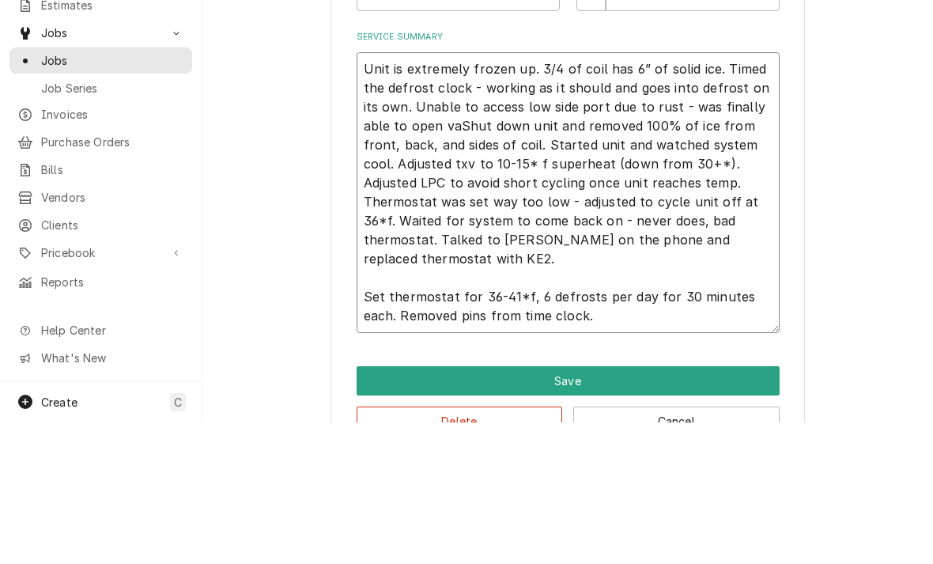
type textarea "x"
type textarea "Unit is extremely frozen up. 3/4 of coil has 6” of solid ice. Timed the defrost…"
type textarea "x"
type textarea "Unit is extremely frozen up. 3/4 of coil has 6” of solid ice. Timed the defrost…"
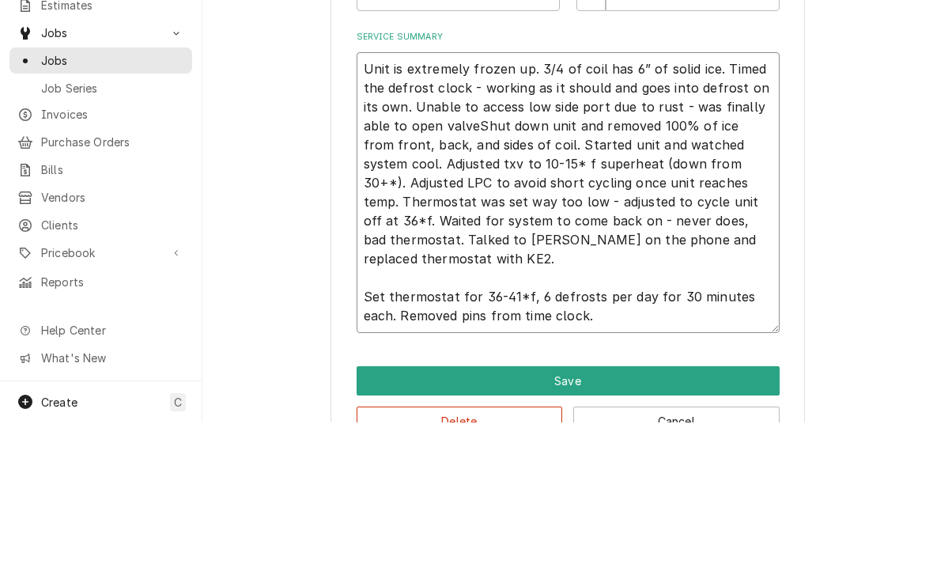
type textarea "x"
type textarea "Unit is extremely frozen up. 3/4 of coil has 6” of solid ice. Timed the defrost…"
type textarea "x"
type textarea "Unit is extremely frozen up. 3/4 of coil has 6” of solid ice. Timed the defrost…"
type textarea "x"
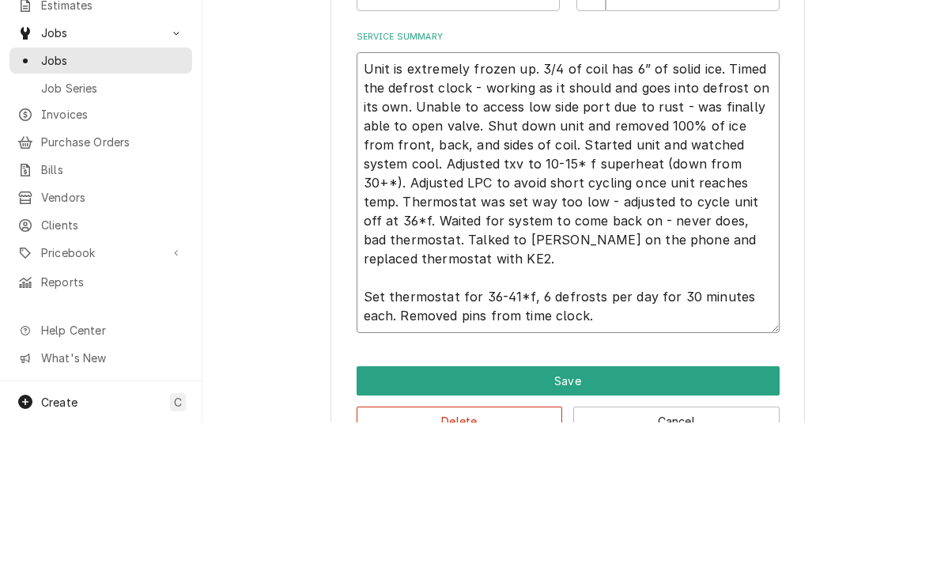
type textarea "Unit is extremely frozen up. 3/4 of coil has 6” of solid ice. Timed the defrost…"
type textarea "x"
type textarea "Unit is extremely frozen up. 3/4 of coil has 6” of solid ice. Timed the defrost…"
type textarea "x"
type textarea "Unit is extremely frozen up. 3/4 of coil has 6” of solid ice. Timed the defrost…"
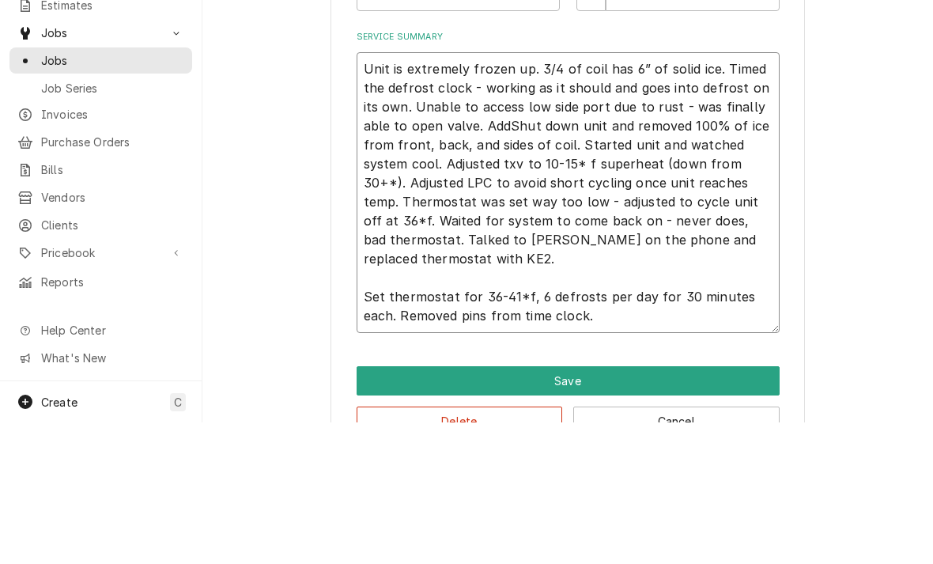
type textarea "x"
type textarea "Unit is extremely frozen up. 3/4 of coil has 6” of solid ice. Timed the defrost…"
type textarea "x"
type textarea "Unit is extremely frozen up. 3/4 of coil has 6” of solid ice. Timed the defrost…"
type textarea "x"
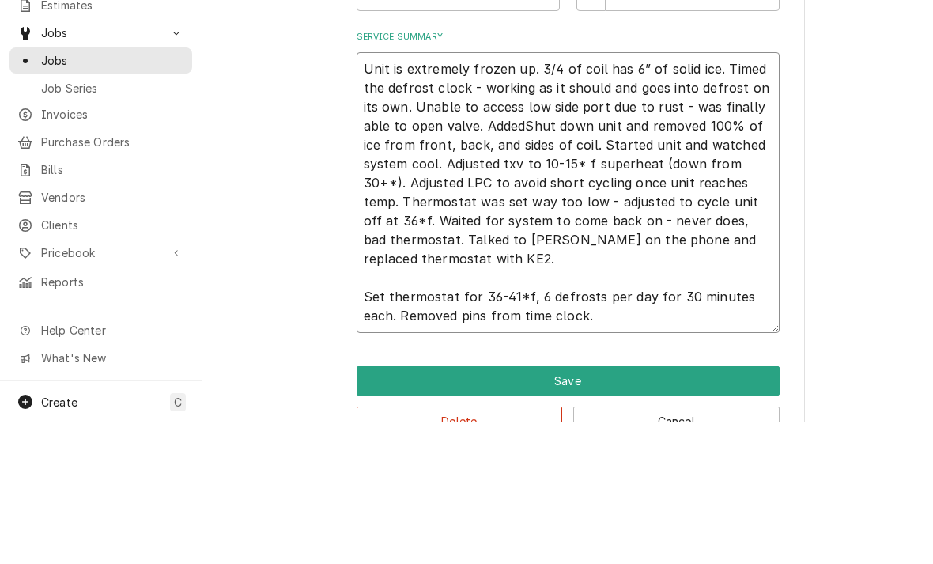
type textarea "Unit is extremely frozen up. 3/4 of coil has 6” of solid ice. Timed the defrost…"
type textarea "x"
type textarea "Unit is extremely frozen up. 3/4 of coil has 6” of solid ice. Timed the defrost…"
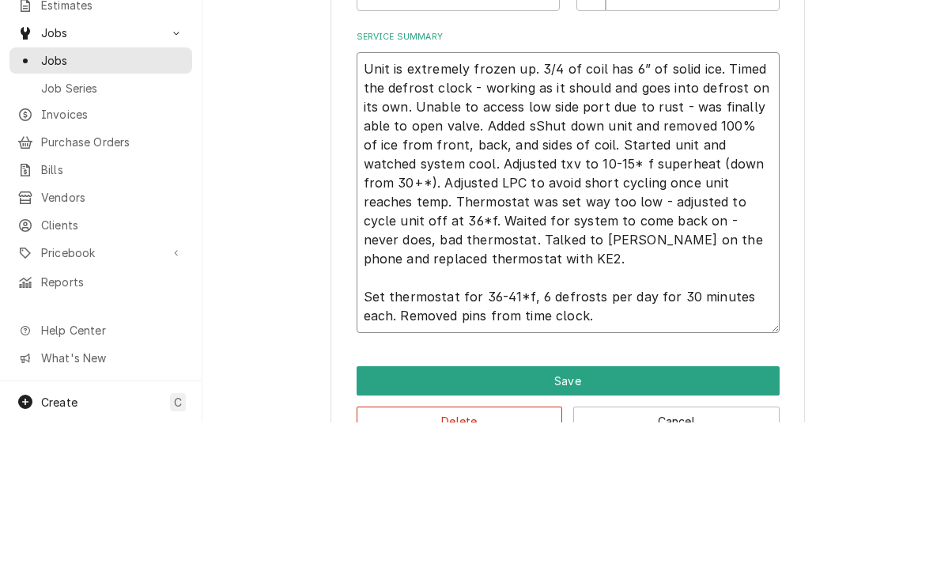
type textarea "x"
type textarea "Unit is extremely frozen up. 3/4 of coil has 6” of solid ice. Timed the defrost…"
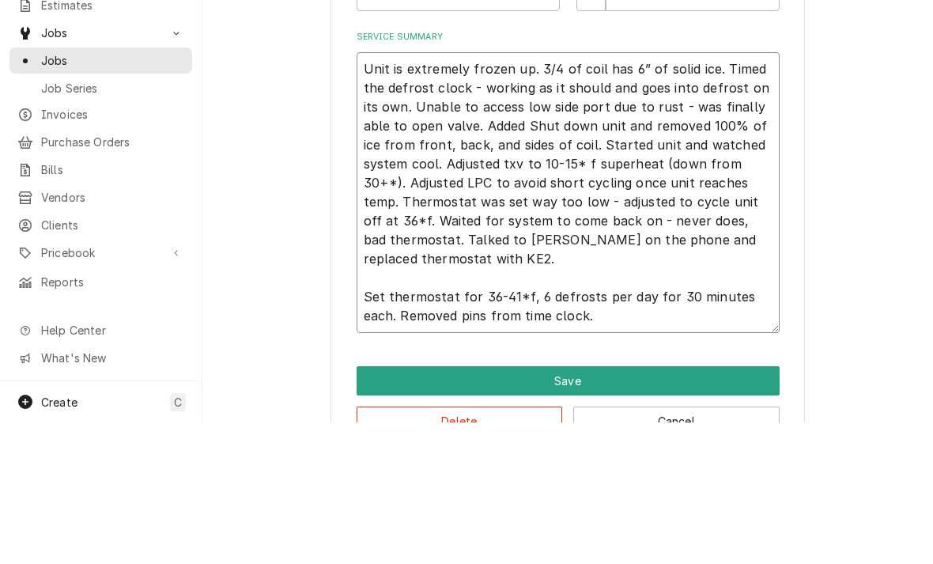
type textarea "x"
type textarea "Unit is extremely frozen up. 3/4 of coil has 6” of solid ice. Timed the defrost…"
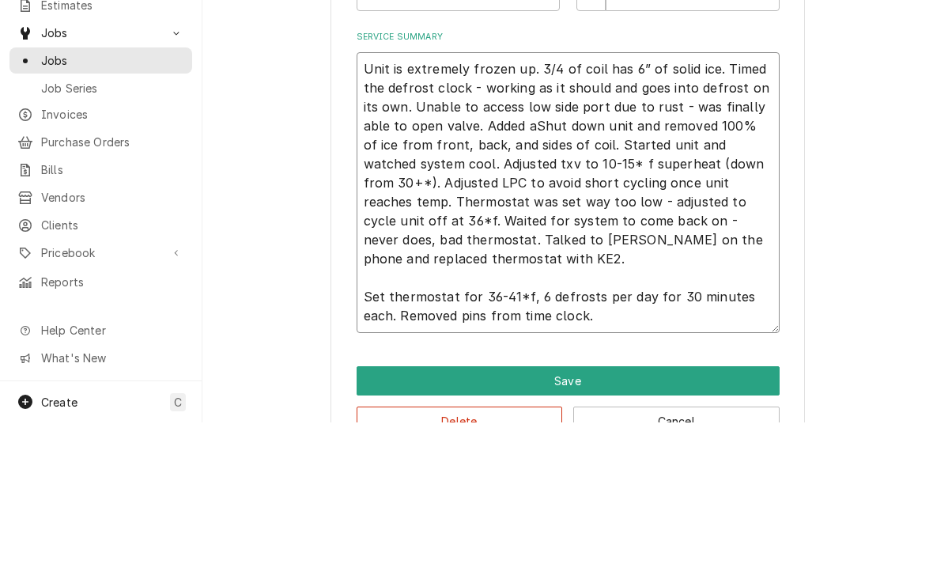
type textarea "x"
type textarea "Unit is extremely frozen up. 3/4 of coil has 6” of solid ice. Timed the defrost…"
type textarea "x"
type textarea "Unit is extremely frozen up. 3/4 of coil has 6” of solid ice. Timed the defrost…"
type textarea "x"
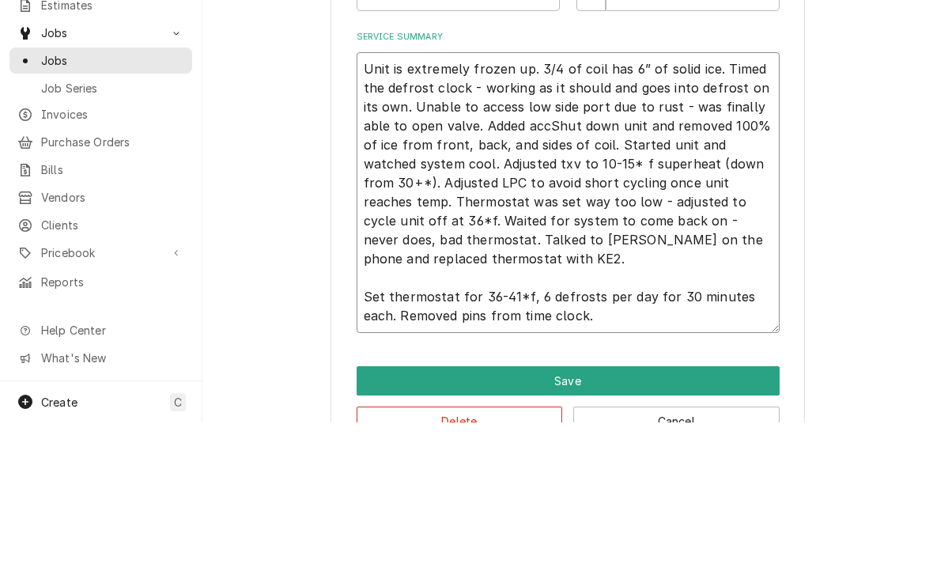
type textarea "Unit is extremely frozen up. 3/4 of coil has 6” of solid ice. Timed the defrost…"
type textarea "x"
type textarea "Unit is extremely frozen up. 3/4 of coil has 6” of solid ice. Timed the defrost…"
type textarea "x"
type textarea "Unit is extremely frozen up. 3/4 of coil has 6” of solid ice. Timed the defrost…"
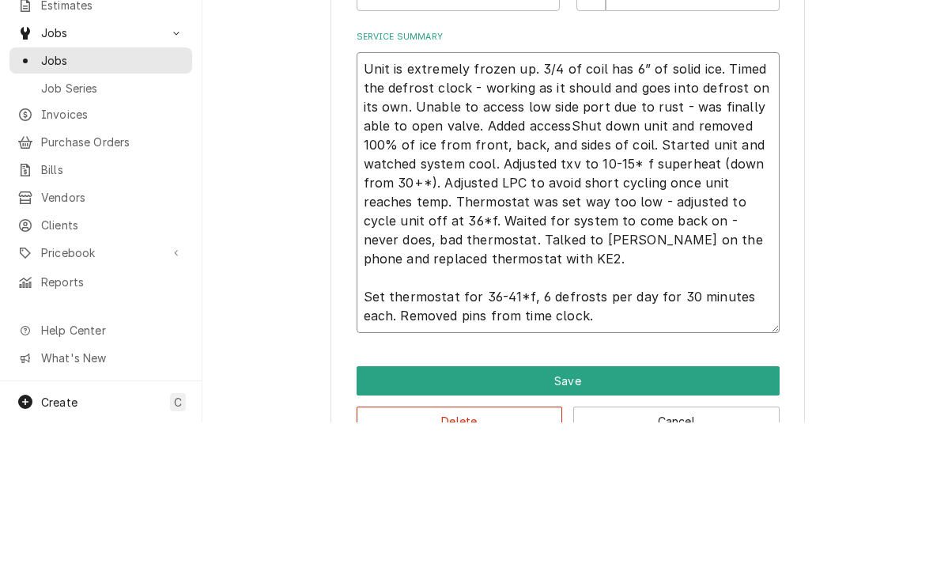
type textarea "x"
type textarea "Unit is extremely frozen up. 3/4 of coil has 6” of solid ice. Timed the defrost…"
type textarea "x"
type textarea "Unit is extremely frozen up. 3/4 of coil has 6” of solid ice. Timed the defrost…"
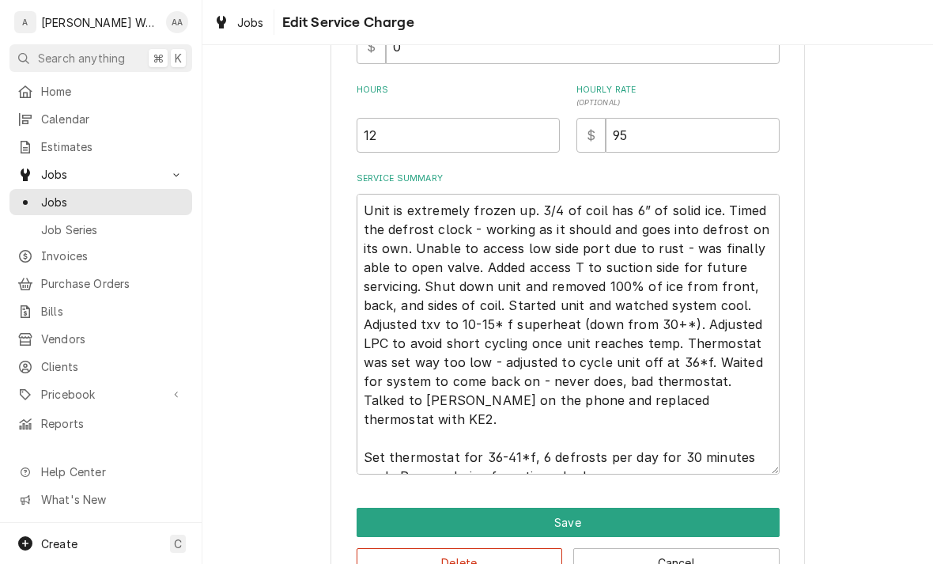
click at [382, 512] on button "Save" at bounding box center [568, 522] width 423 height 29
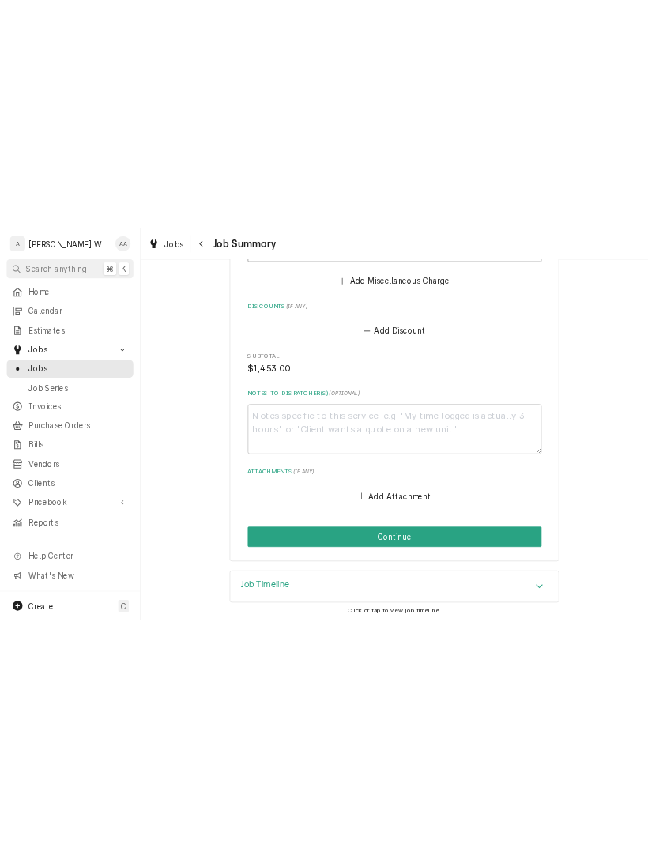
scroll to position [1610, 0]
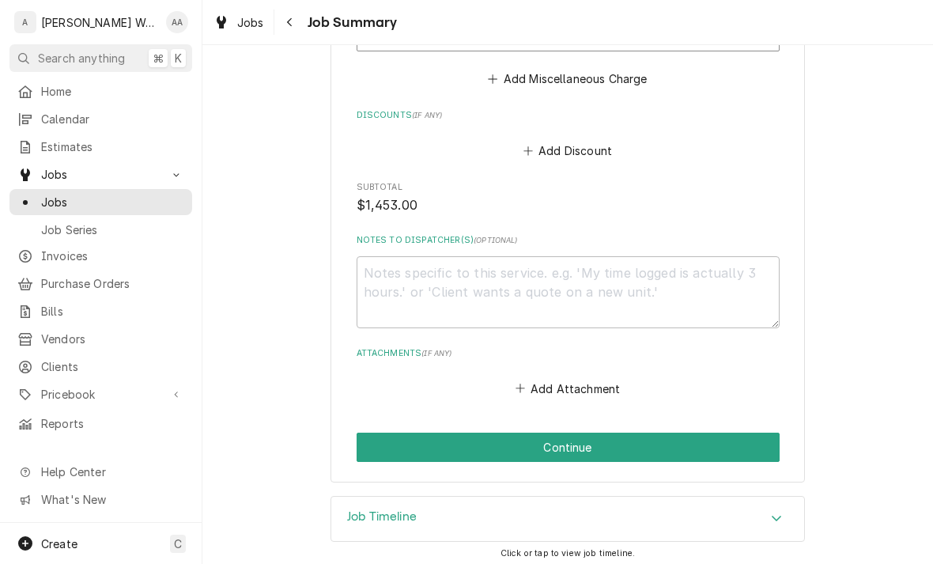
click at [716, 432] on button "Continue" at bounding box center [568, 446] width 423 height 29
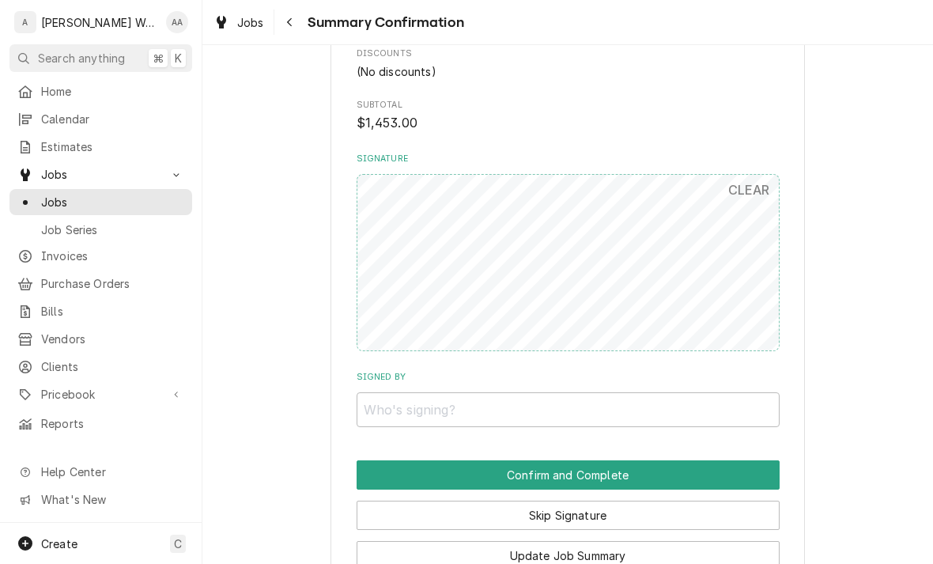
scroll to position [1373, 0]
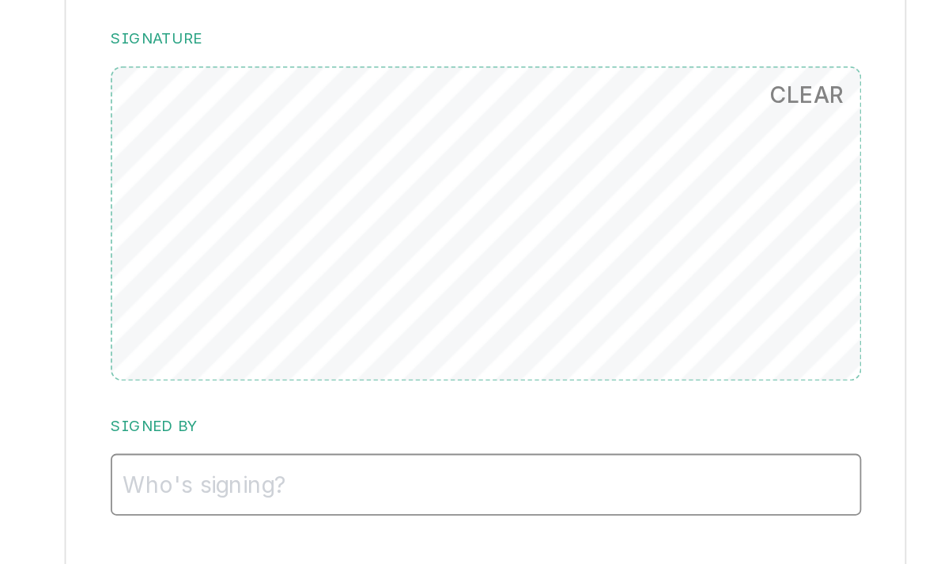
click at [357, 391] on input "Signed By" at bounding box center [568, 408] width 423 height 35
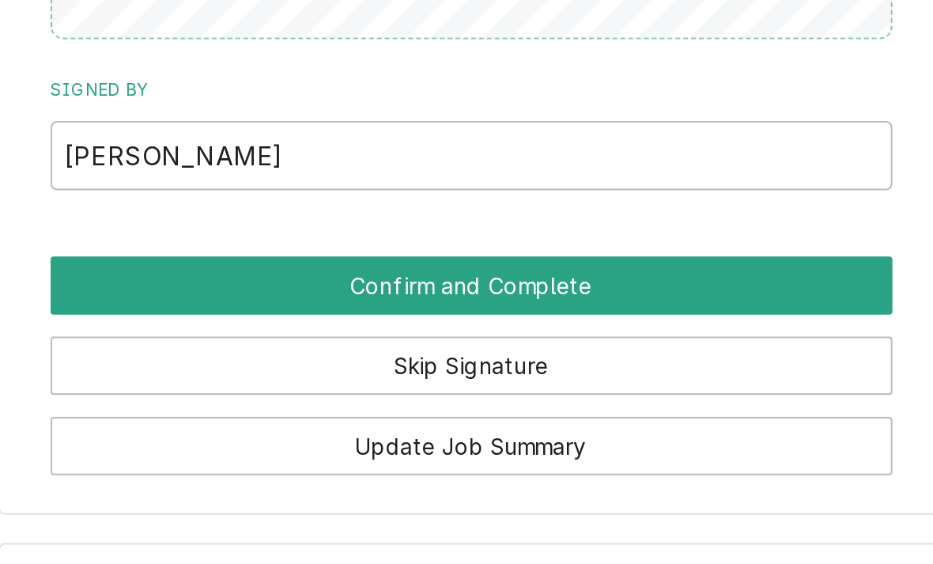
scroll to position [1470, 0]
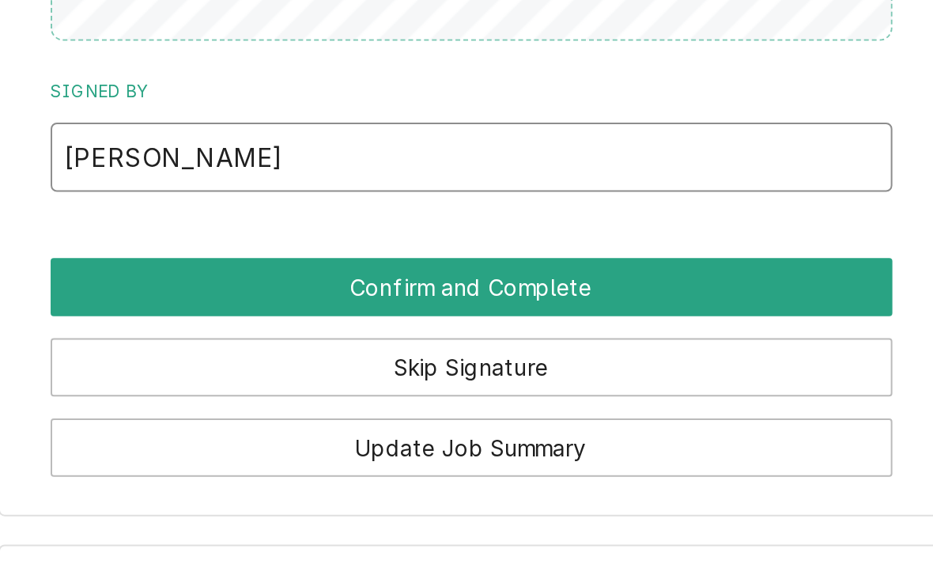
type input "[PERSON_NAME]"
click at [357, 362] on button "Confirm and Complete" at bounding box center [568, 376] width 423 height 29
